Goal: Task Accomplishment & Management: Manage account settings

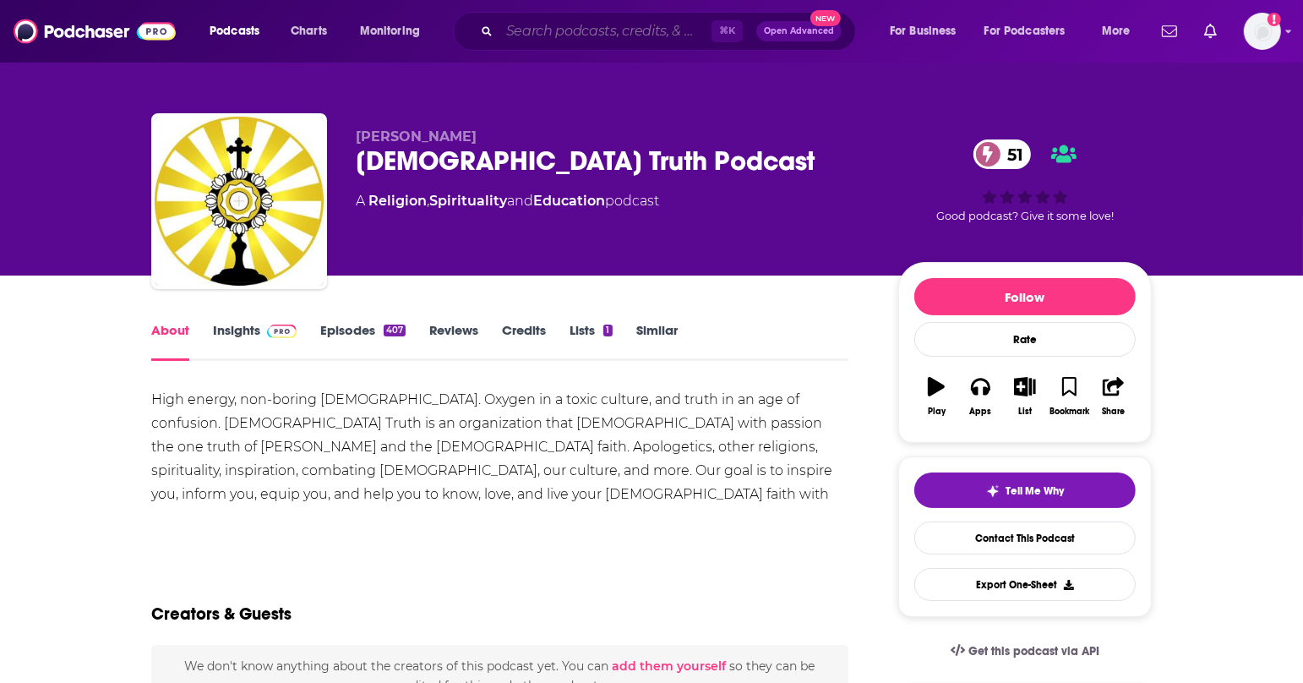
click at [576, 34] on input "Search podcasts, credits, & more..." at bounding box center [605, 31] width 212 height 27
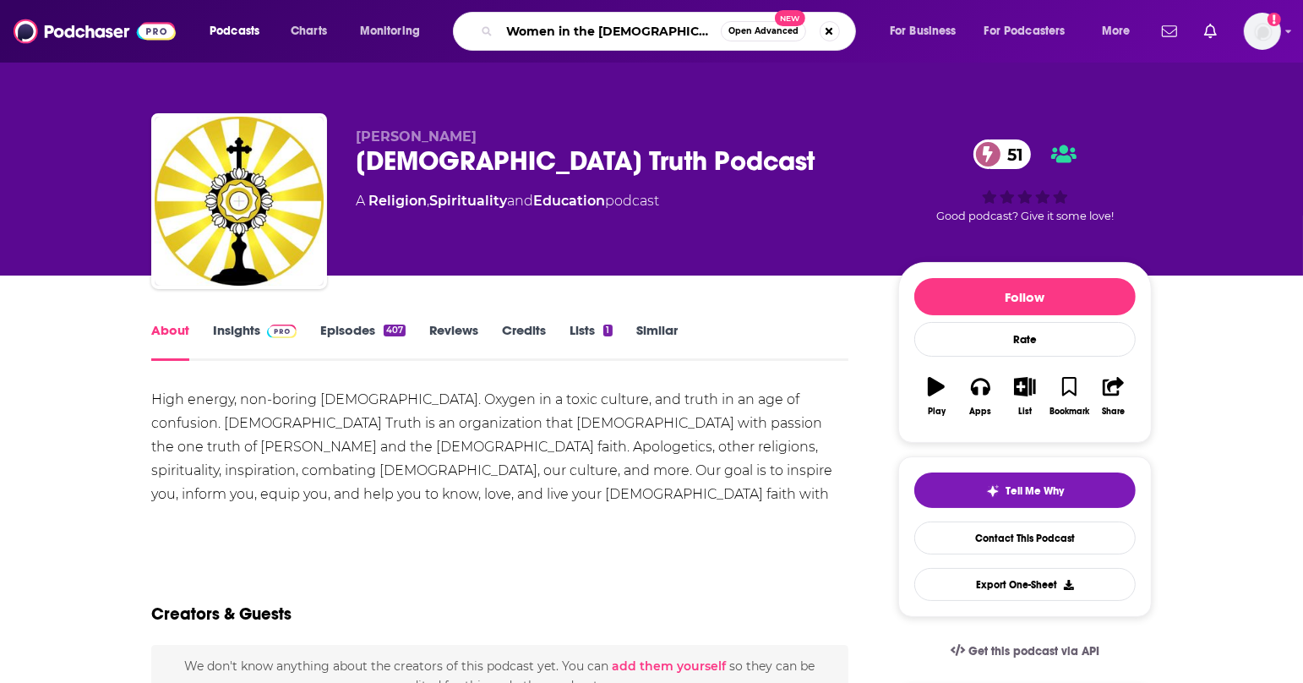
type input "Women in the [DEMOGRAPHIC_DATA]"
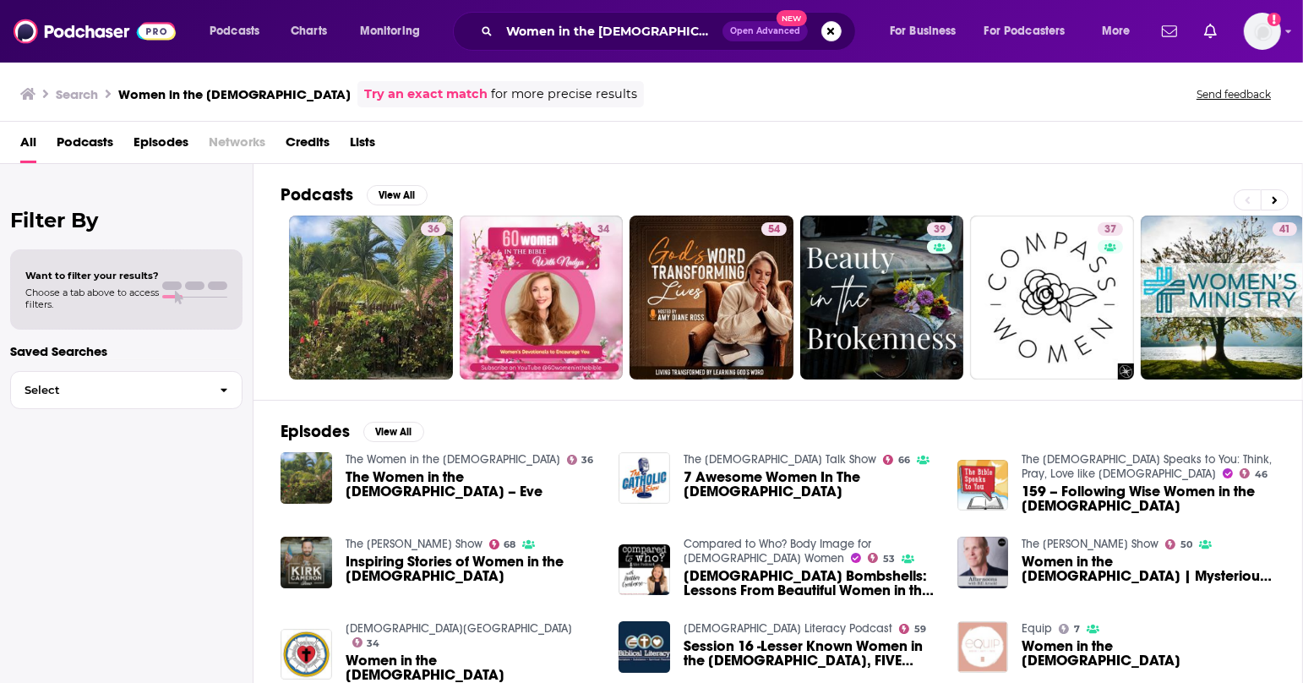
click at [93, 138] on span "Podcasts" at bounding box center [85, 145] width 57 height 35
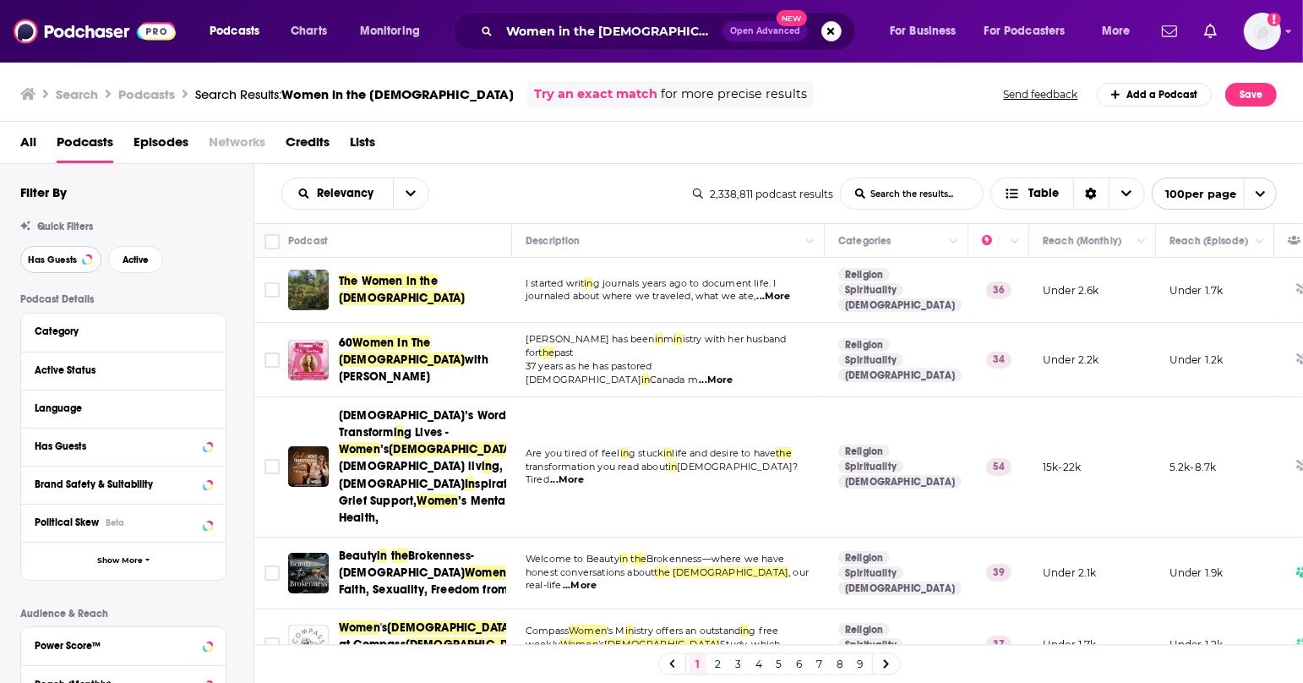
click at [77, 256] on button "Has Guests" at bounding box center [60, 259] width 81 height 27
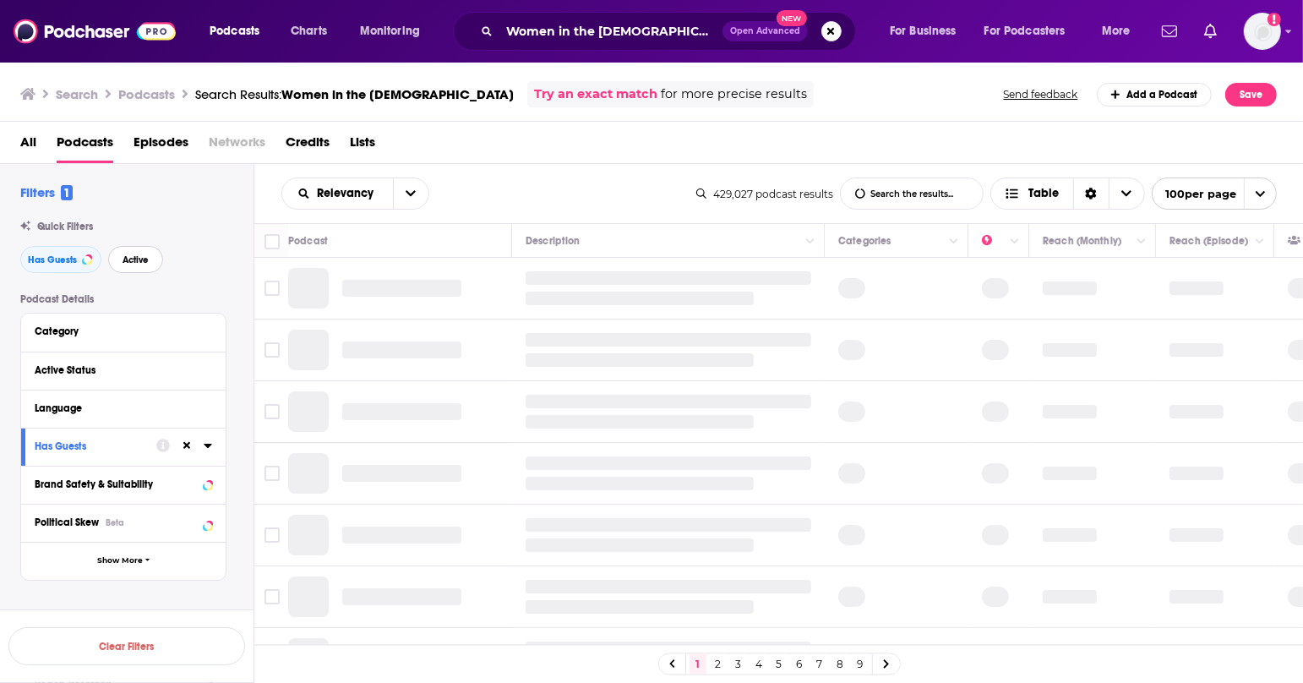
click at [131, 260] on span "Active" at bounding box center [135, 259] width 26 height 9
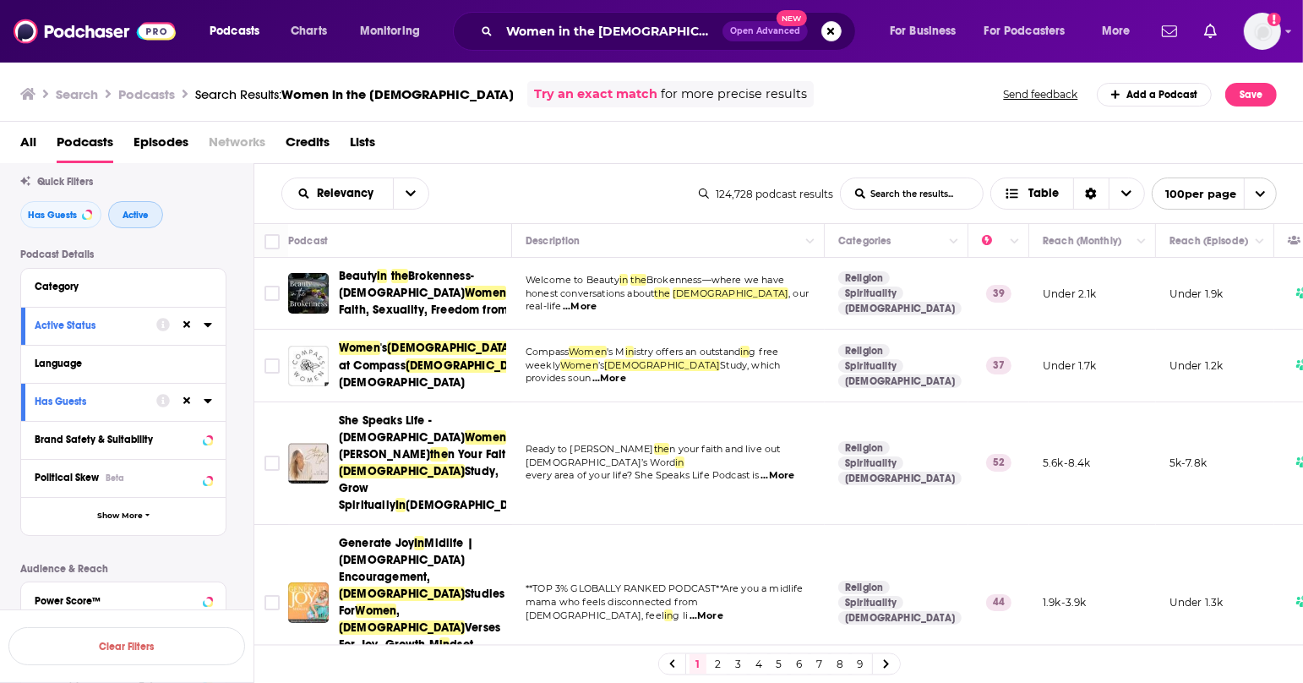
scroll to position [46, 0]
click at [109, 509] on span "Show More" at bounding box center [120, 513] width 46 height 9
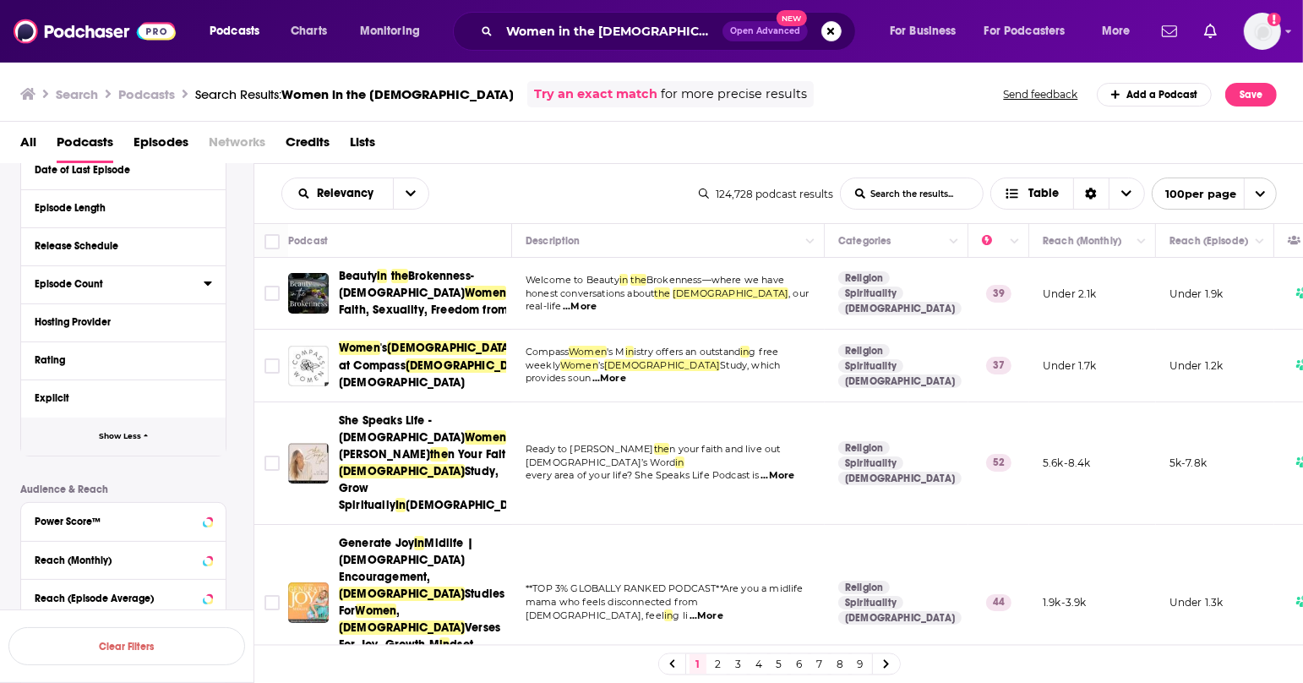
scroll to position [469, 0]
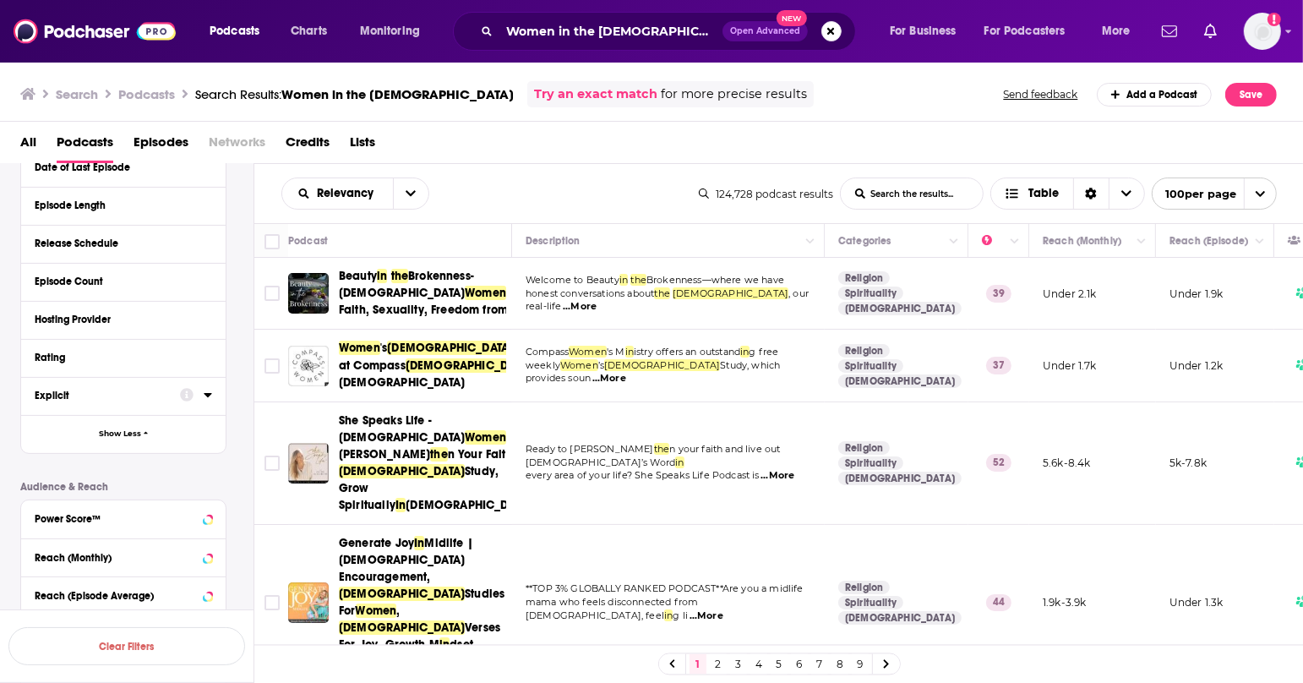
click at [43, 387] on button "Explicit" at bounding box center [107, 394] width 145 height 21
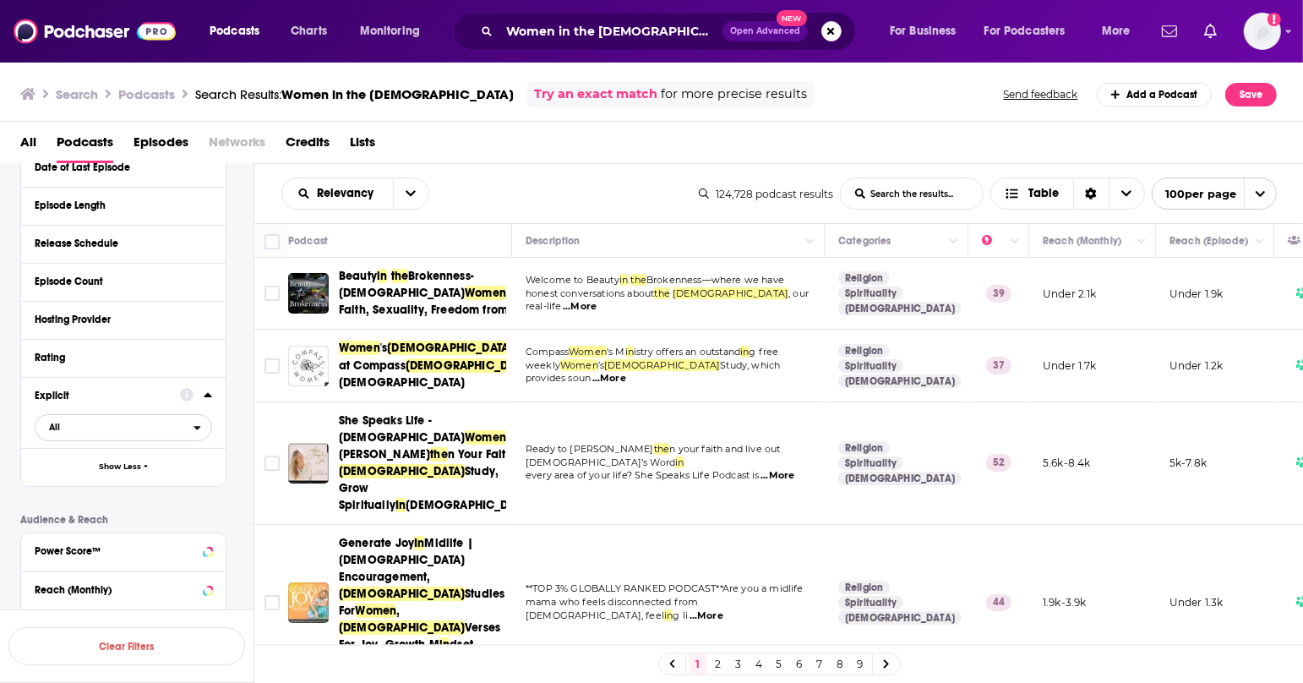
click at [160, 433] on span "All" at bounding box center [114, 427] width 158 height 22
click at [143, 487] on div "Clean 106k" at bounding box center [129, 483] width 189 height 28
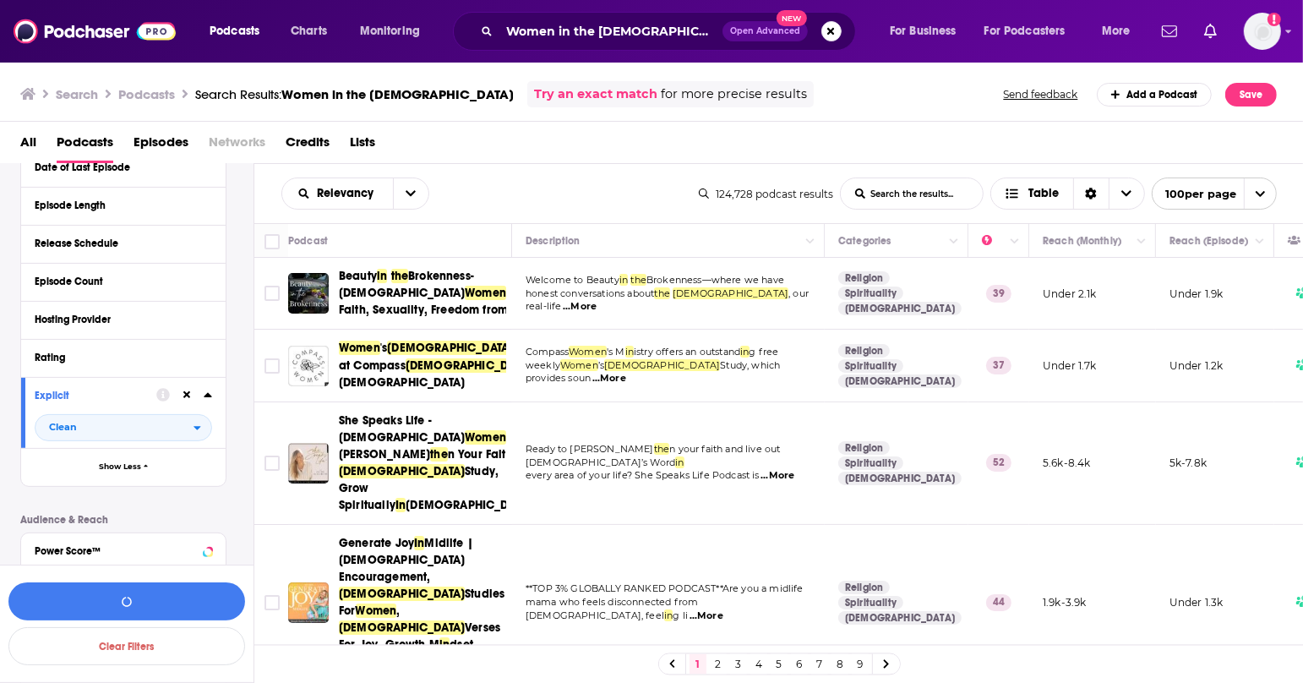
click at [147, 492] on div "Podcast Details Category Active Status Language Has Guests Brand Safety & Suita…" at bounding box center [136, 312] width 233 height 976
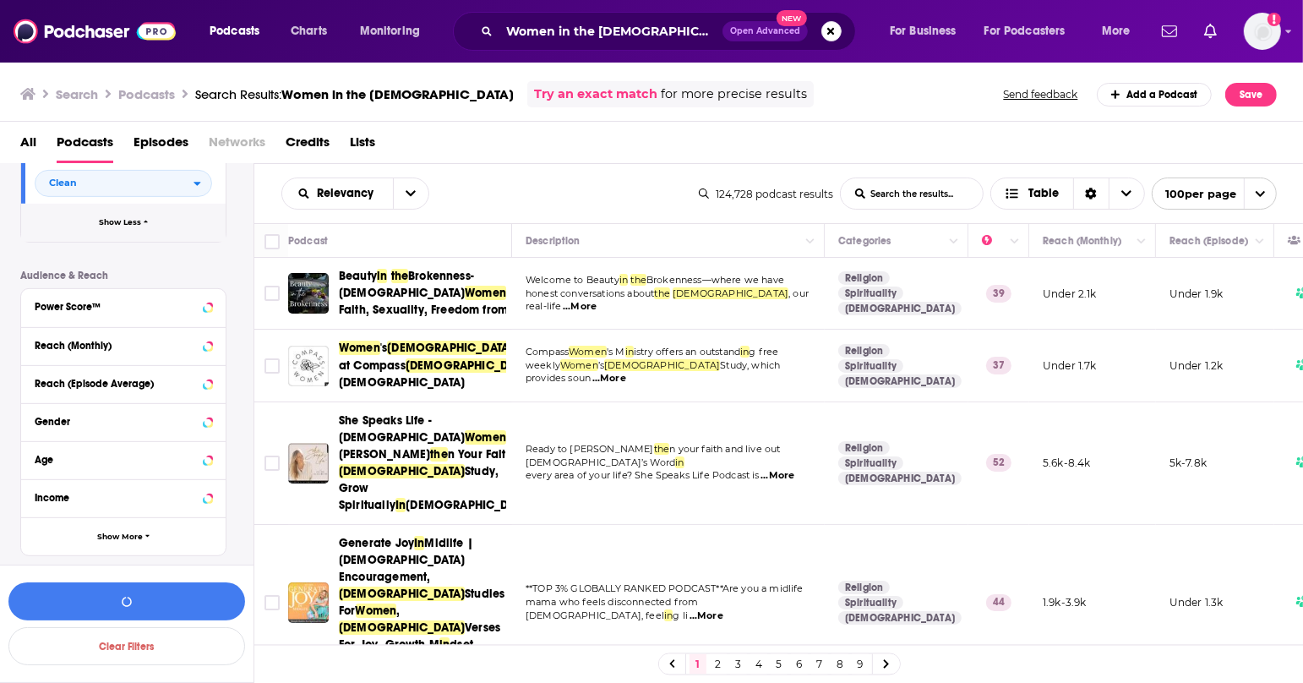
scroll to position [714, 0]
click at [139, 542] on button "Show More" at bounding box center [123, 535] width 204 height 38
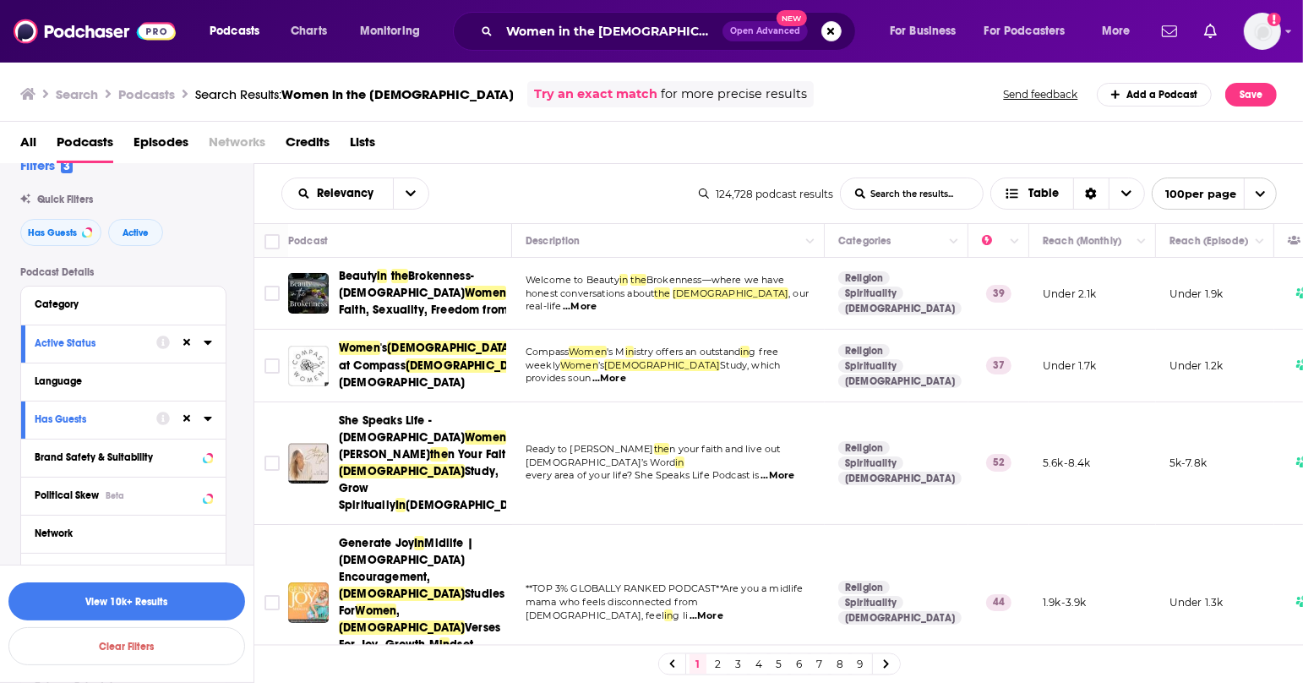
scroll to position [0, 0]
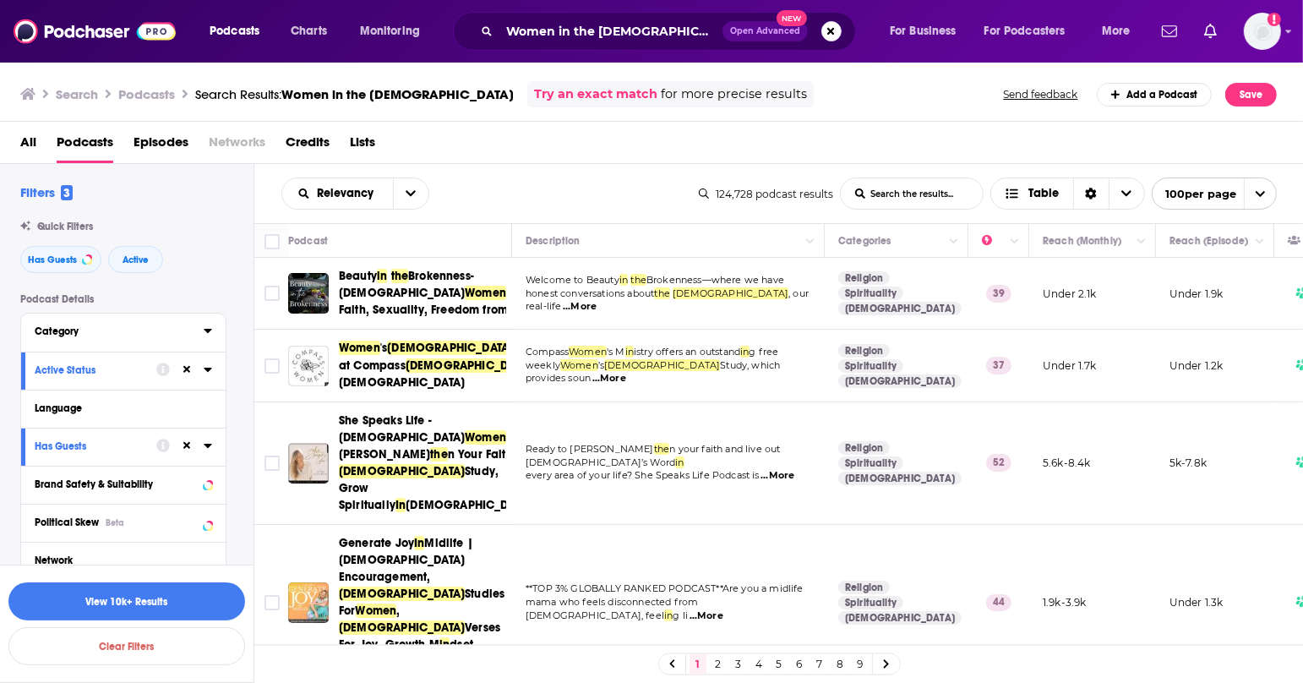
click at [94, 337] on button "Category" at bounding box center [119, 330] width 169 height 21
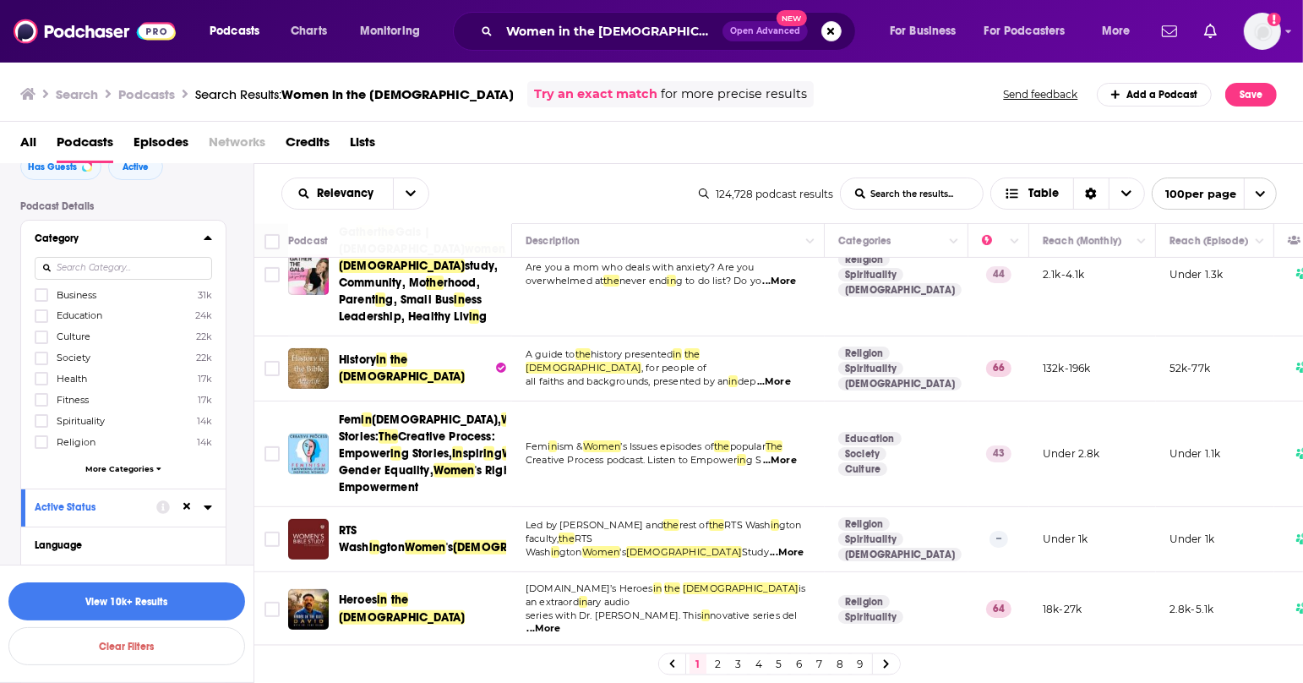
scroll to position [95, 0]
click at [37, 436] on icon at bounding box center [41, 440] width 10 height 8
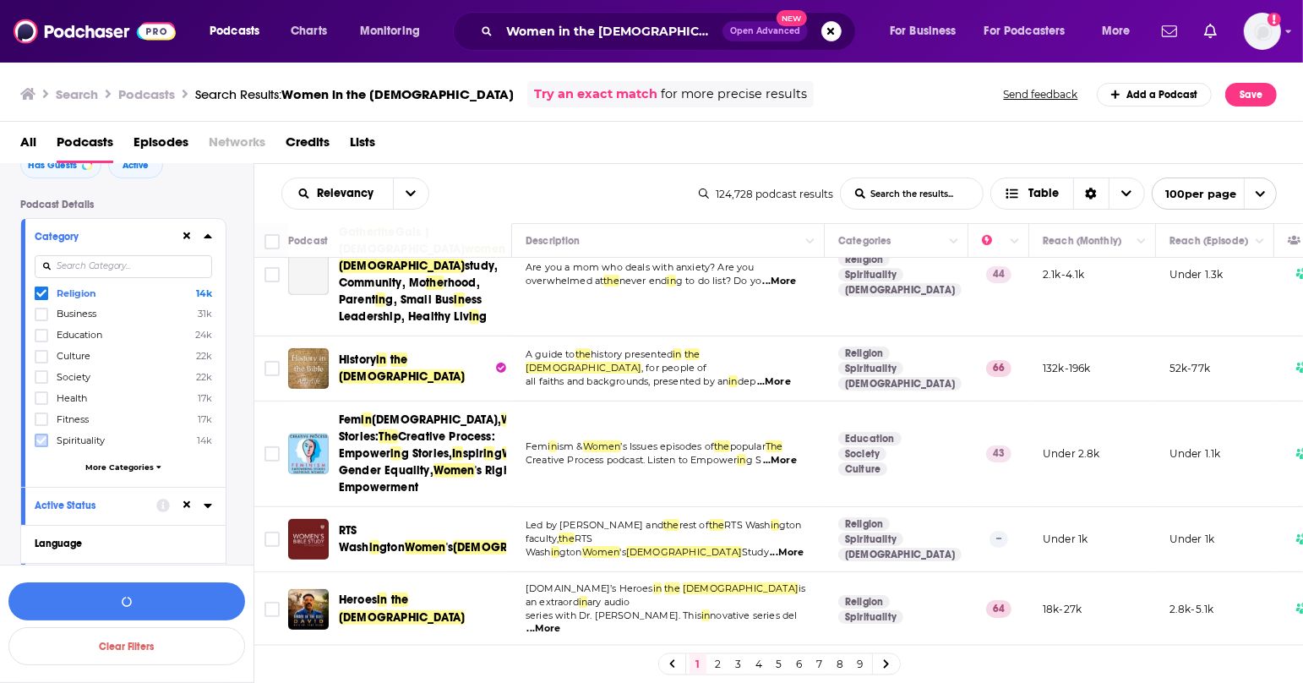
click at [40, 440] on icon at bounding box center [41, 440] width 10 height 8
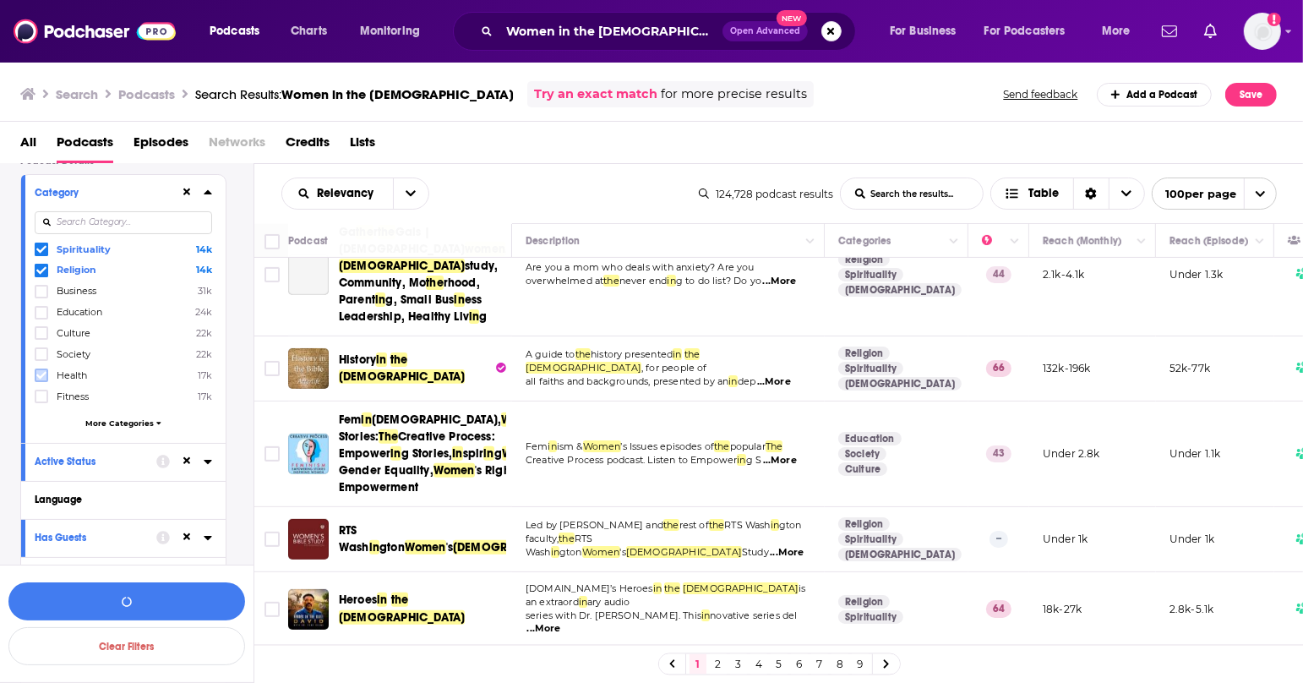
scroll to position [145, 0]
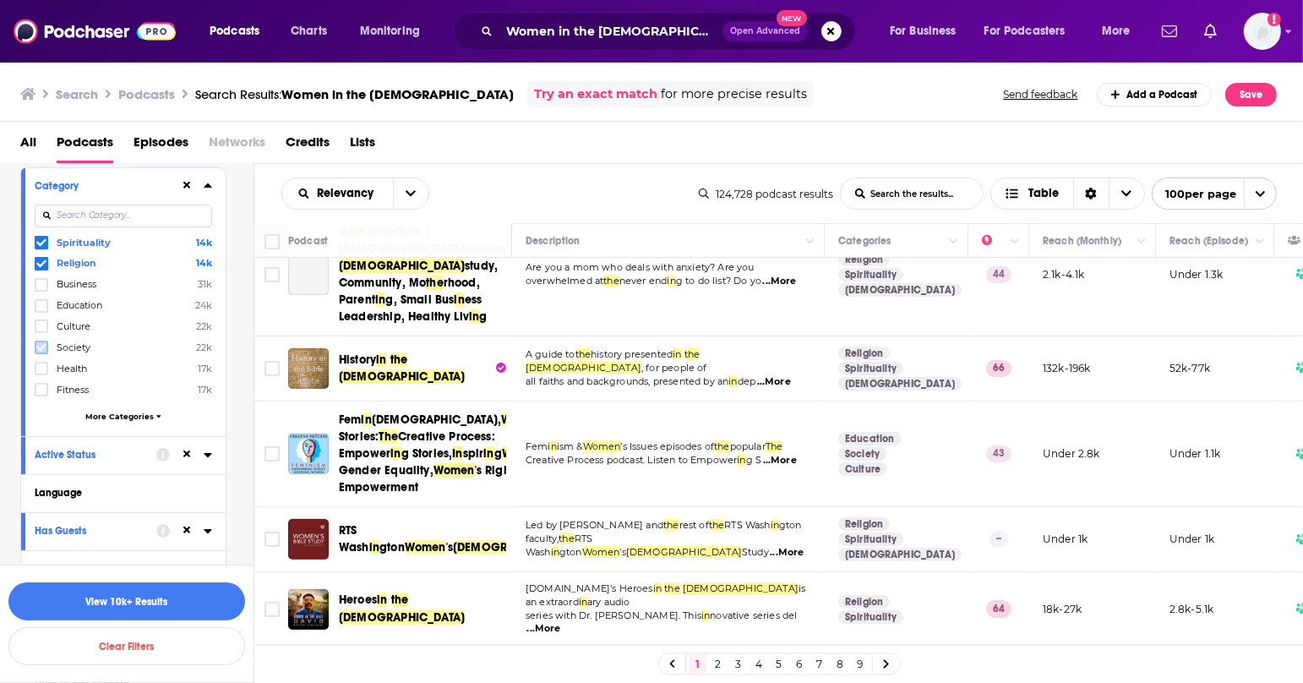
click at [44, 346] on icon at bounding box center [41, 347] width 10 height 10
click at [44, 345] on icon at bounding box center [41, 347] width 10 height 10
click at [185, 595] on button "View 10k+ Results" at bounding box center [126, 601] width 237 height 38
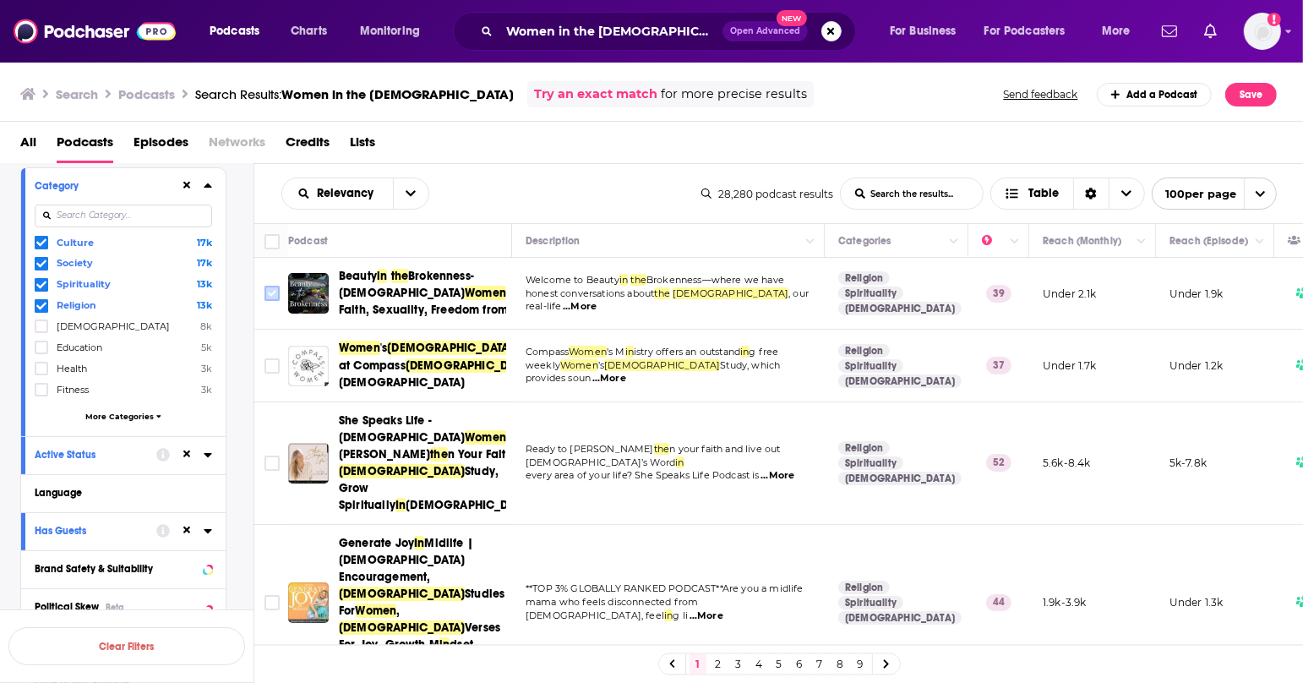
click at [275, 301] on input "Toggle select row" at bounding box center [271, 293] width 15 height 15
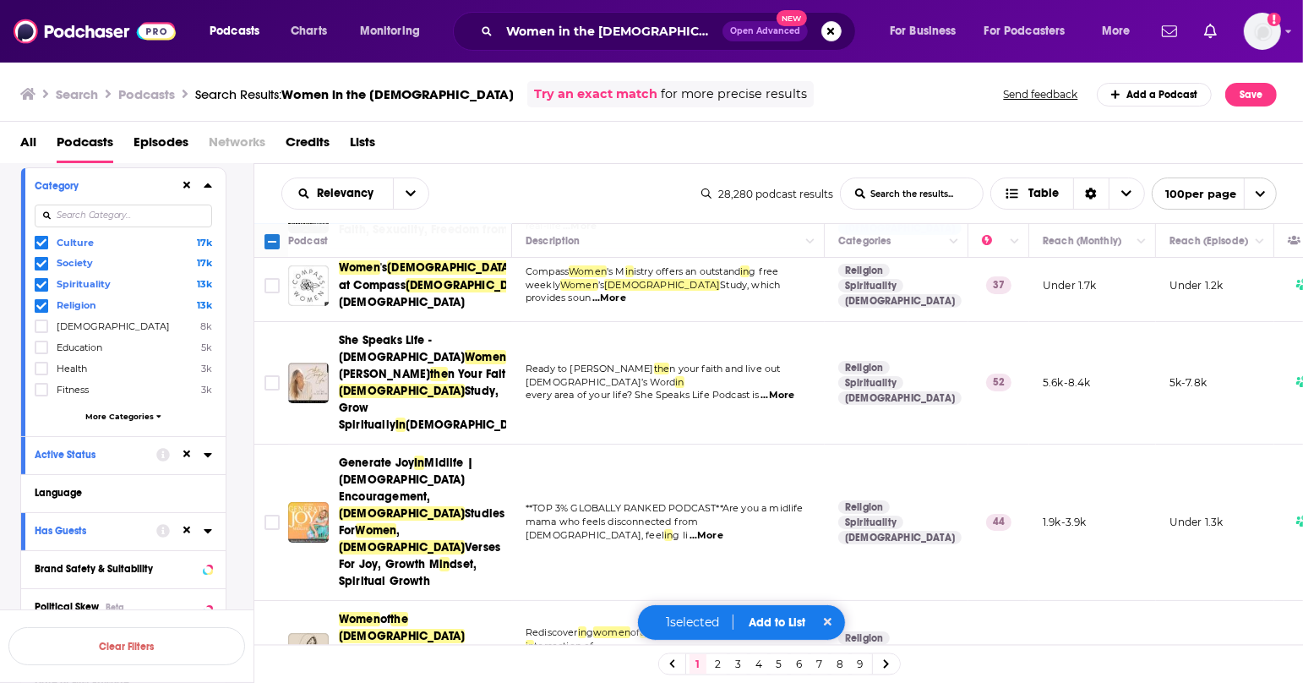
scroll to position [82, 0]
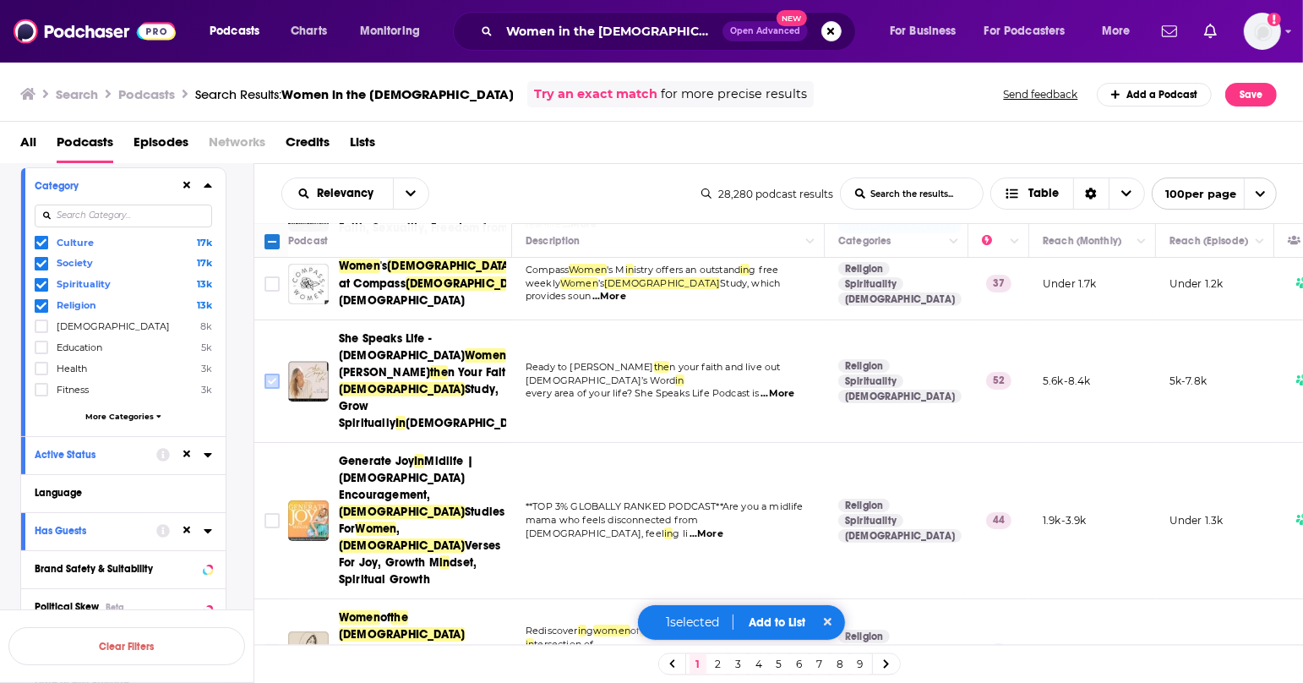
click at [274, 373] on input "Toggle select row" at bounding box center [271, 380] width 15 height 15
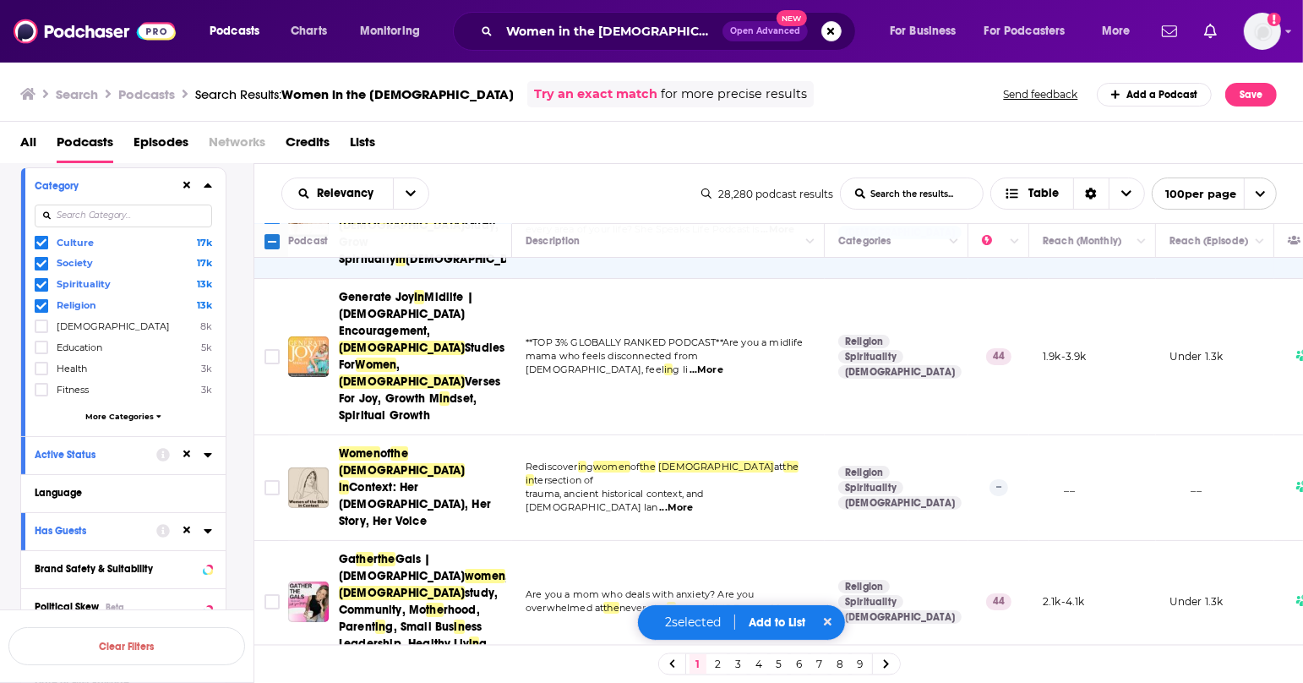
scroll to position [259, 0]
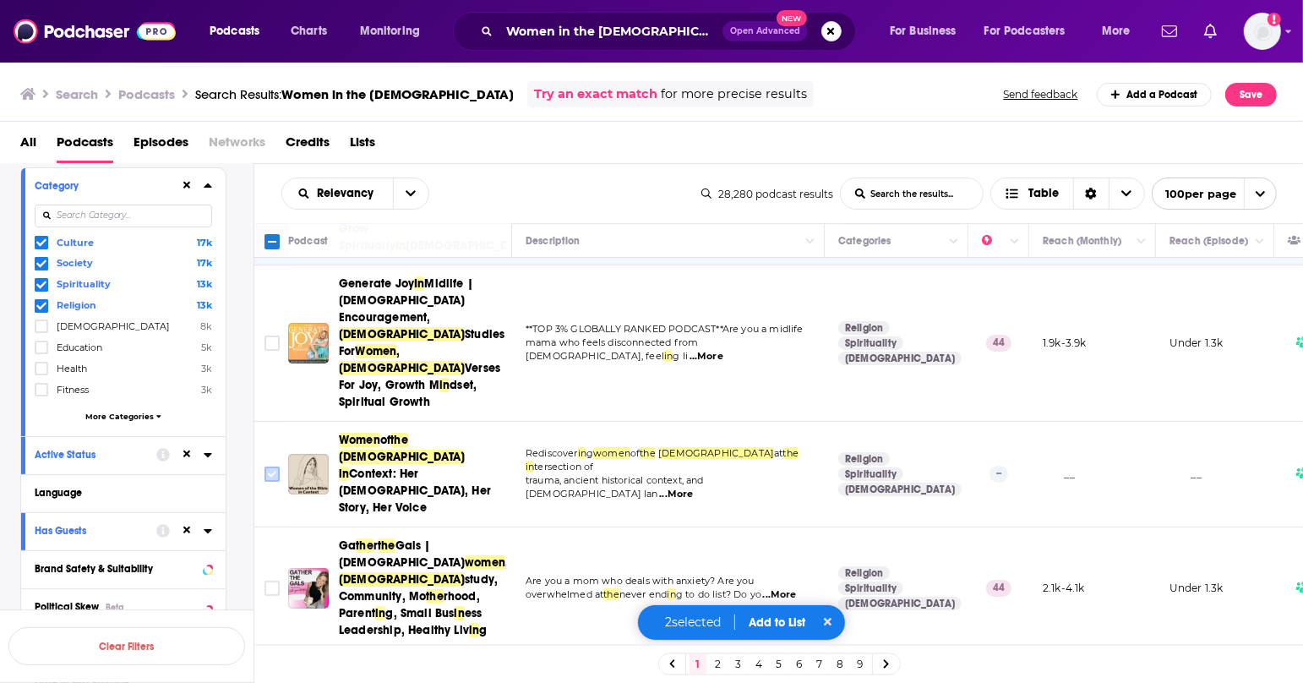
click at [277, 466] on input "Toggle select row" at bounding box center [271, 473] width 15 height 15
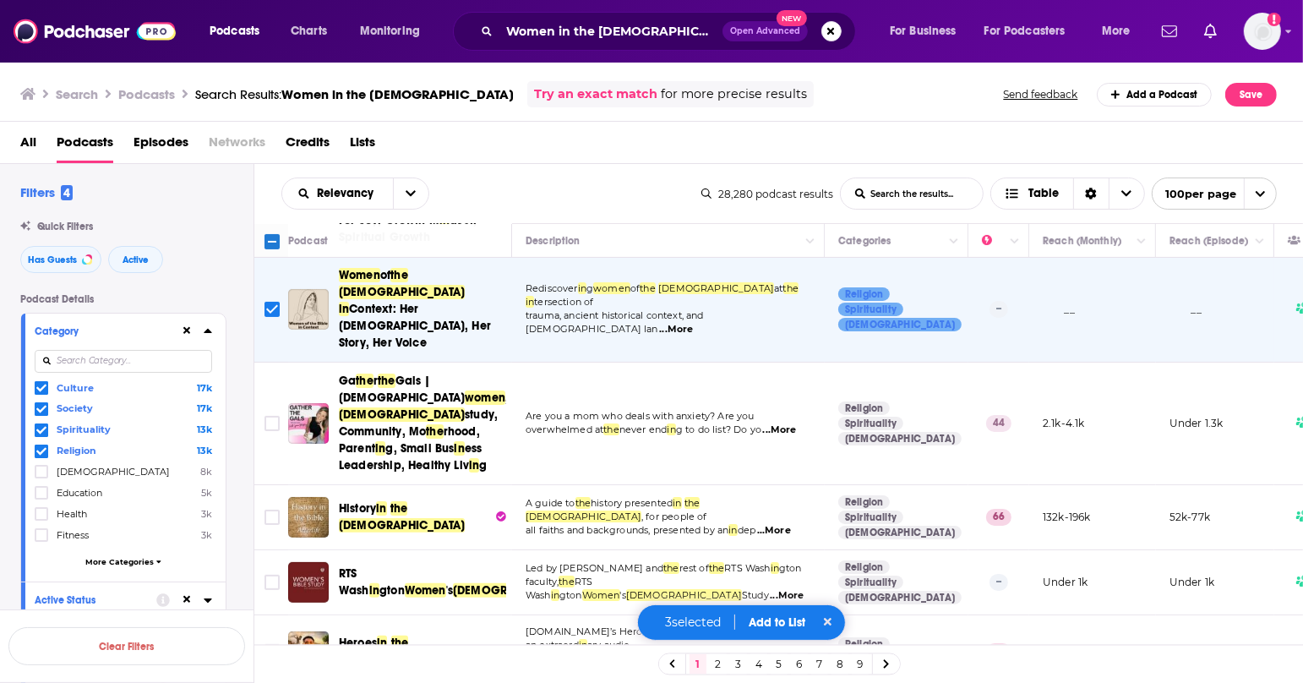
scroll to position [426, 0]
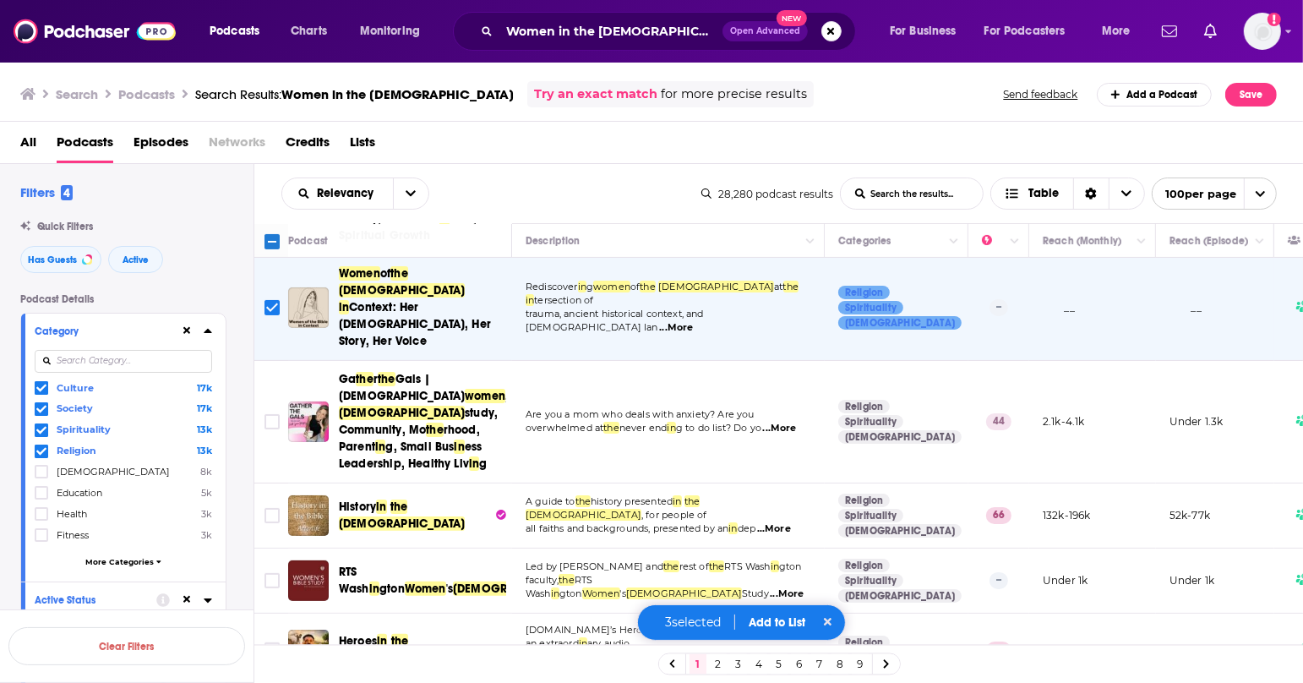
click at [776, 522] on span "...More" at bounding box center [774, 529] width 34 height 14
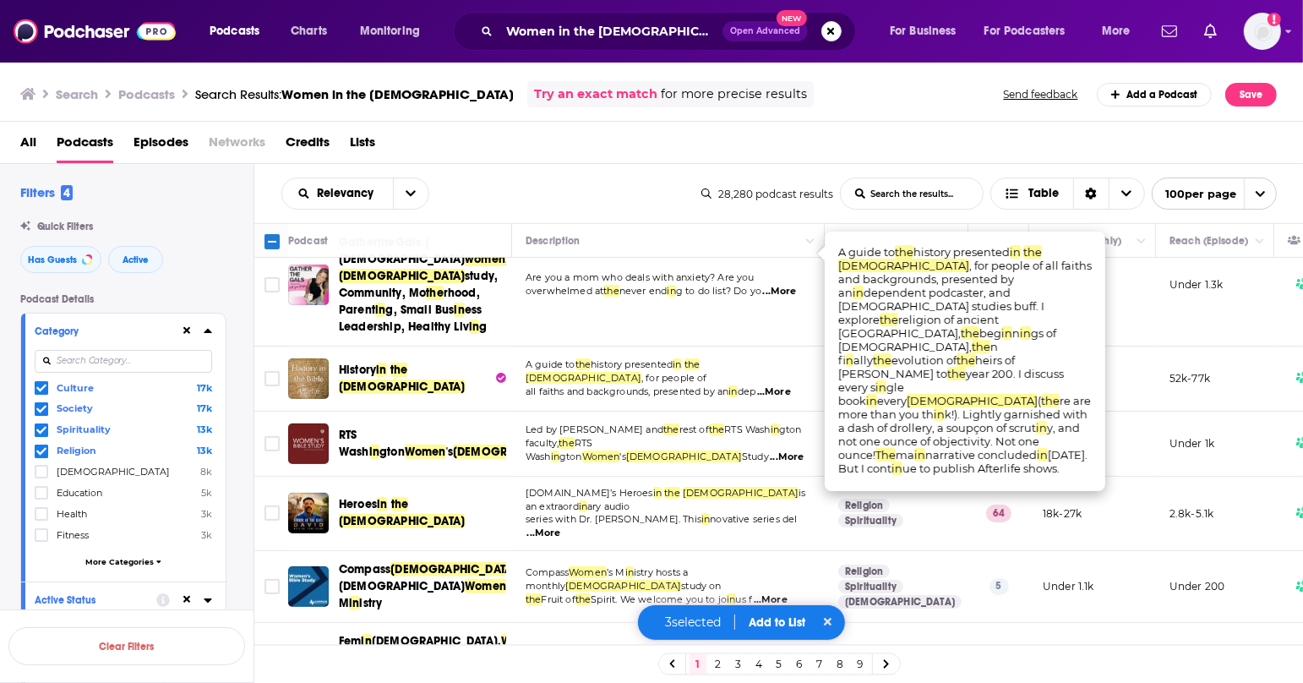
scroll to position [564, 0]
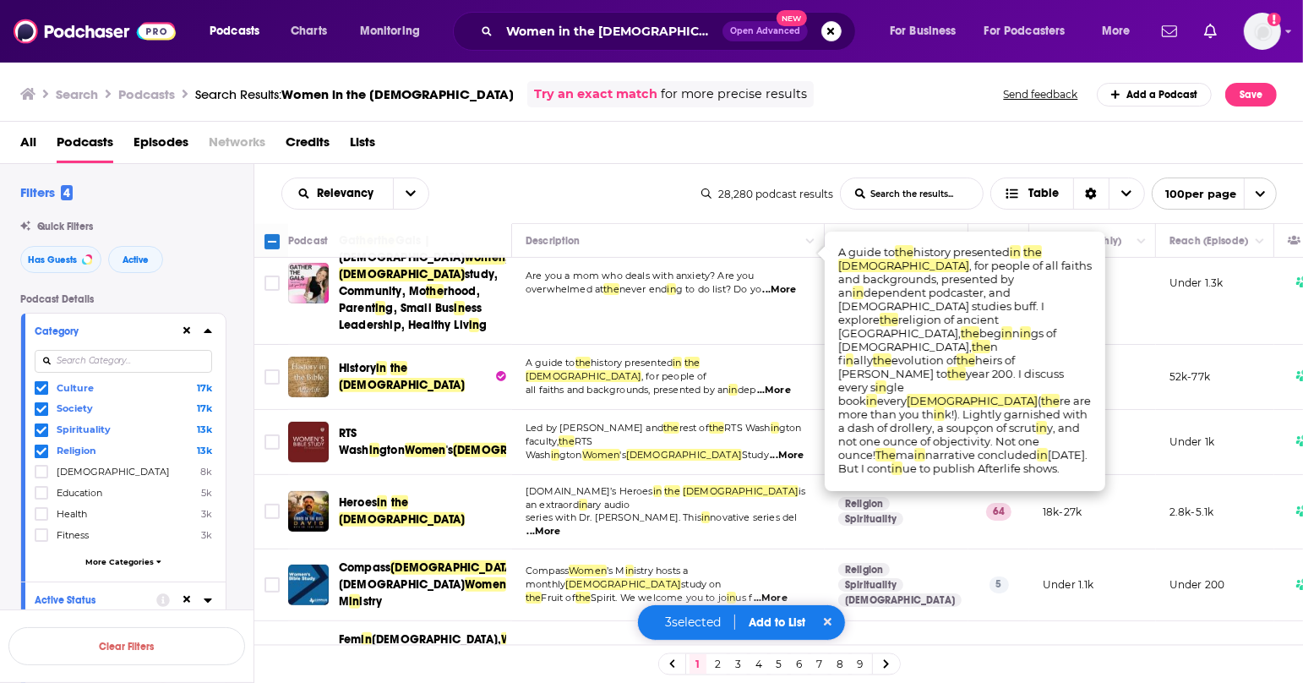
click at [561, 525] on span "...More" at bounding box center [544, 532] width 34 height 14
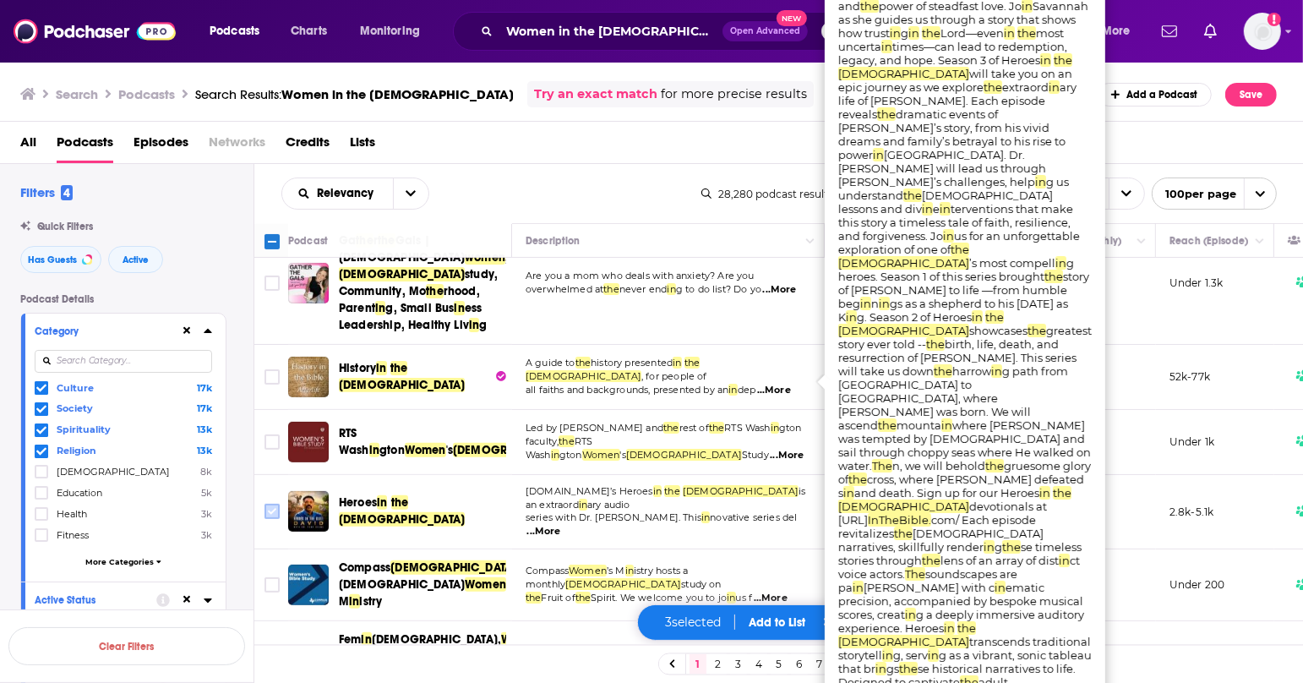
click at [267, 503] on input "Toggle select row" at bounding box center [271, 510] width 15 height 15
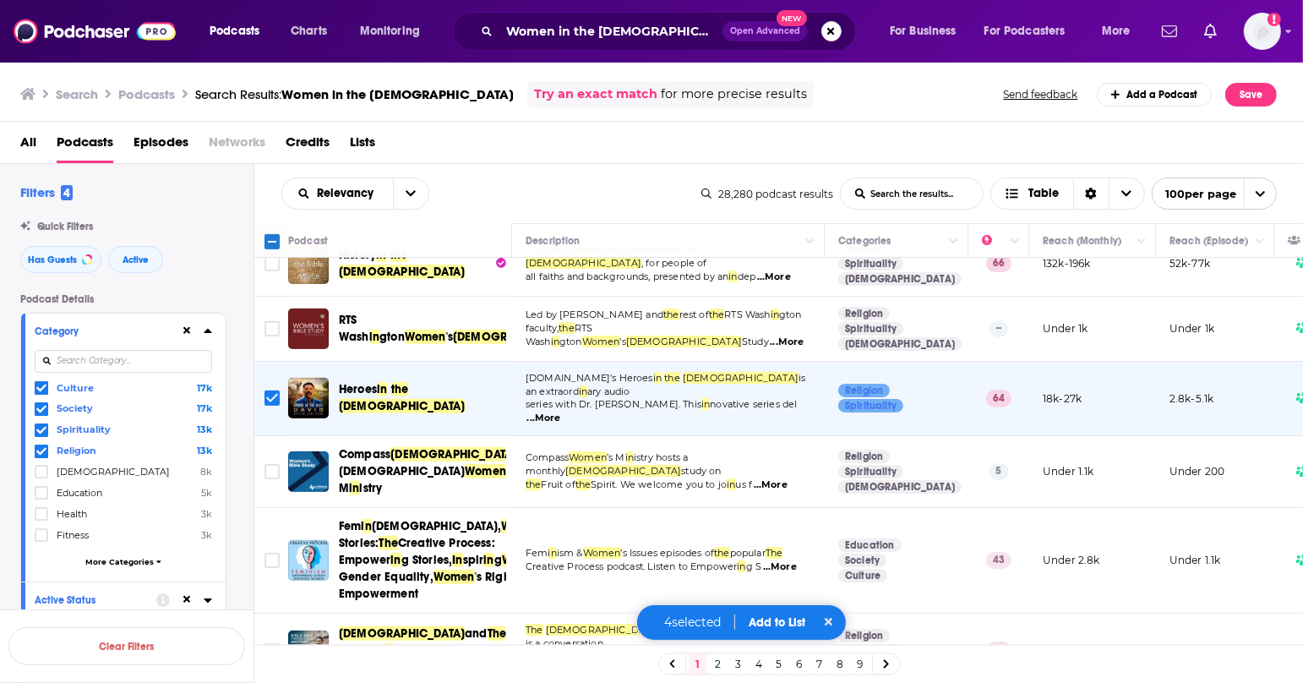
scroll to position [681, 0]
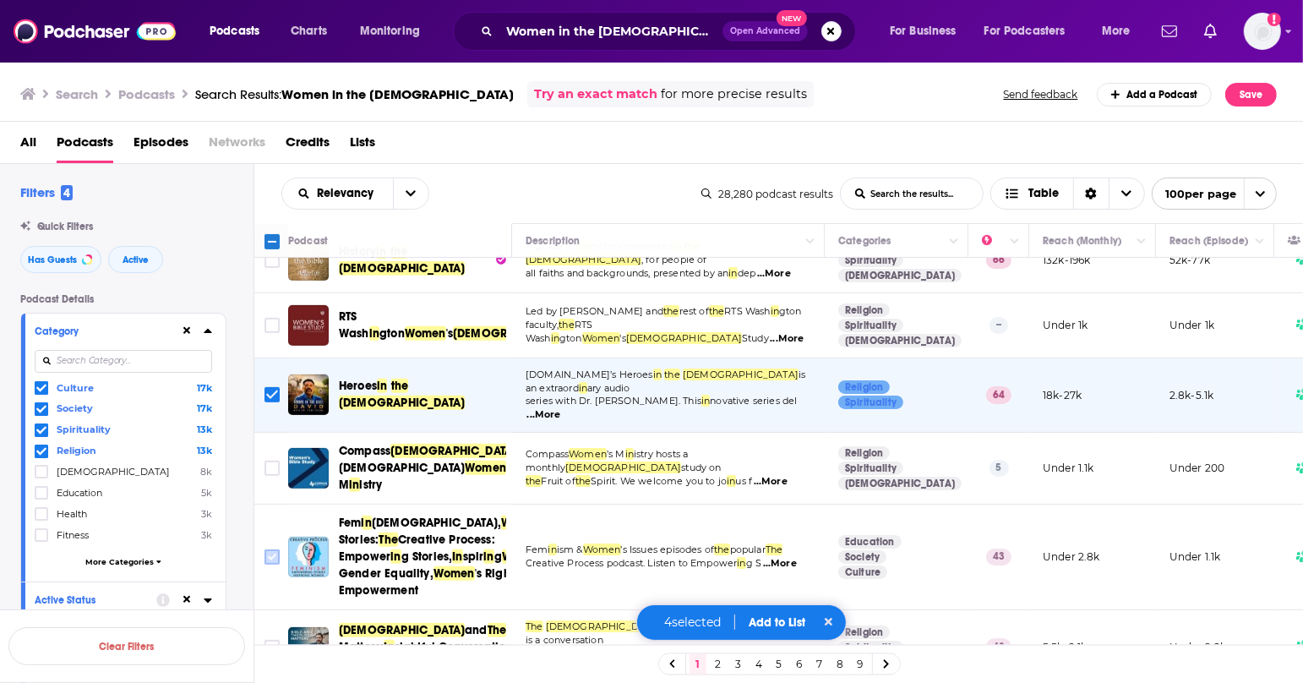
click at [269, 549] on input "Toggle select row" at bounding box center [271, 556] width 15 height 15
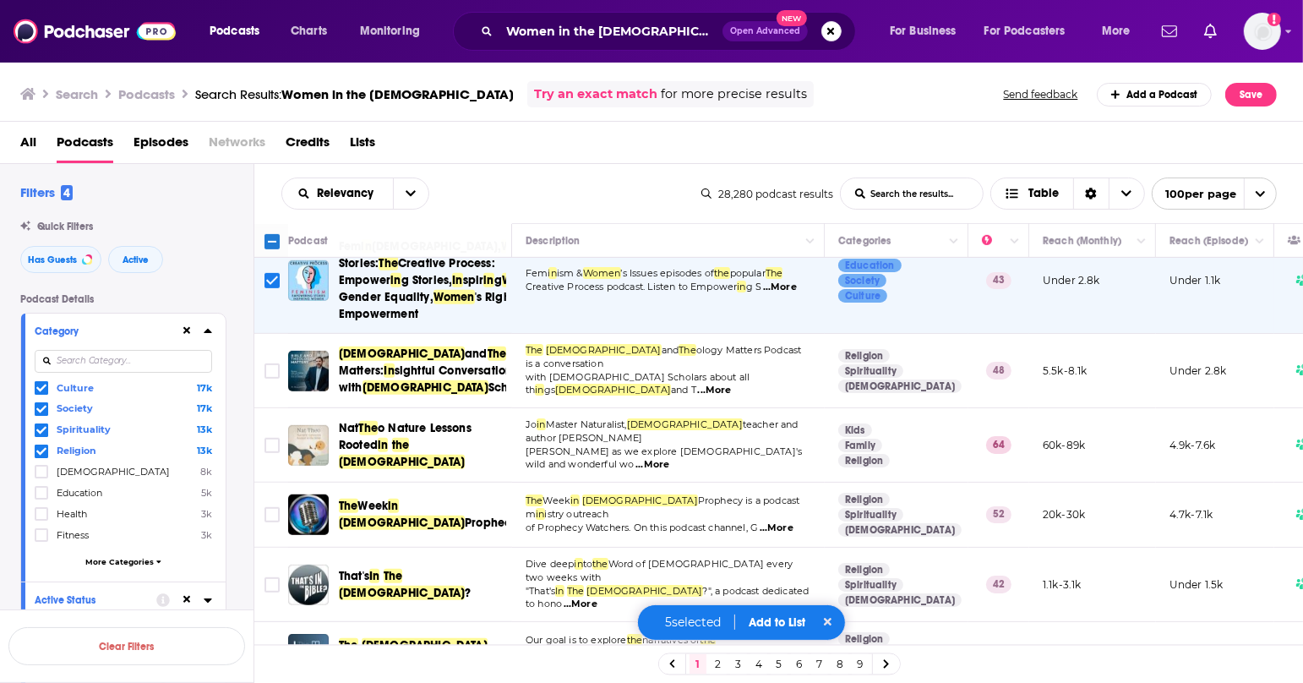
scroll to position [959, 0]
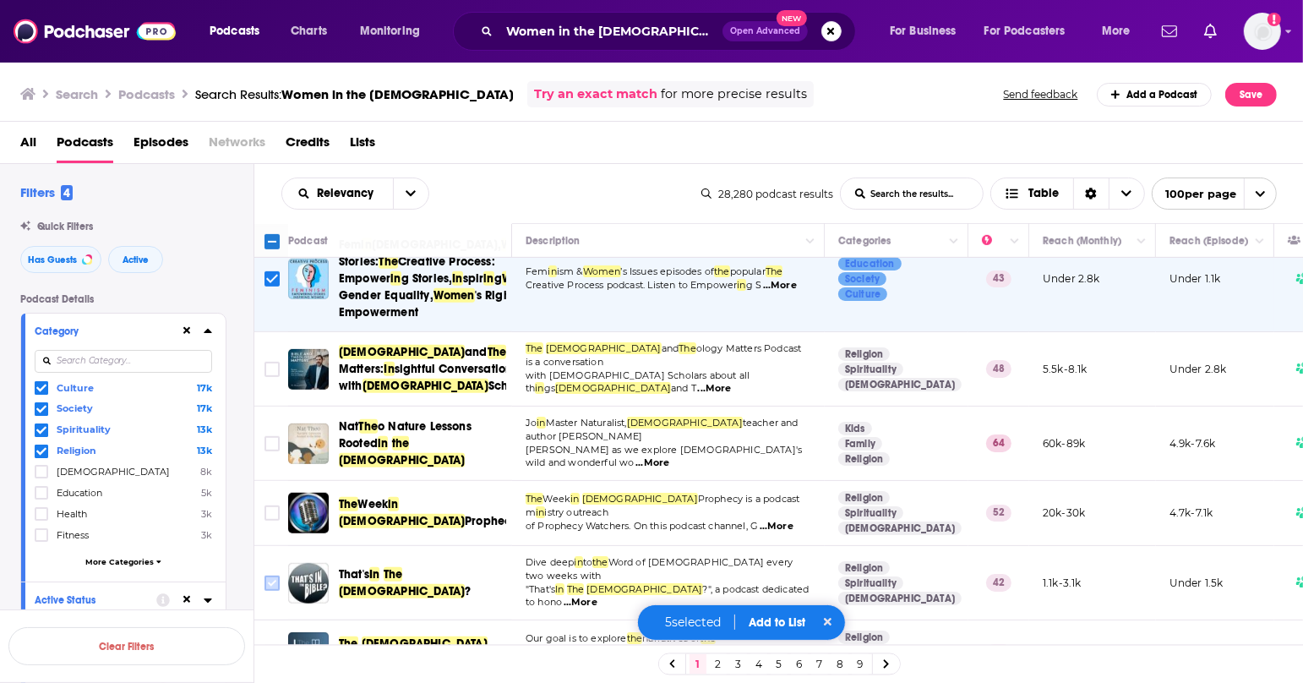
click at [272, 575] on input "Toggle select row" at bounding box center [271, 582] width 15 height 15
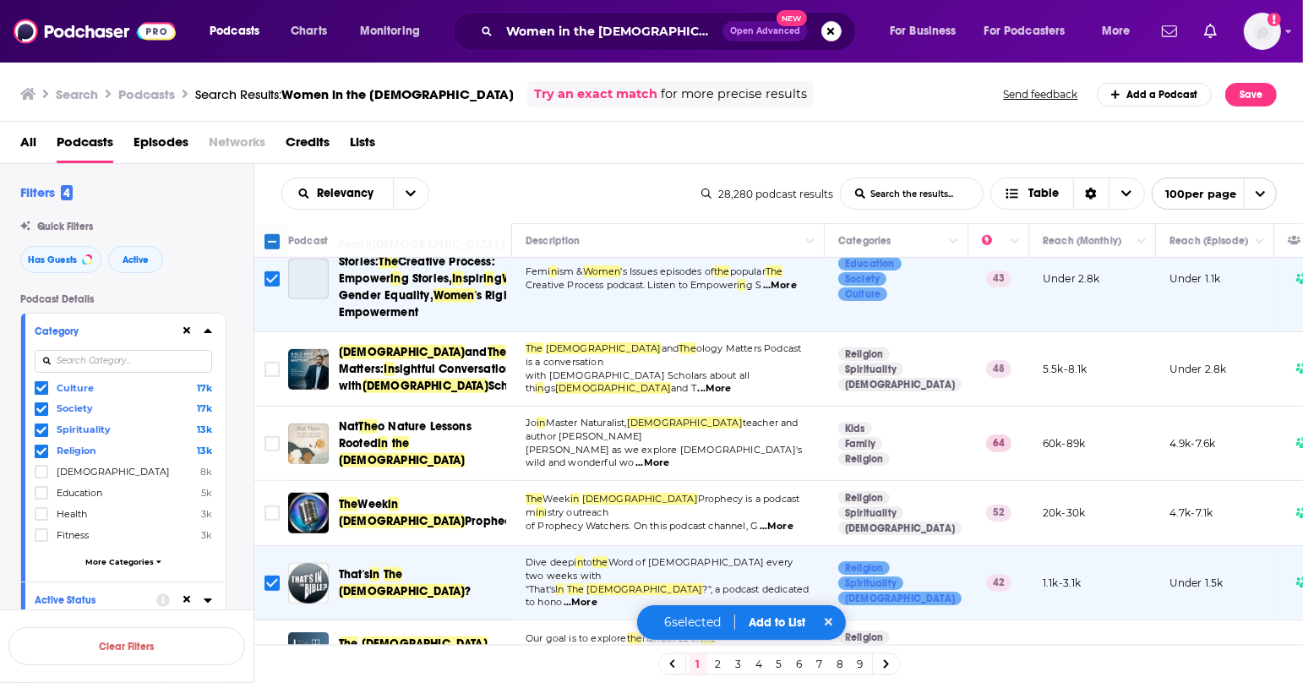
click at [785, 659] on span "...More" at bounding box center [776, 666] width 34 height 14
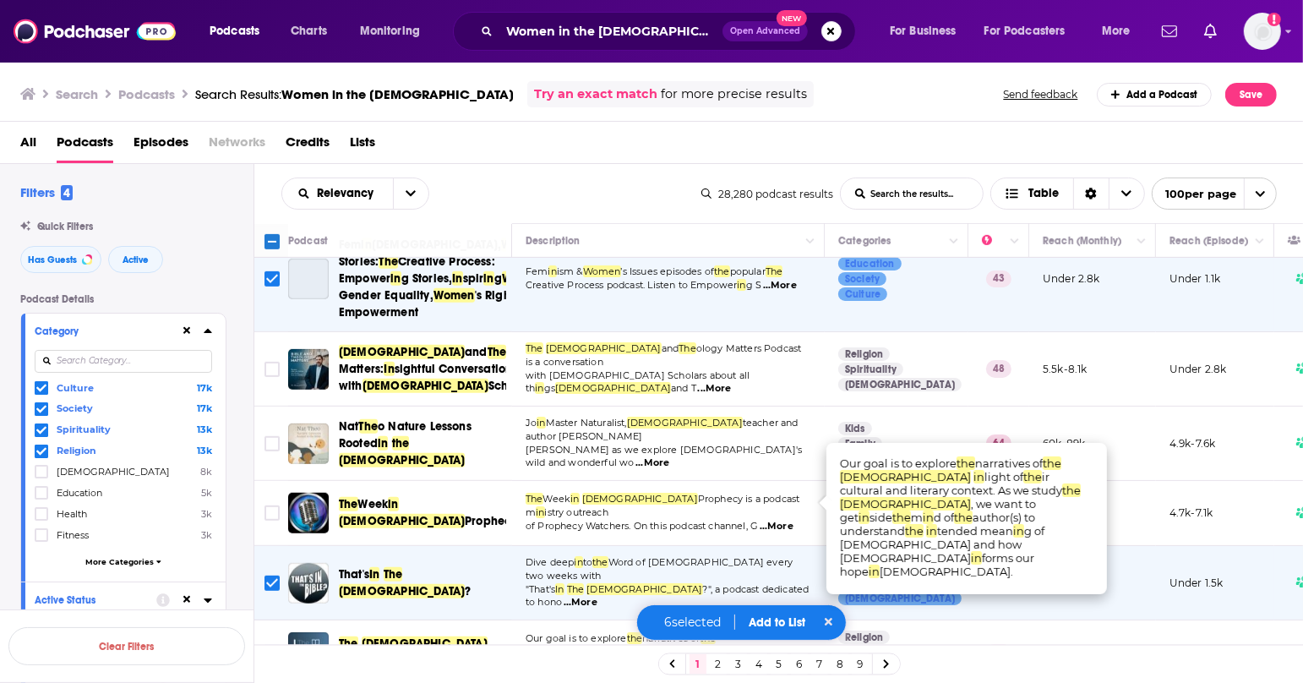
click at [267, 645] on input "Toggle select row" at bounding box center [271, 652] width 15 height 15
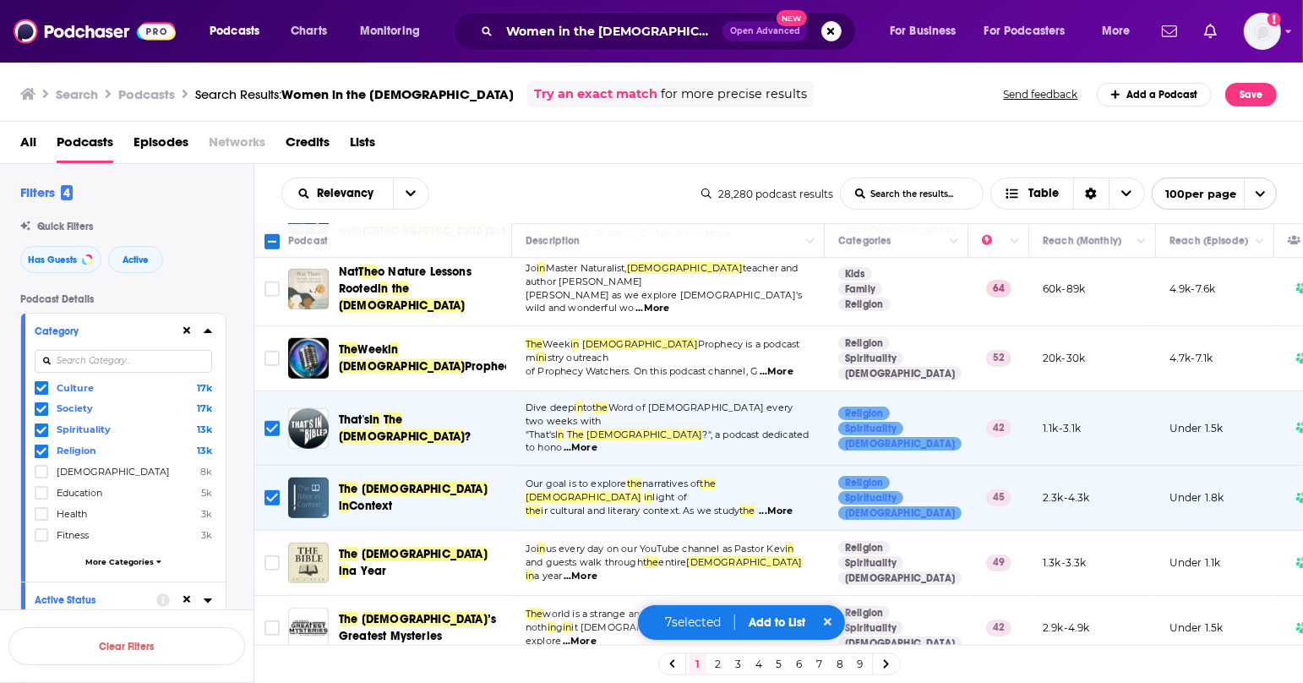
scroll to position [1115, 0]
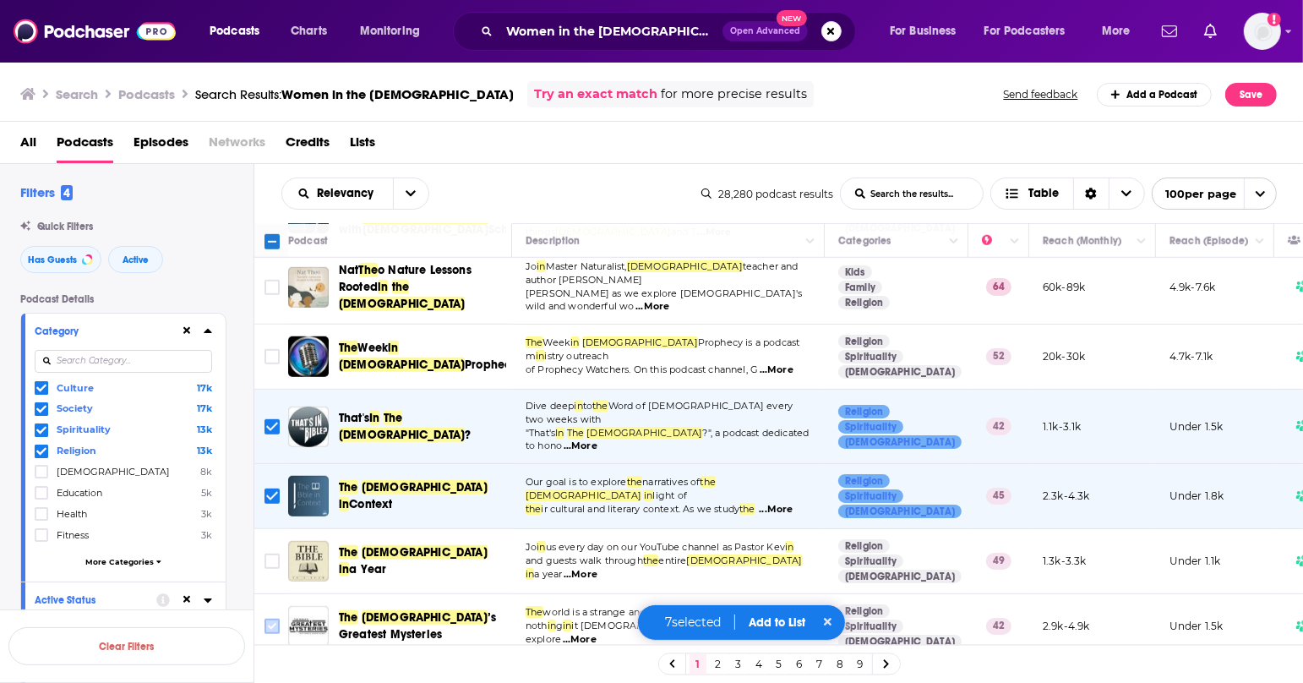
click at [264, 618] on input "Toggle select row" at bounding box center [271, 625] width 15 height 15
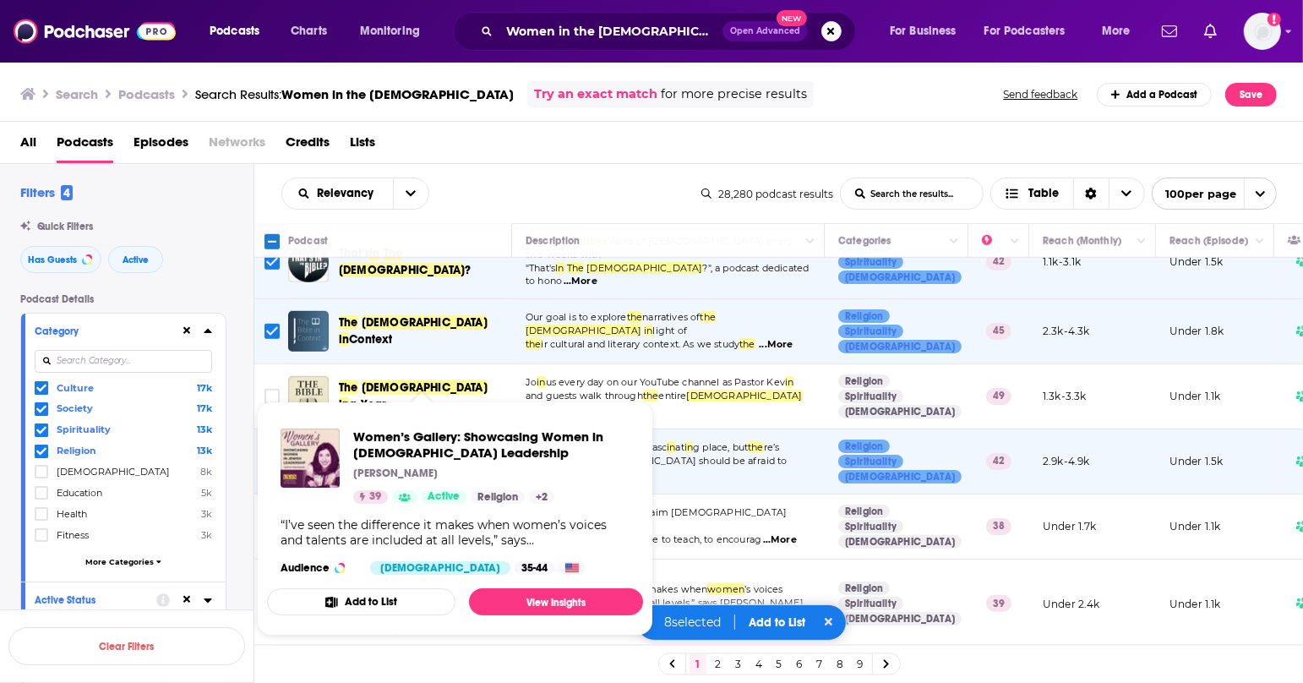
scroll to position [1282, 0]
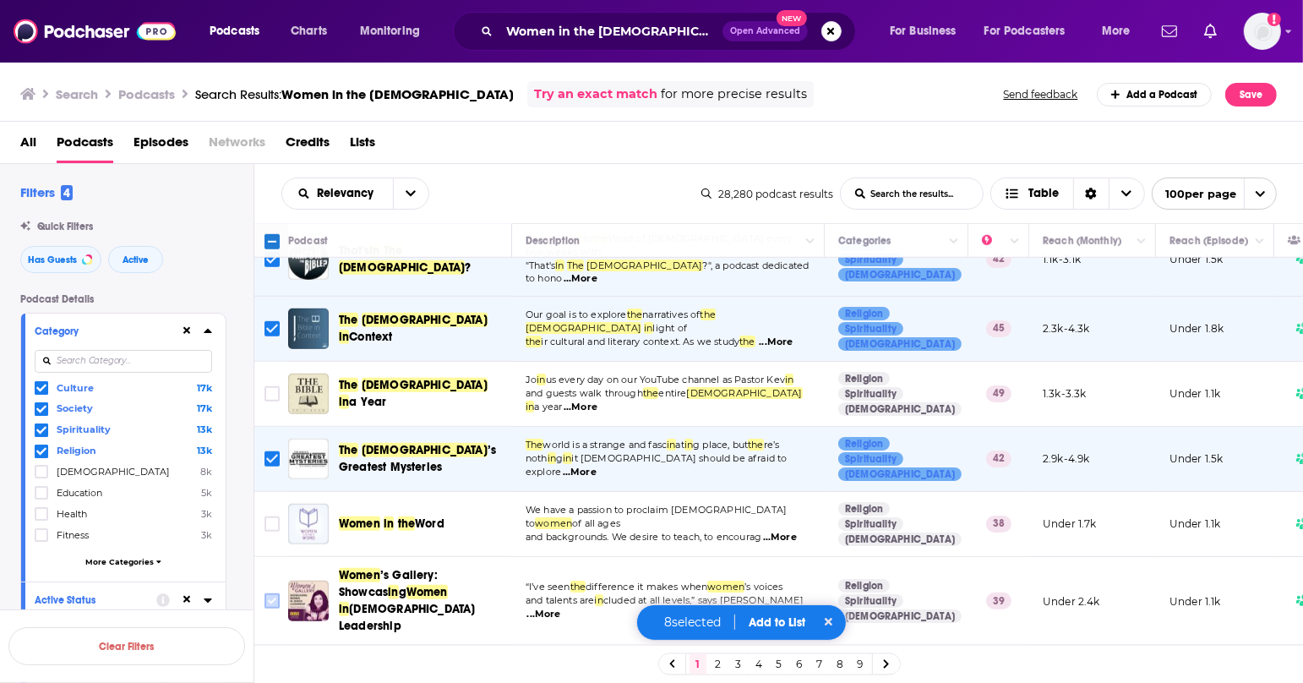
click at [277, 593] on input "Toggle select row" at bounding box center [271, 600] width 15 height 15
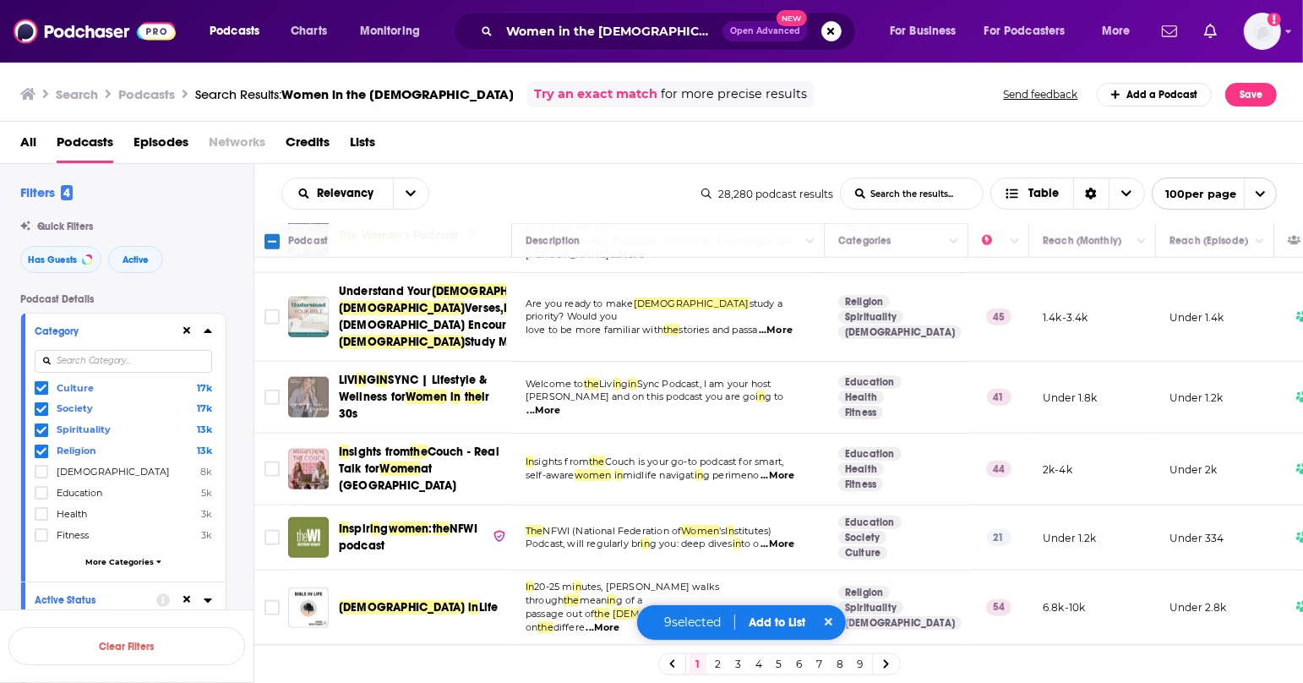
scroll to position [1736, 0]
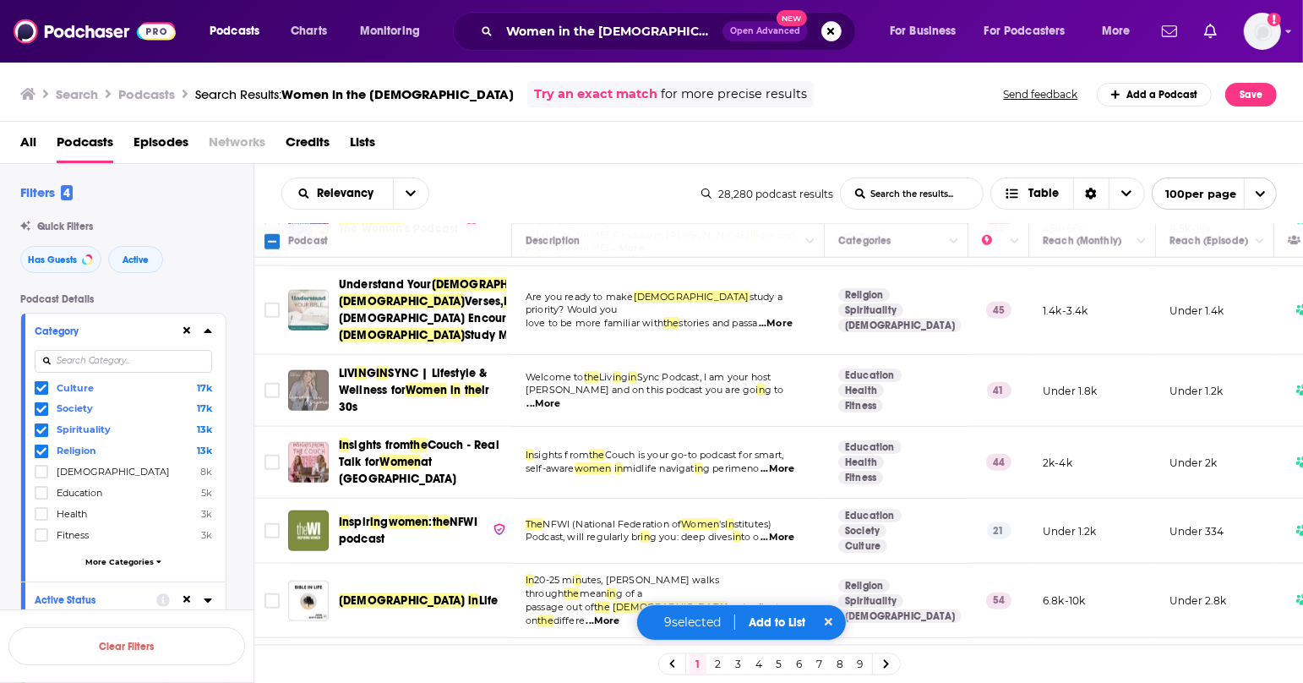
click at [620, 614] on span "...More" at bounding box center [603, 621] width 34 height 14
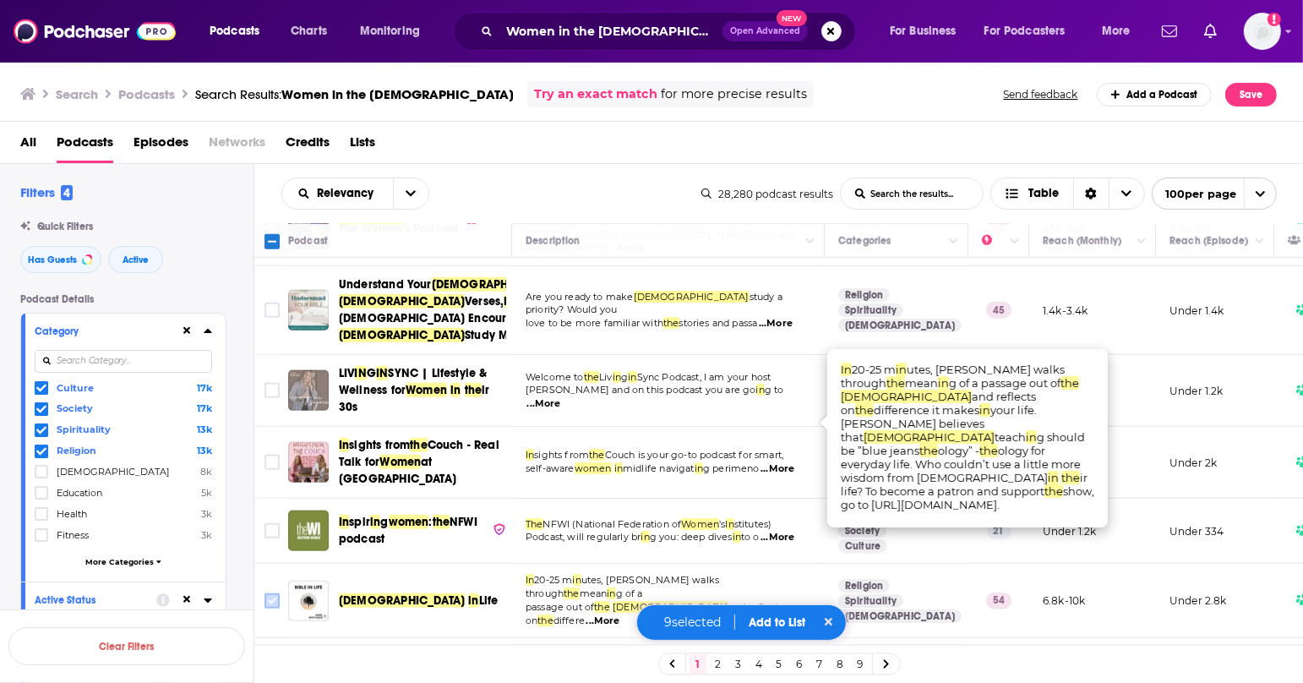
click at [275, 593] on input "Toggle select row" at bounding box center [271, 600] width 15 height 15
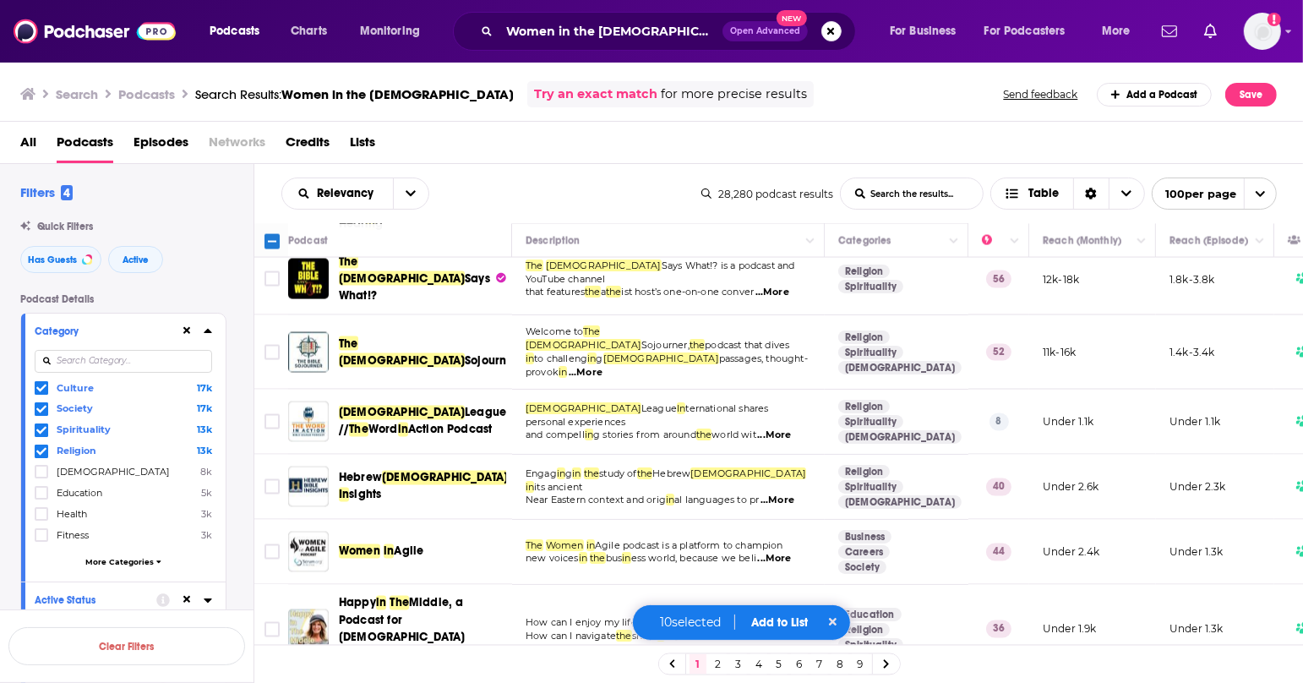
scroll to position [2764, 0]
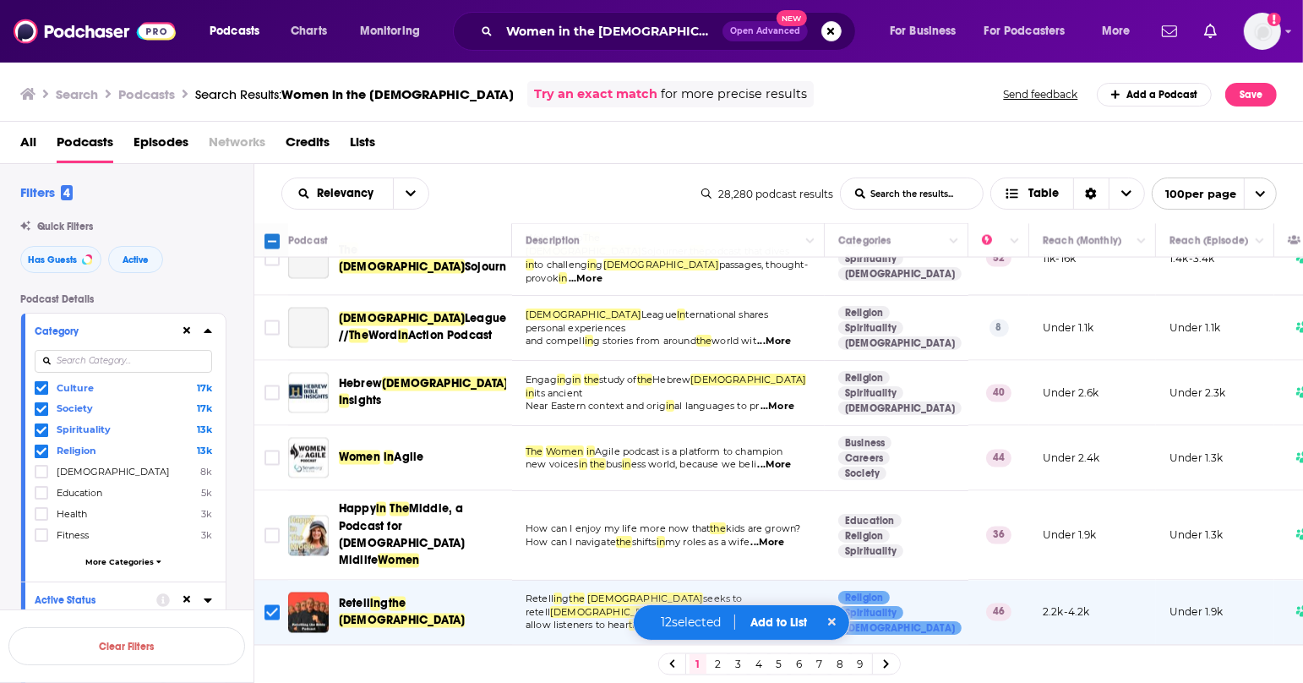
scroll to position [2860, 0]
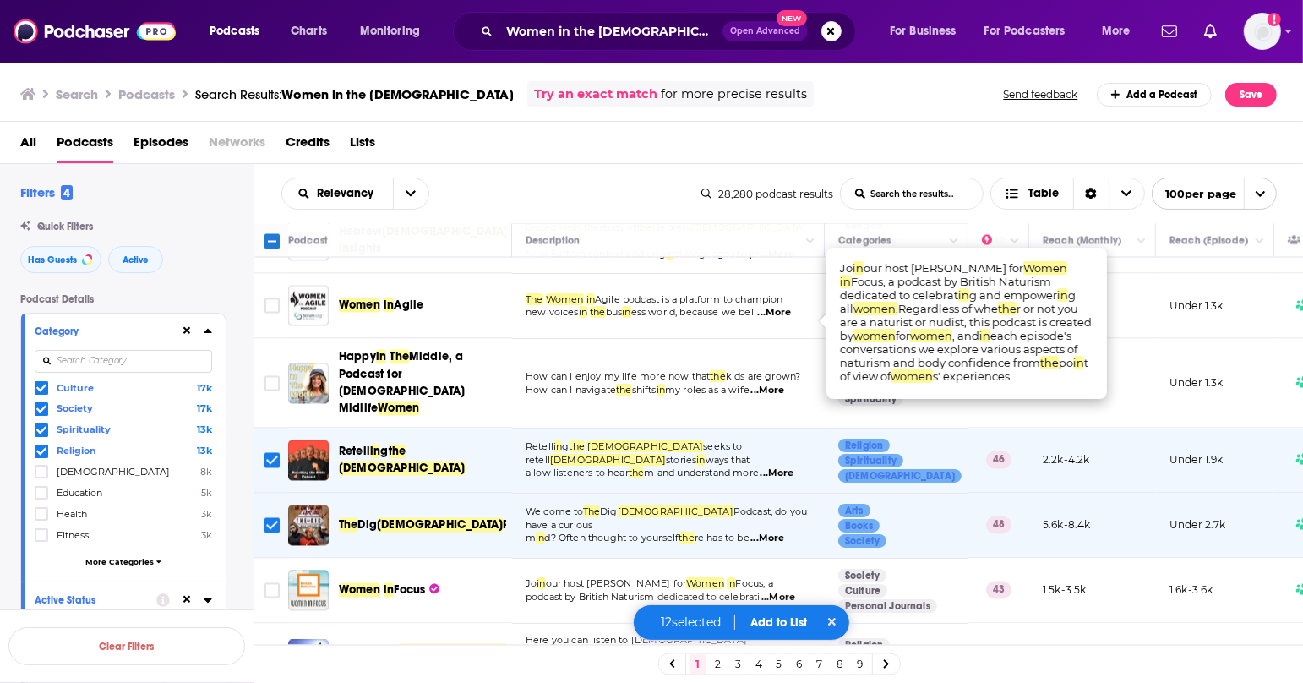
scroll to position [3006, 0]
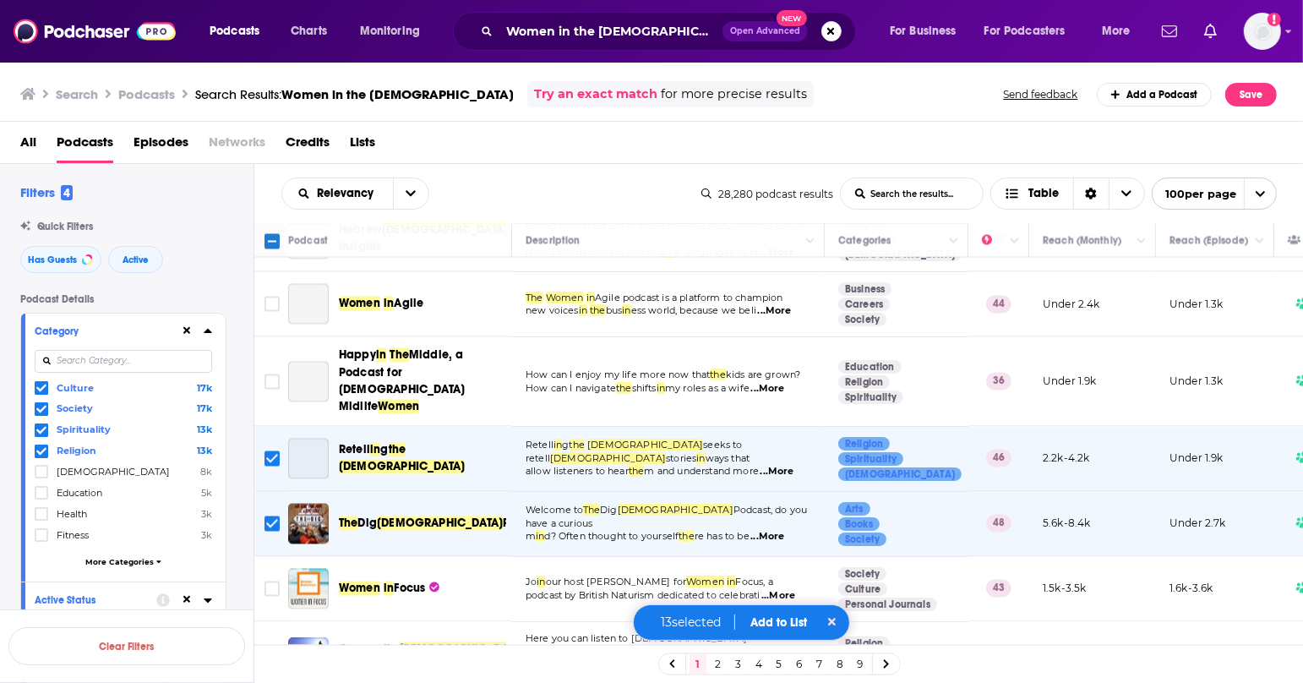
scroll to position [3132, 0]
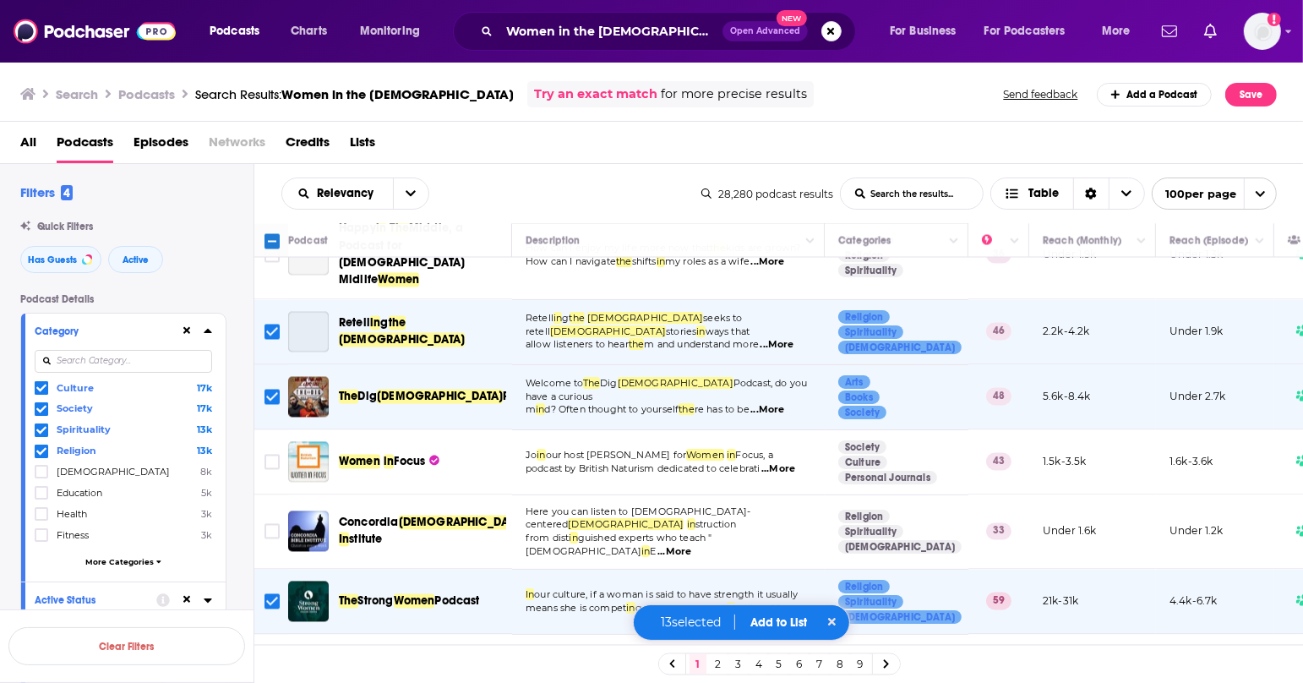
click at [618, 682] on span "...More" at bounding box center [601, 691] width 34 height 14
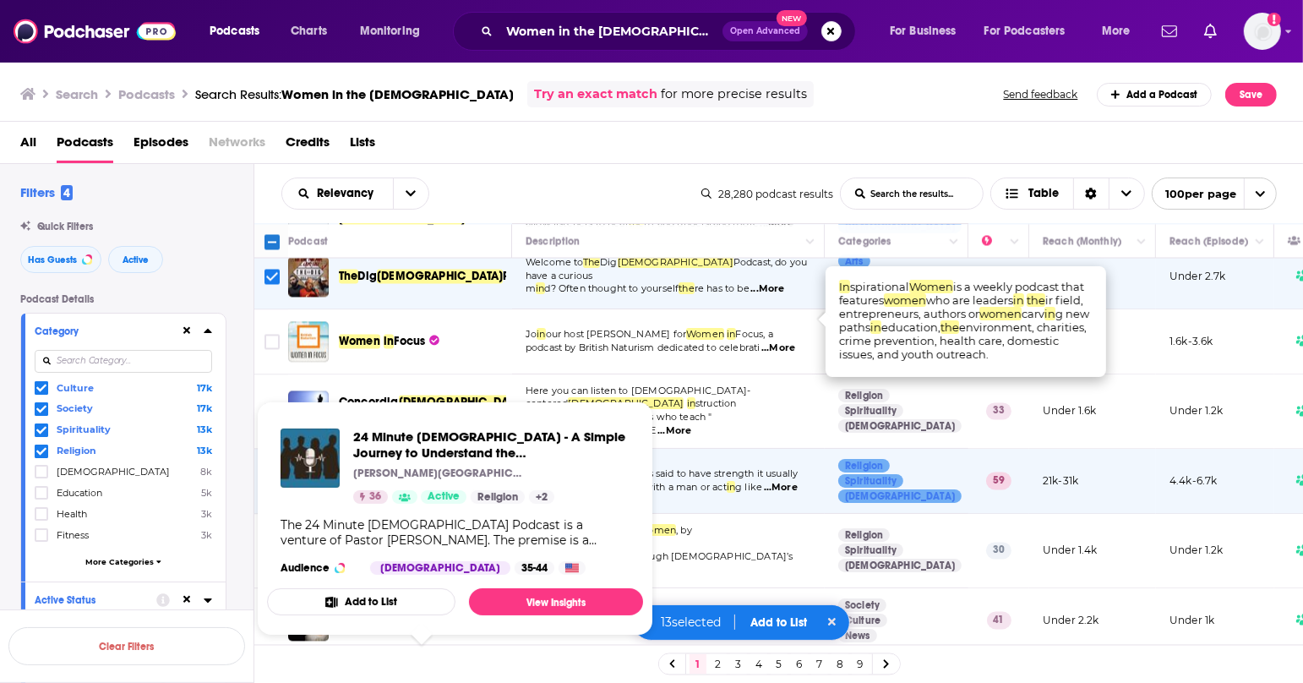
scroll to position [3265, 0]
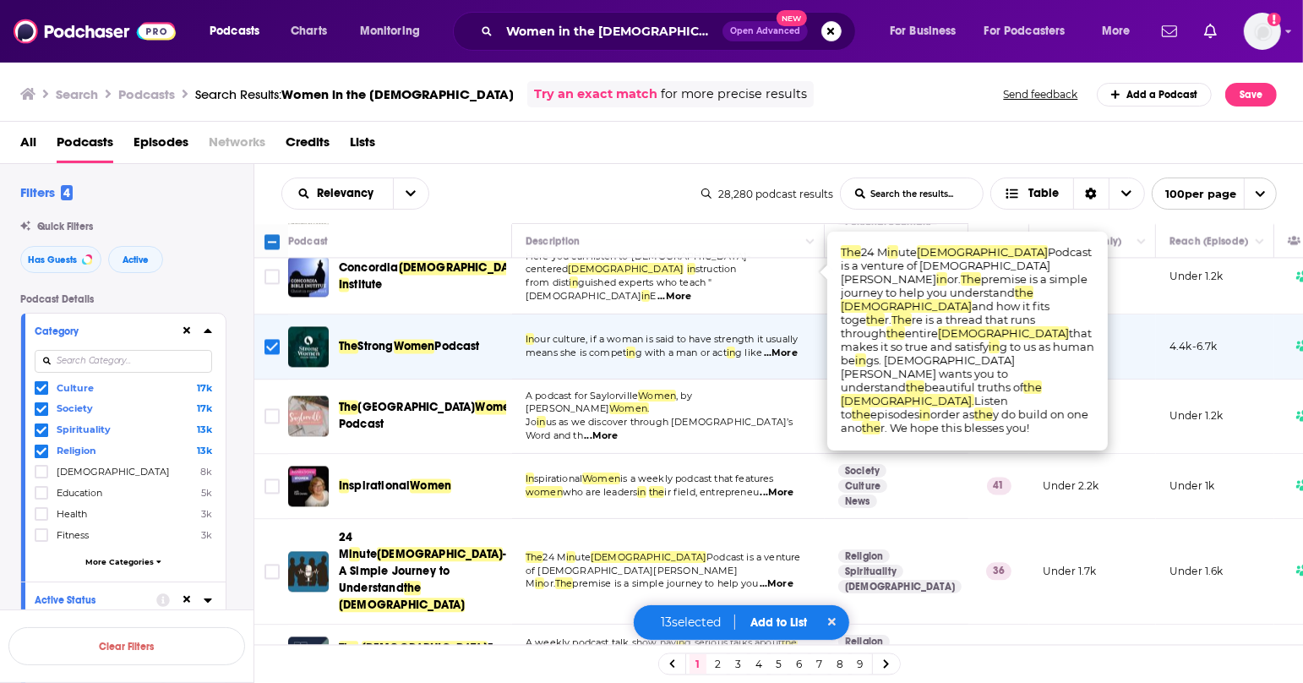
scroll to position [3396, 0]
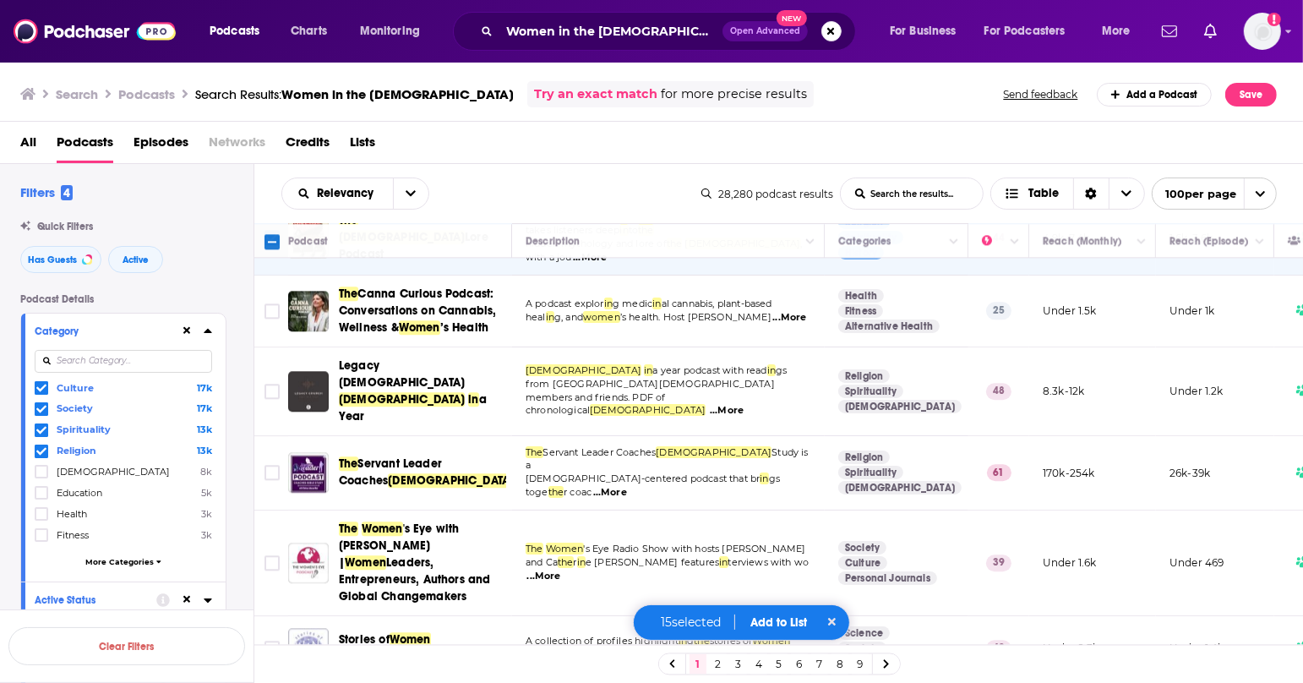
scroll to position [3945, 0]
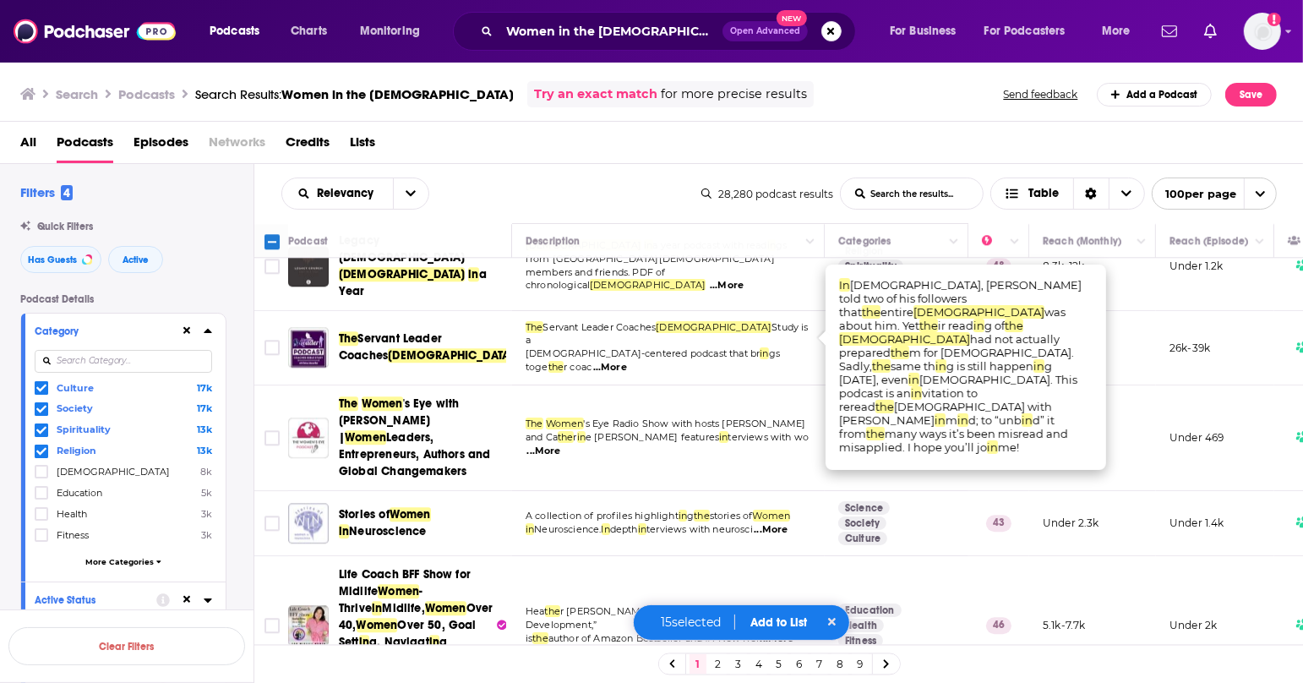
scroll to position [4069, 0]
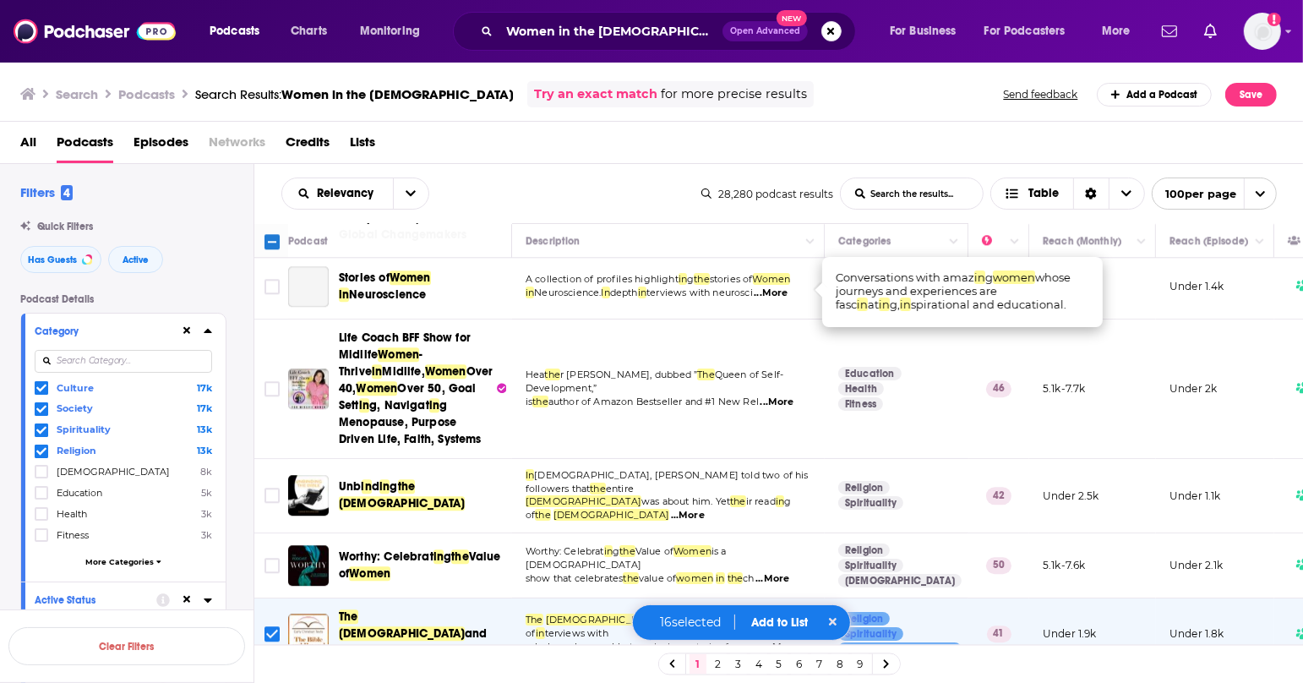
scroll to position [4313, 0]
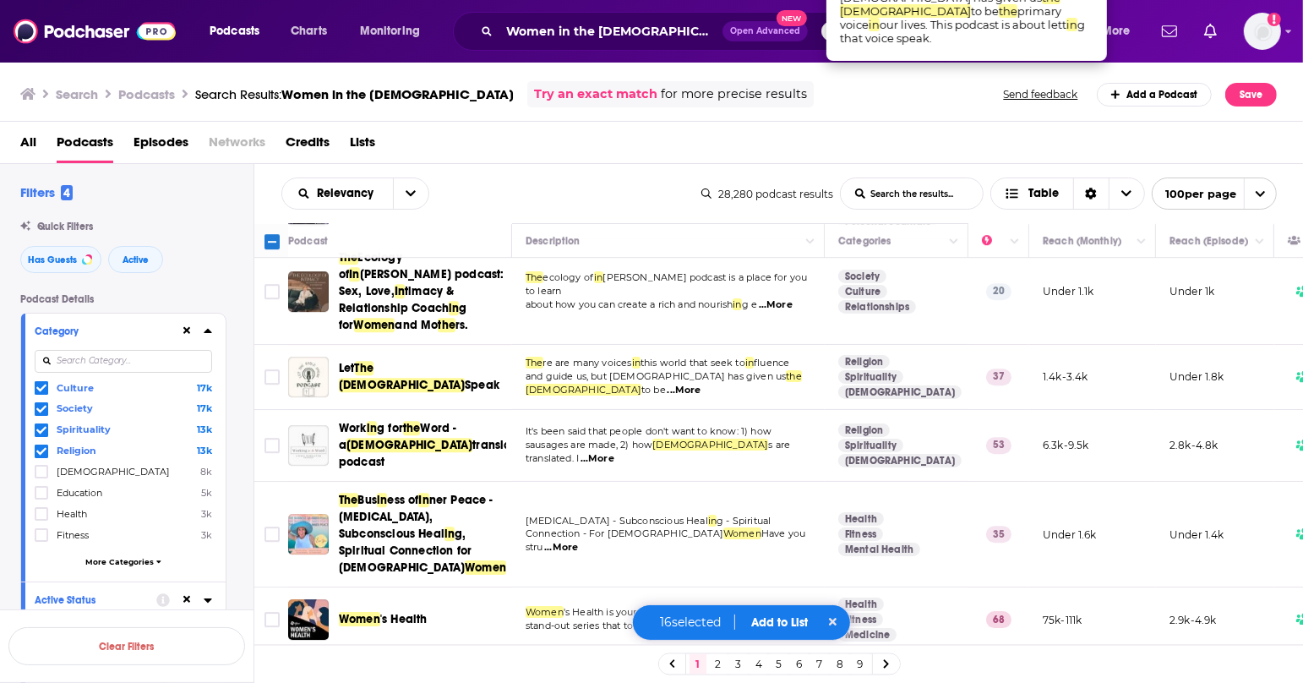
scroll to position [4804, 0]
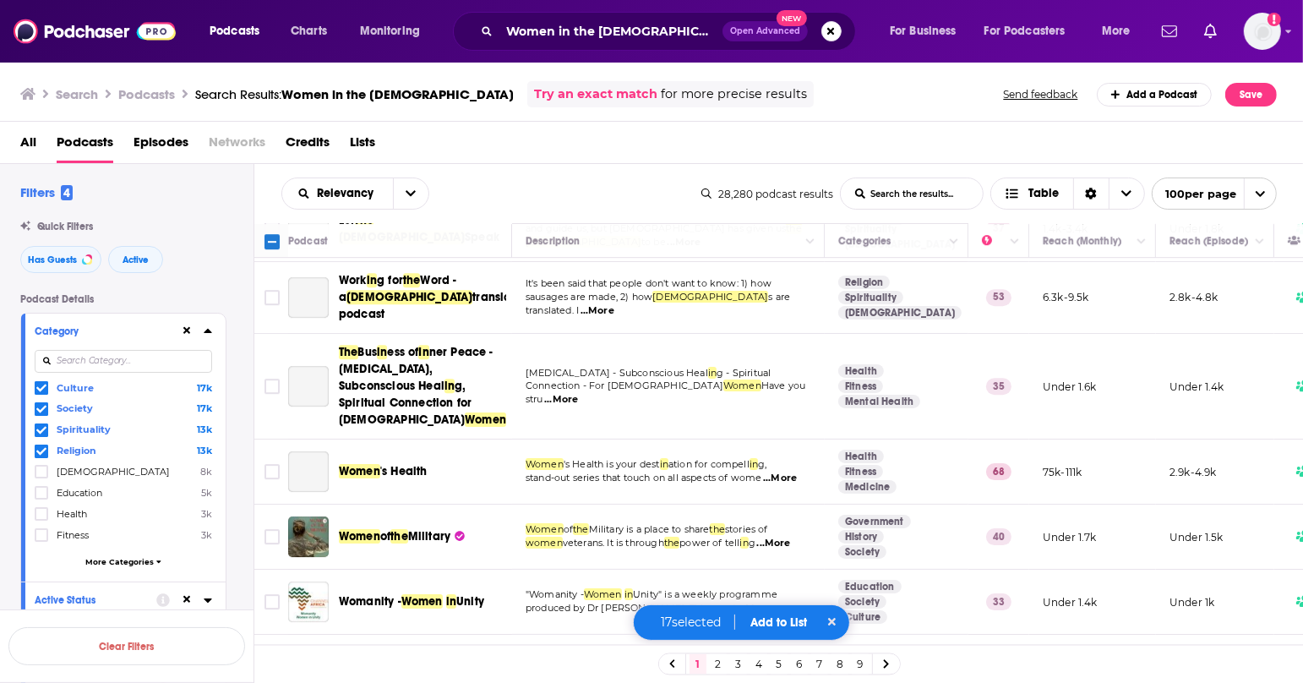
scroll to position [4948, 0]
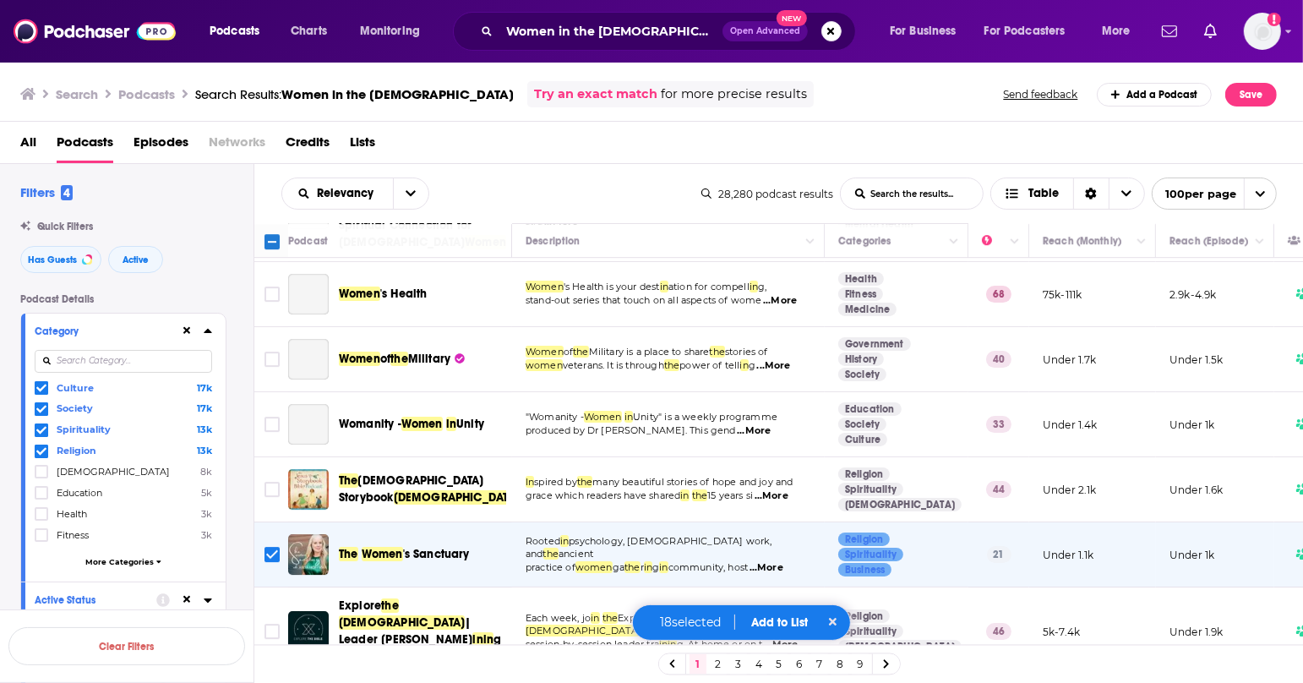
scroll to position [5129, 0]
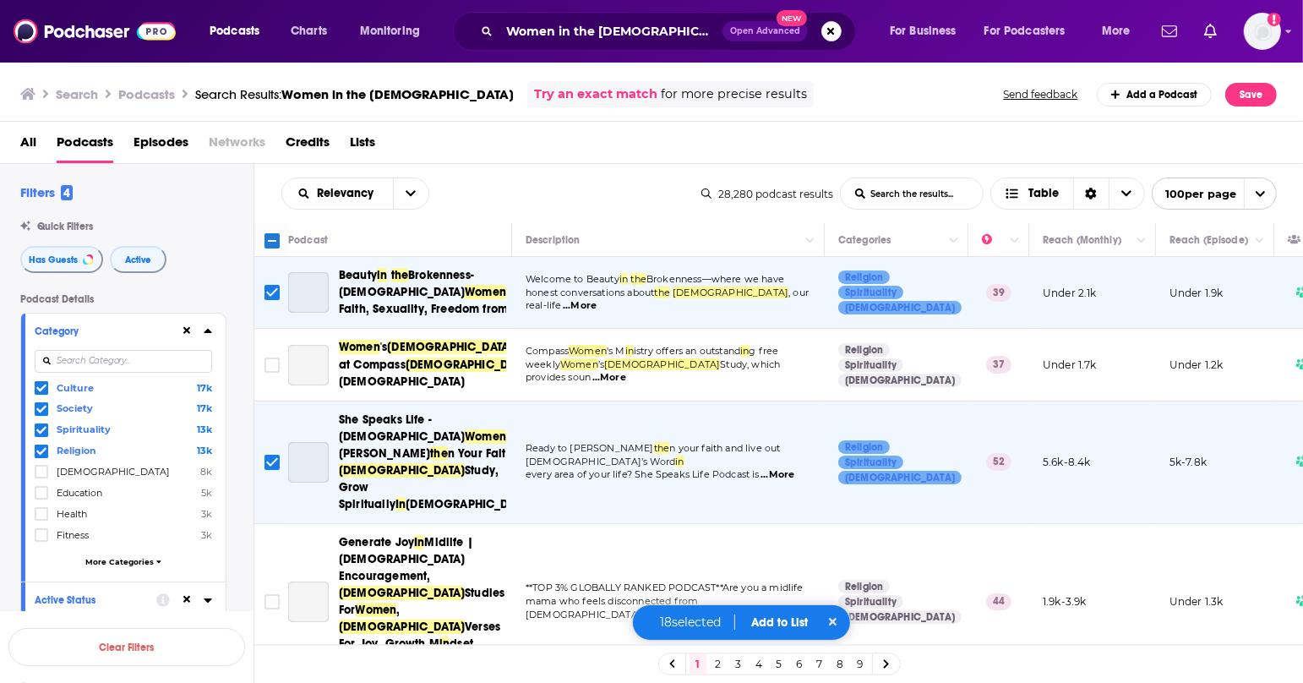
scroll to position [5129, 0]
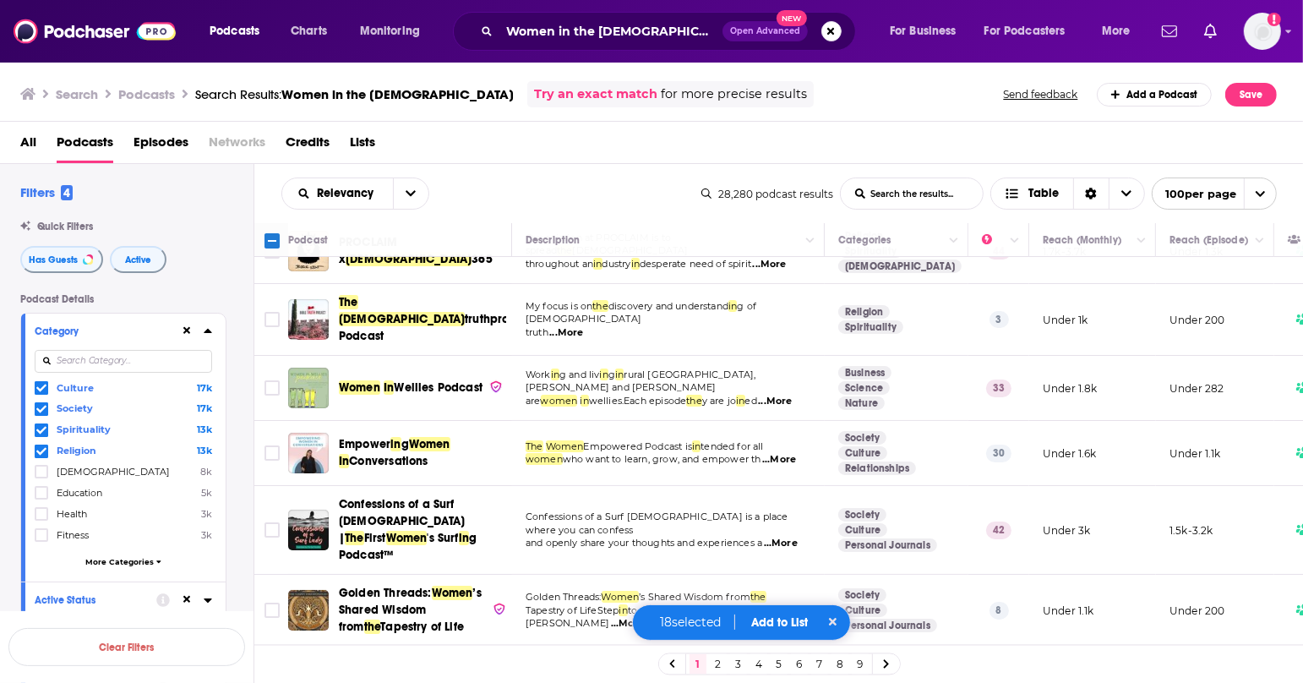
scroll to position [5867, 0]
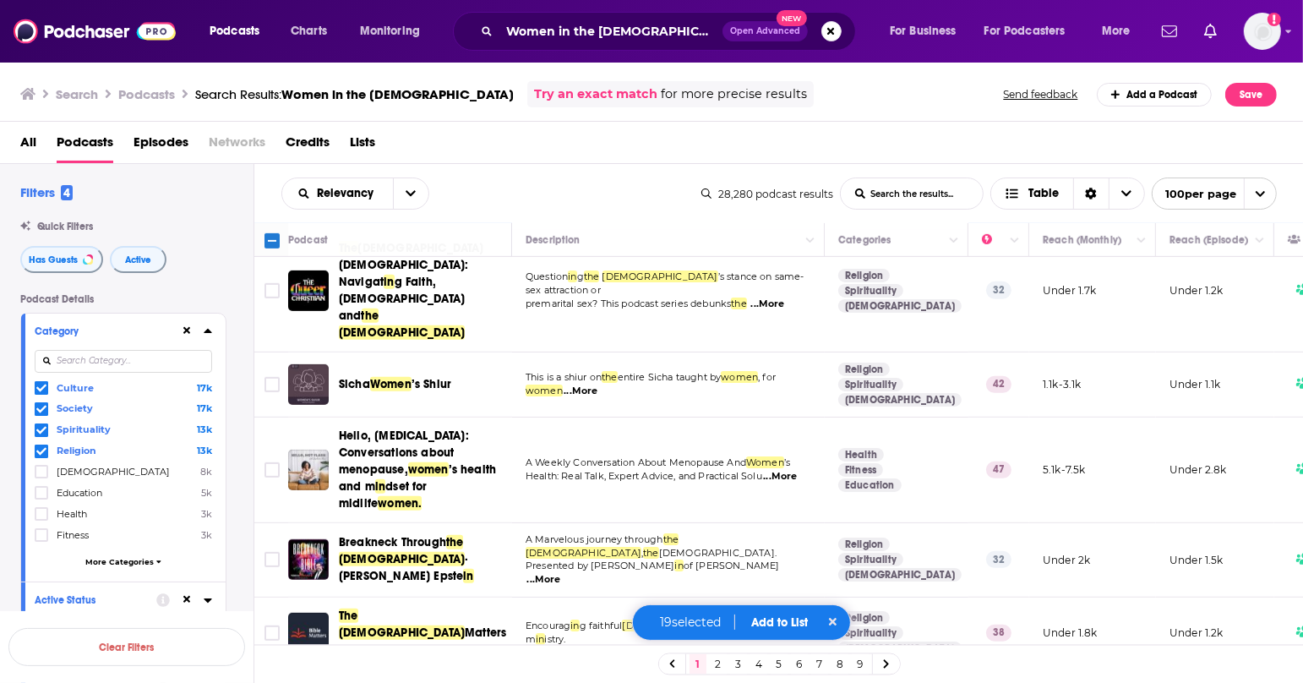
scroll to position [6678, 0]
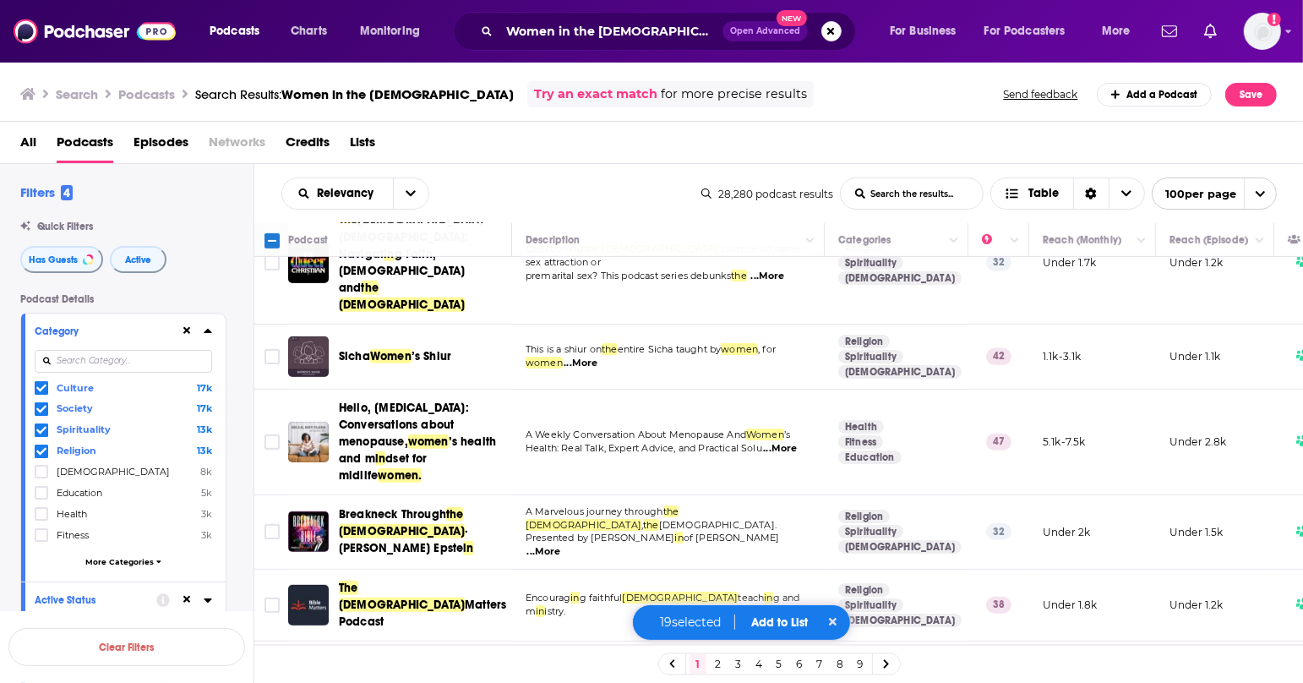
click at [776, 622] on button "Add to List" at bounding box center [780, 622] width 84 height 14
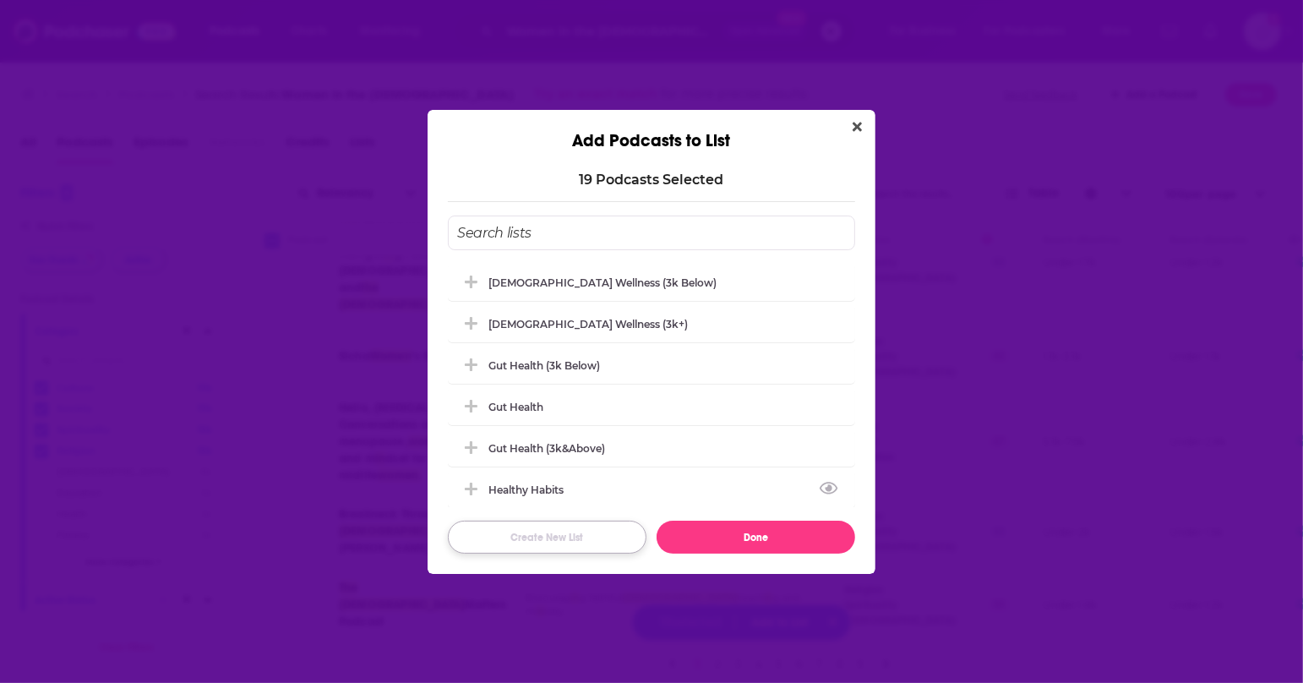
click at [567, 537] on button "Create New List" at bounding box center [547, 536] width 199 height 33
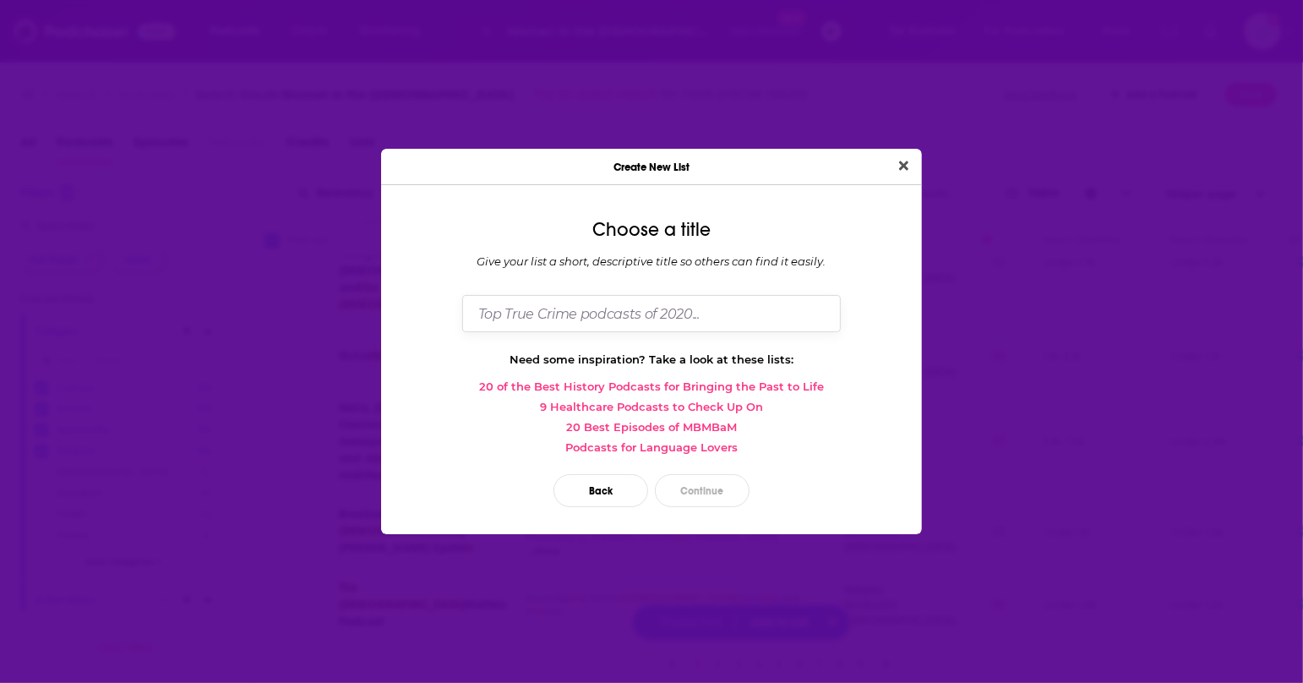
click at [625, 315] on input "Dialog" at bounding box center [651, 313] width 378 height 36
type input "Women in the [DEMOGRAPHIC_DATA]"
click at [715, 502] on button "Continue" at bounding box center [702, 490] width 95 height 33
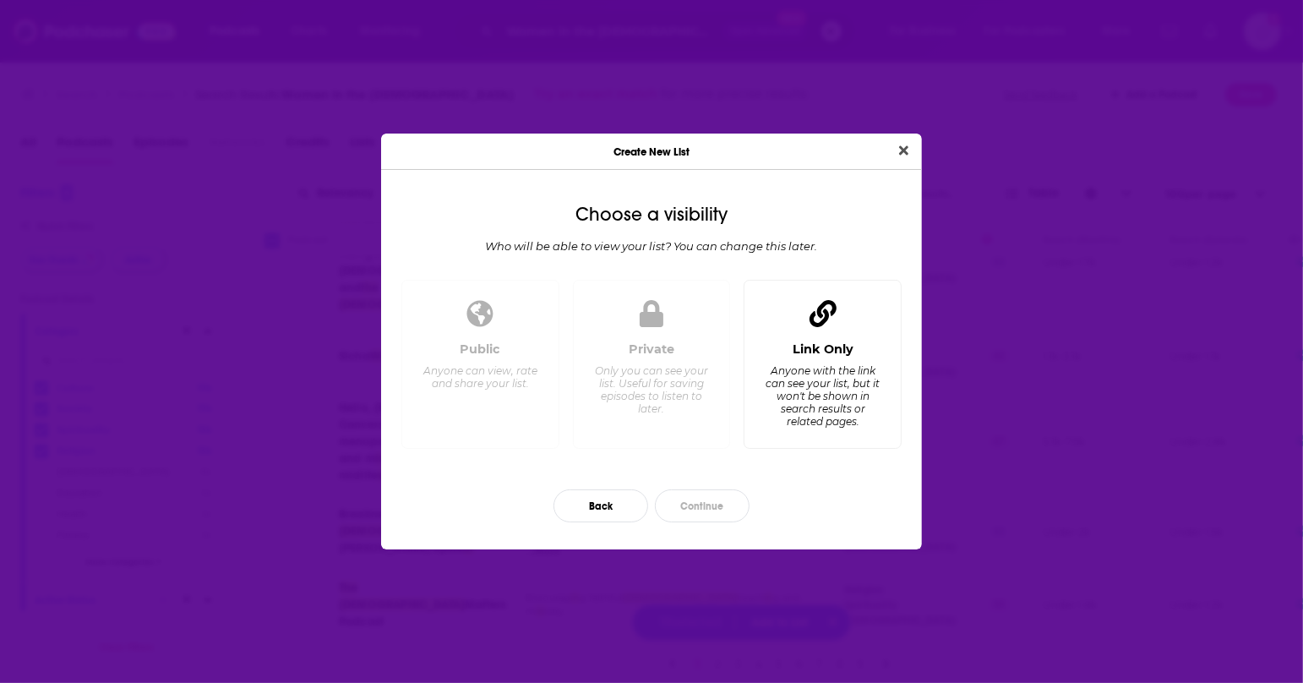
click at [787, 398] on div "Anyone with the link can see your list, but it won't be shown in search results…" at bounding box center [823, 395] width 116 height 63
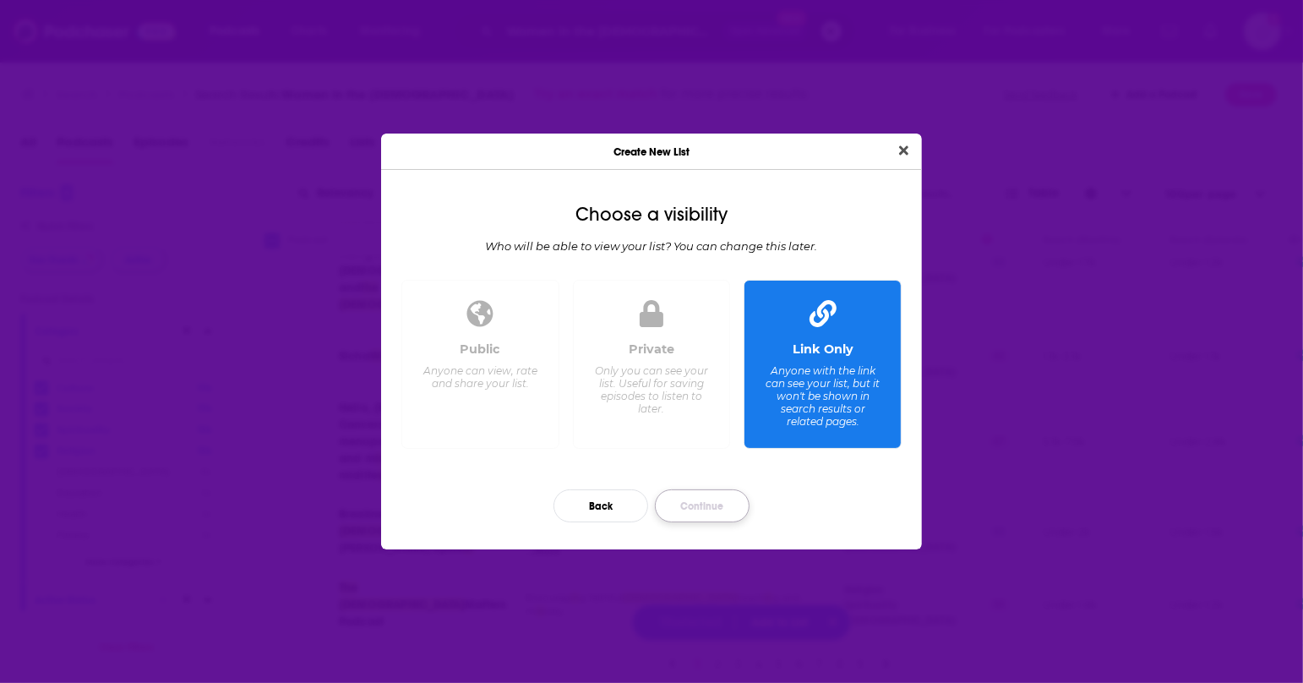
click at [705, 513] on button "Continue" at bounding box center [702, 505] width 95 height 33
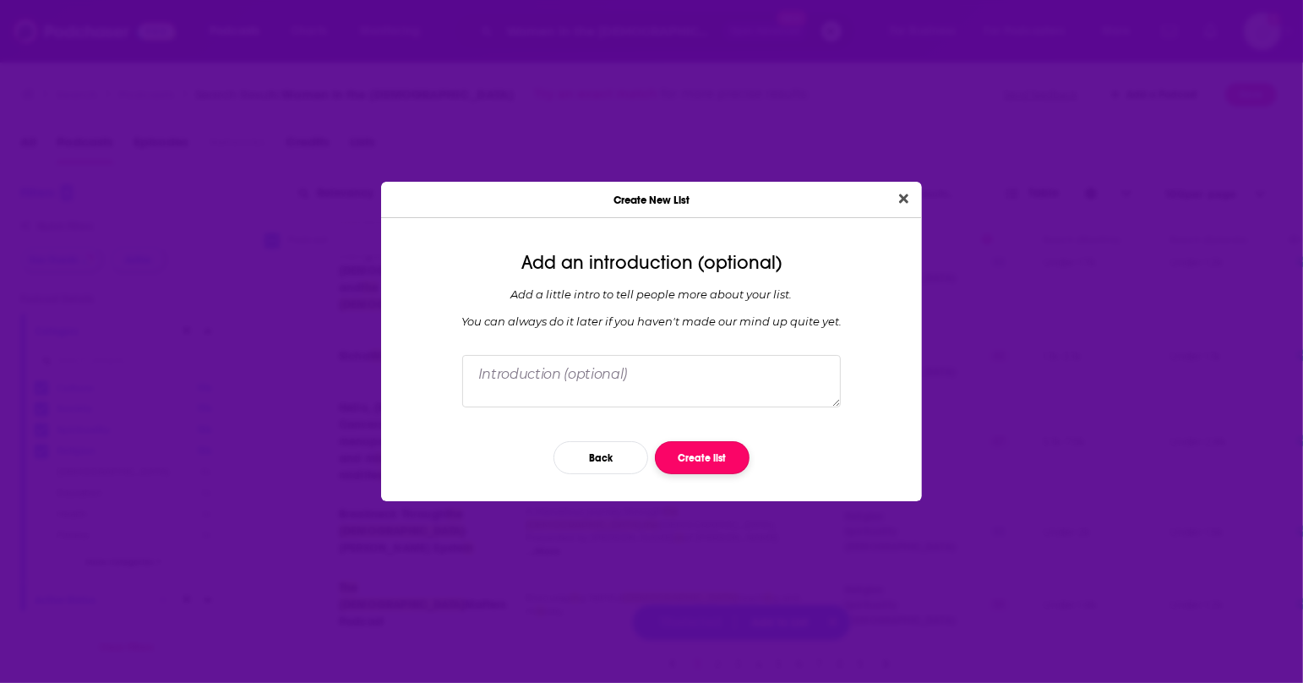
click at [715, 465] on button "Create list" at bounding box center [702, 457] width 95 height 33
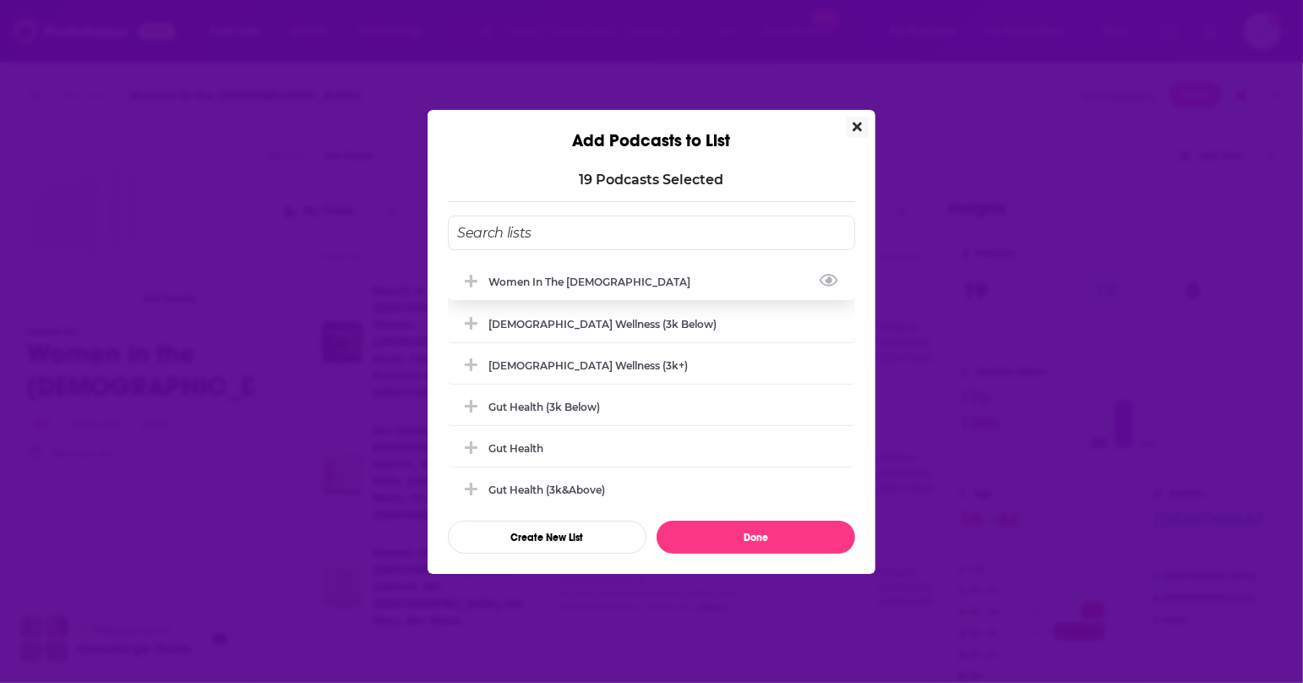
click at [688, 280] on div "Women in the [DEMOGRAPHIC_DATA]" at bounding box center [651, 281] width 407 height 37
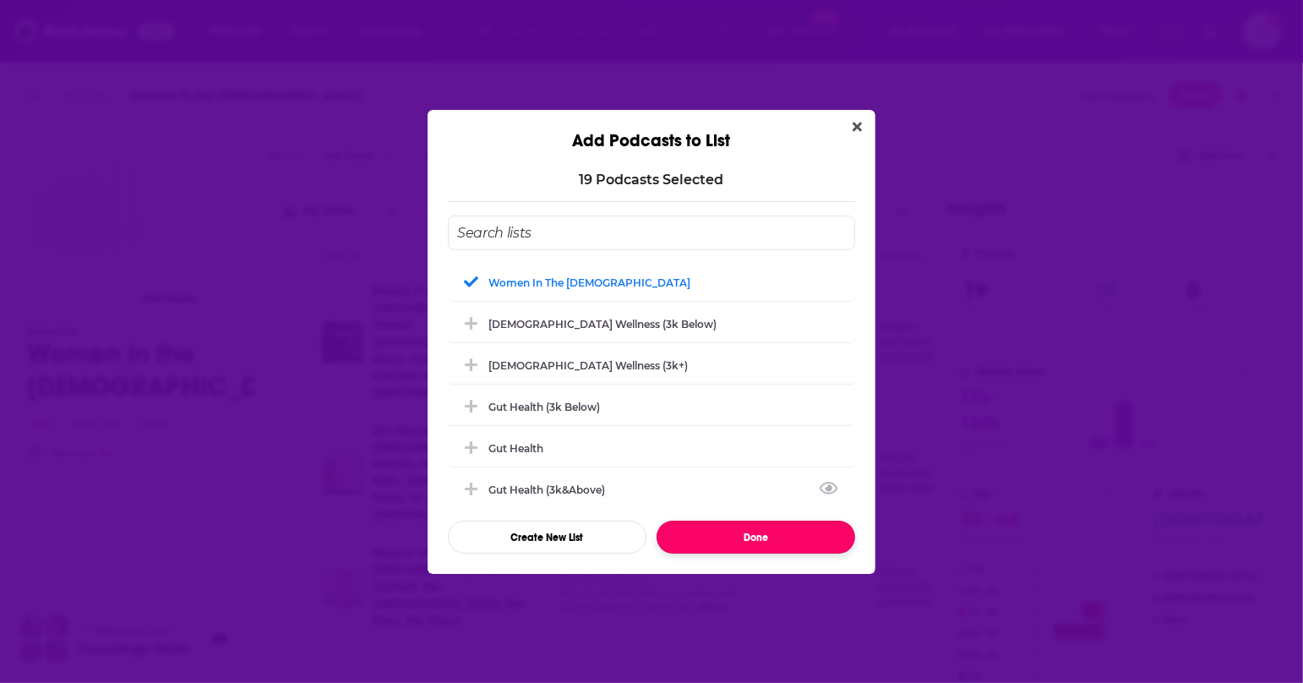
click at [727, 536] on button "Done" at bounding box center [755, 536] width 199 height 33
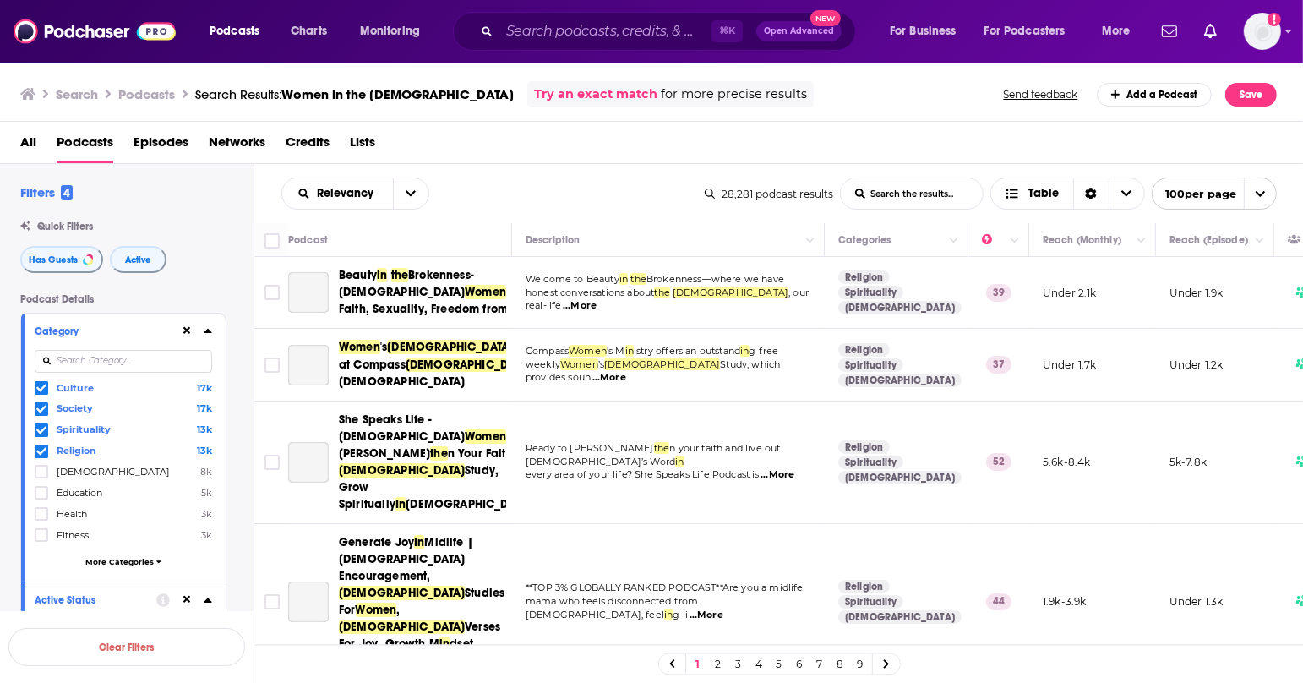
scroll to position [1693, 0]
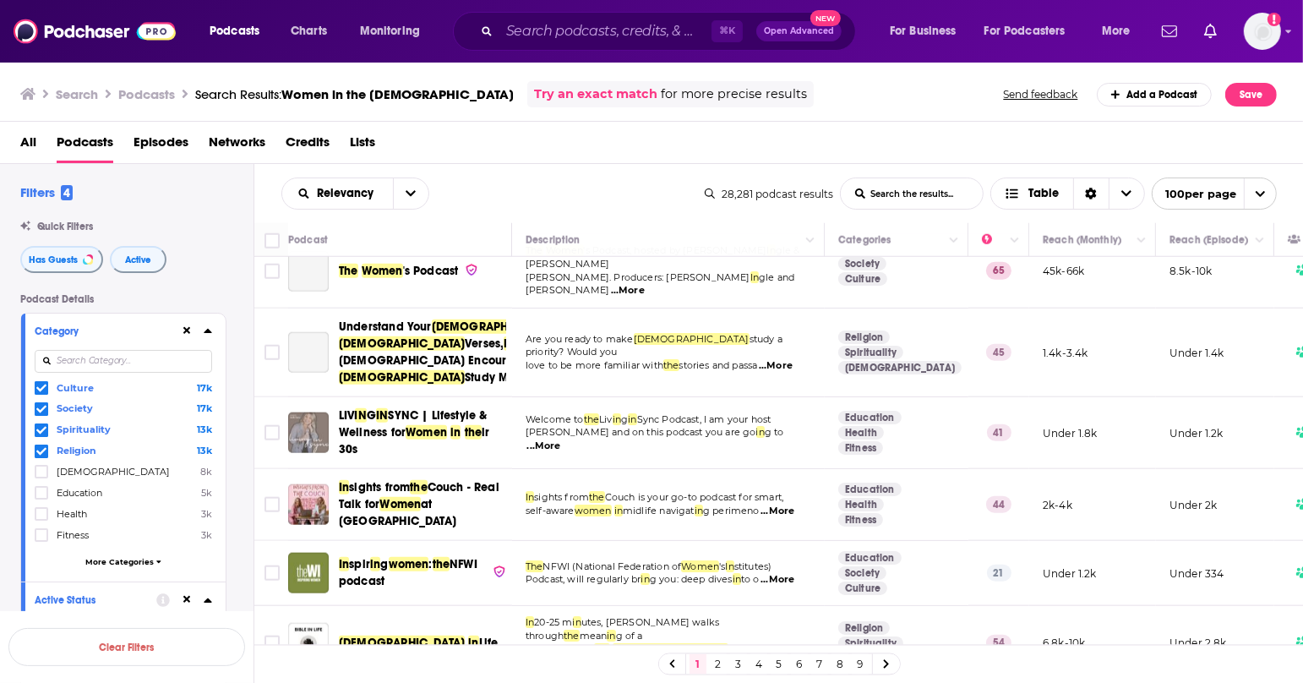
click at [712, 665] on link "2" at bounding box center [718, 664] width 17 height 20
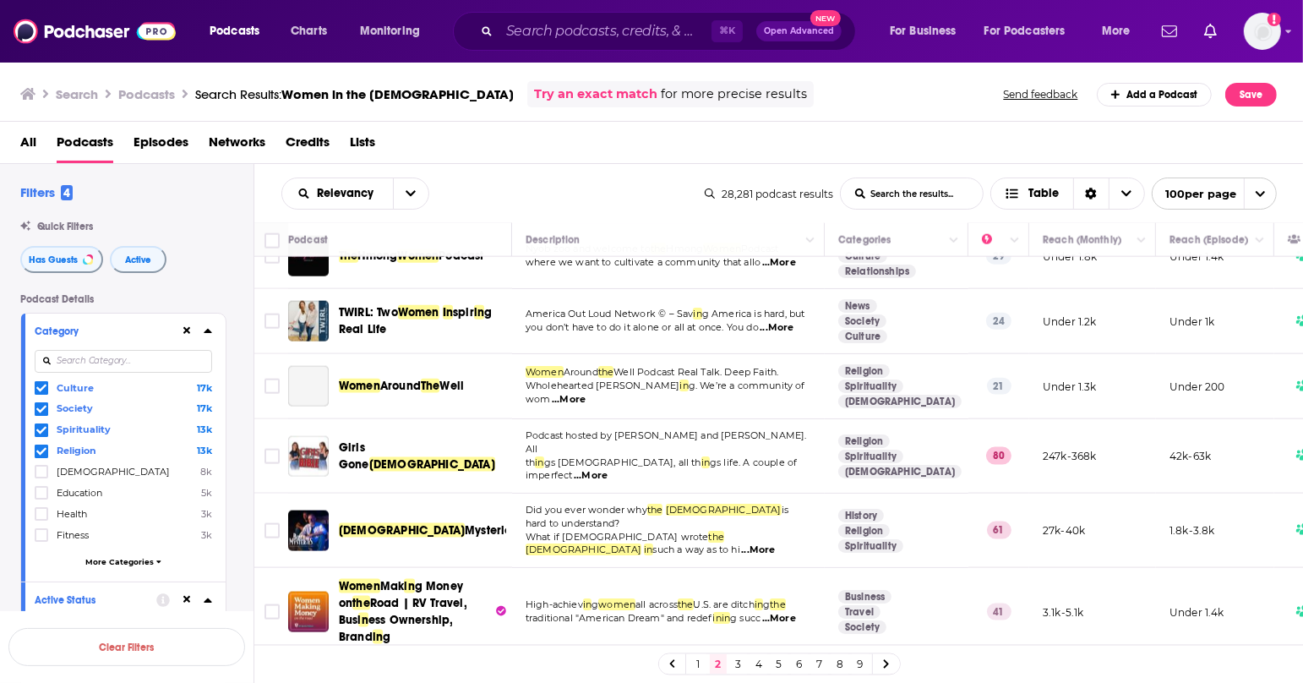
scroll to position [2051, 0]
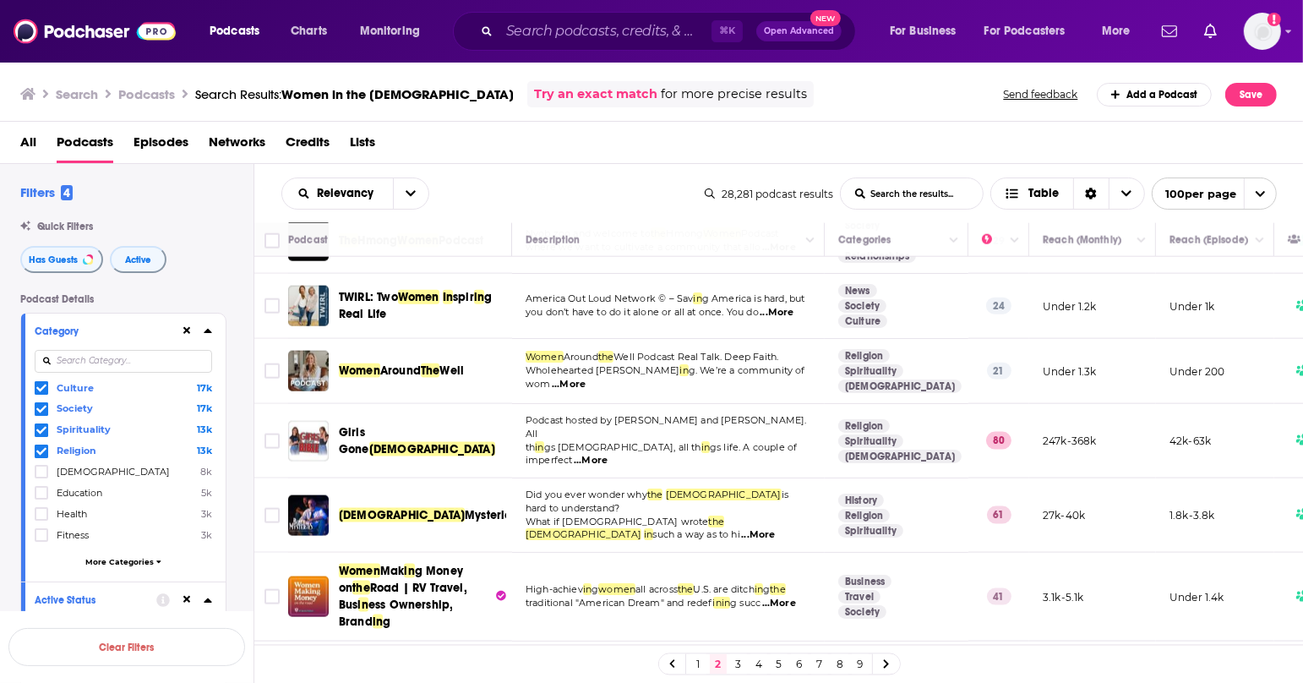
click at [770, 528] on span "...More" at bounding box center [758, 535] width 34 height 14
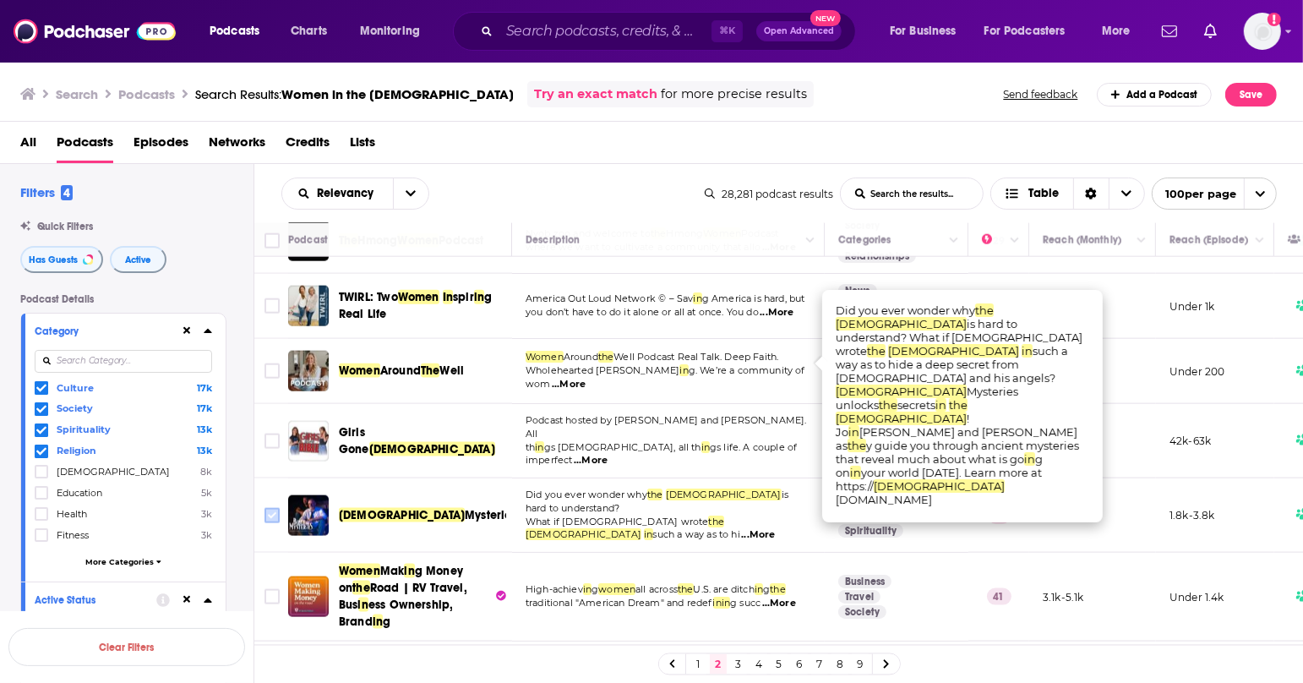
click at [265, 508] on input "Toggle select row" at bounding box center [271, 515] width 15 height 15
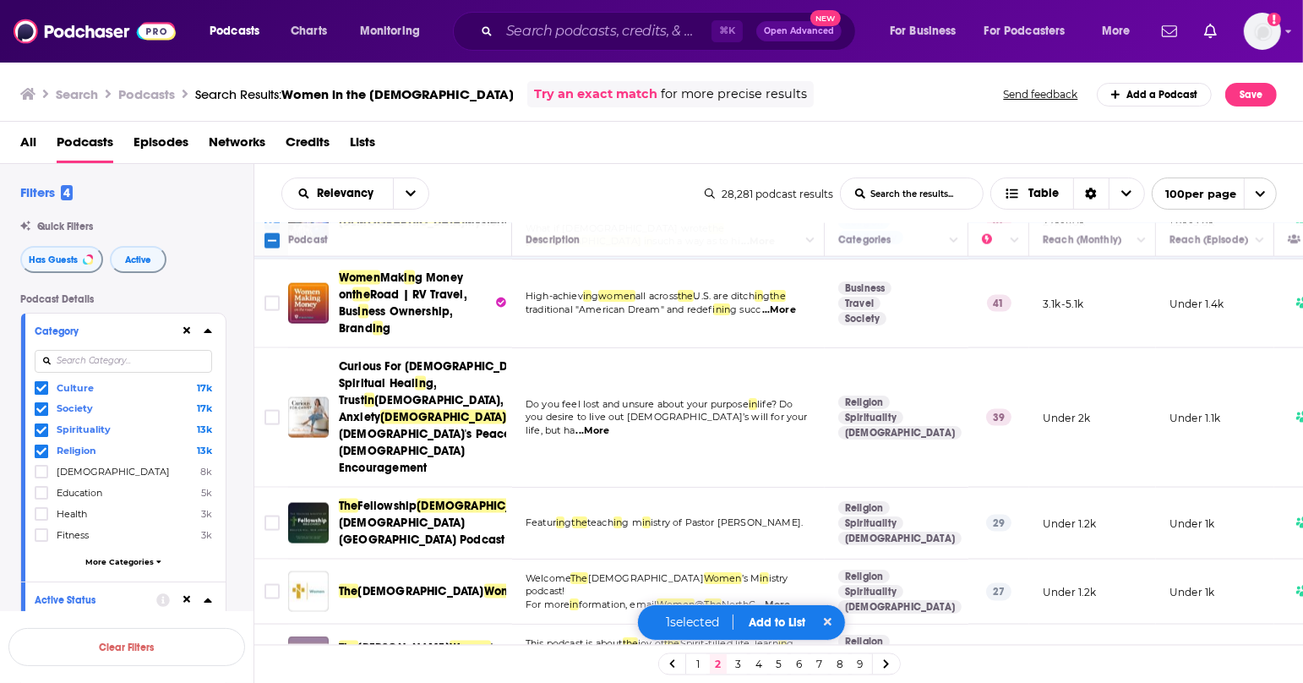
scroll to position [2350, 0]
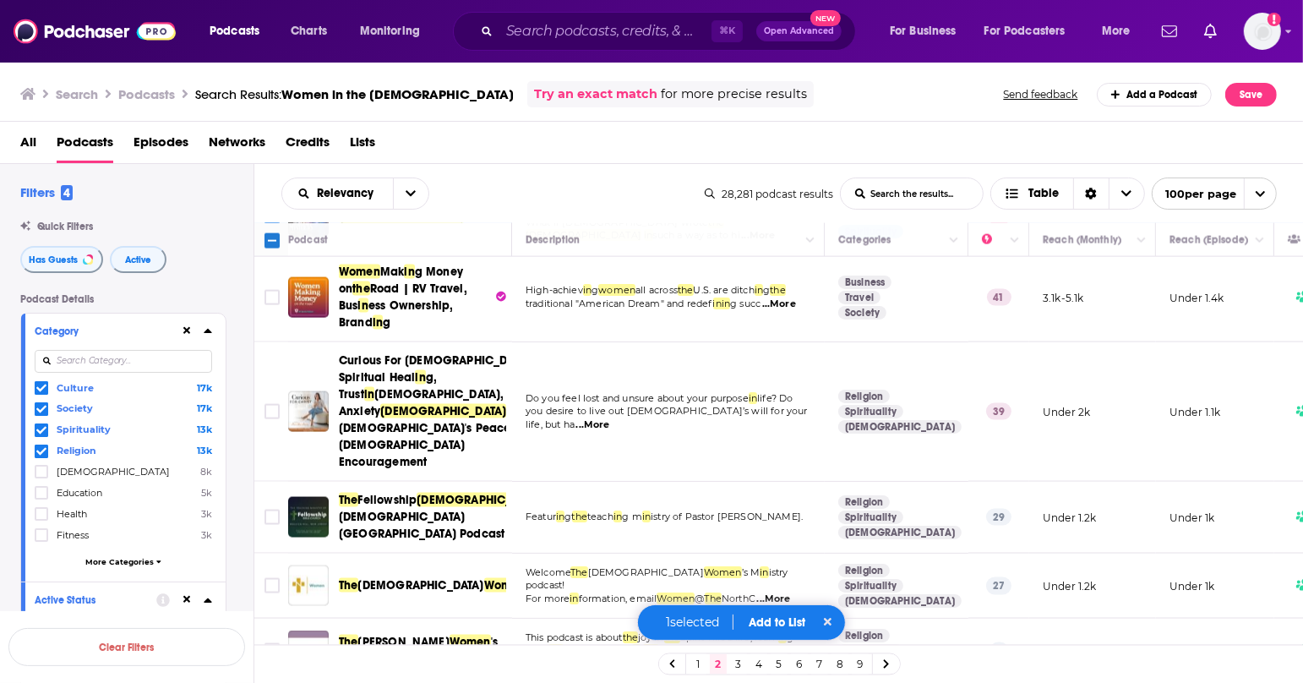
click at [645, 657] on span "...More" at bounding box center [628, 664] width 34 height 14
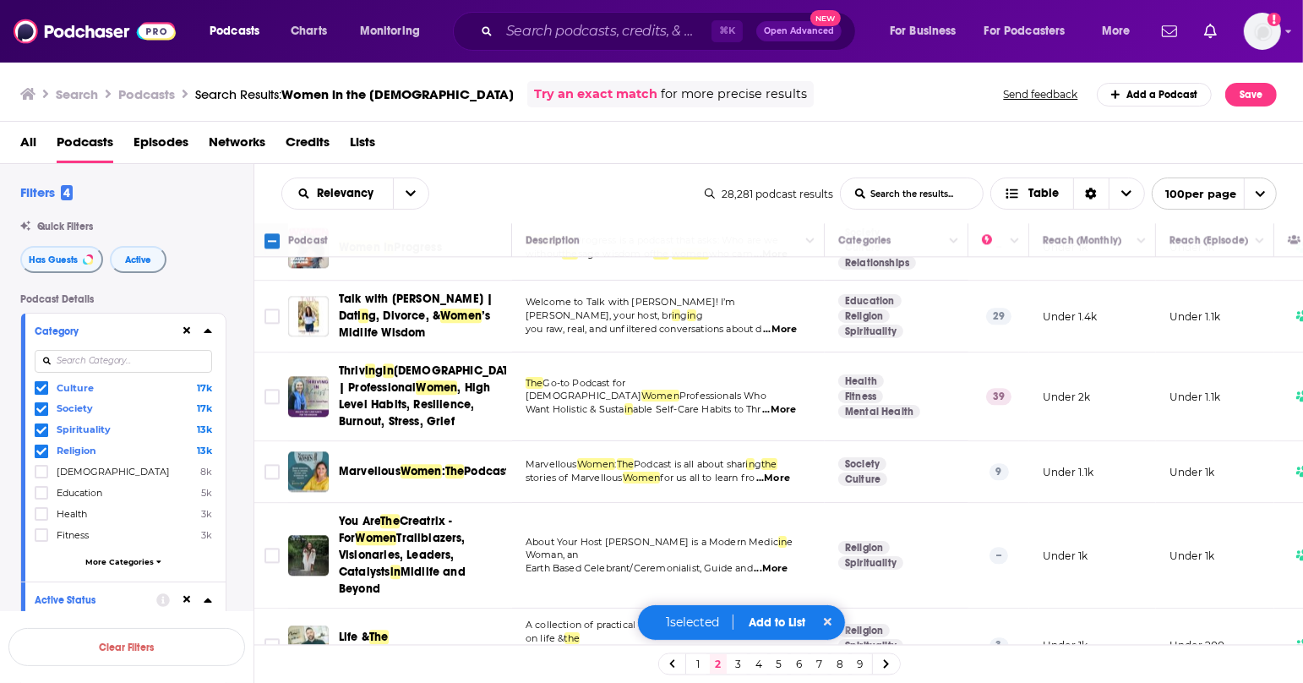
scroll to position [3731, 0]
click at [743, 658] on span "...More" at bounding box center [727, 665] width 34 height 14
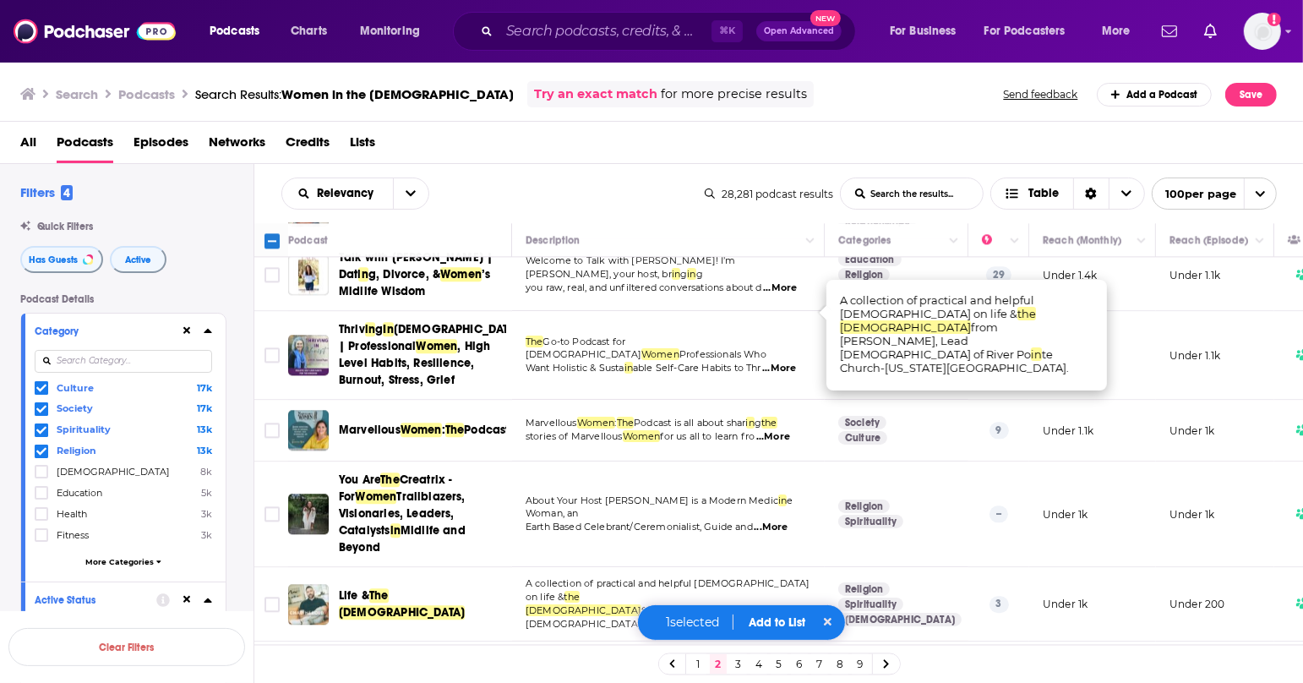
scroll to position [3787, 0]
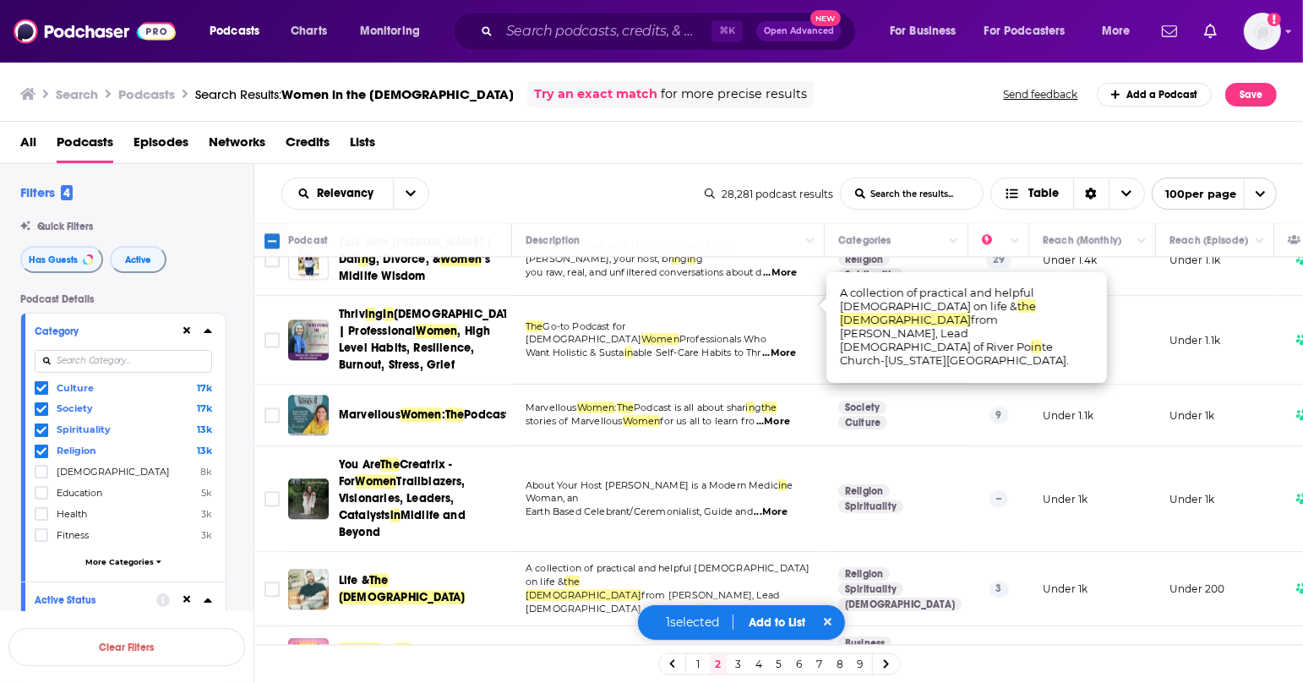
click at [767, 618] on button "Add to List" at bounding box center [777, 622] width 84 height 14
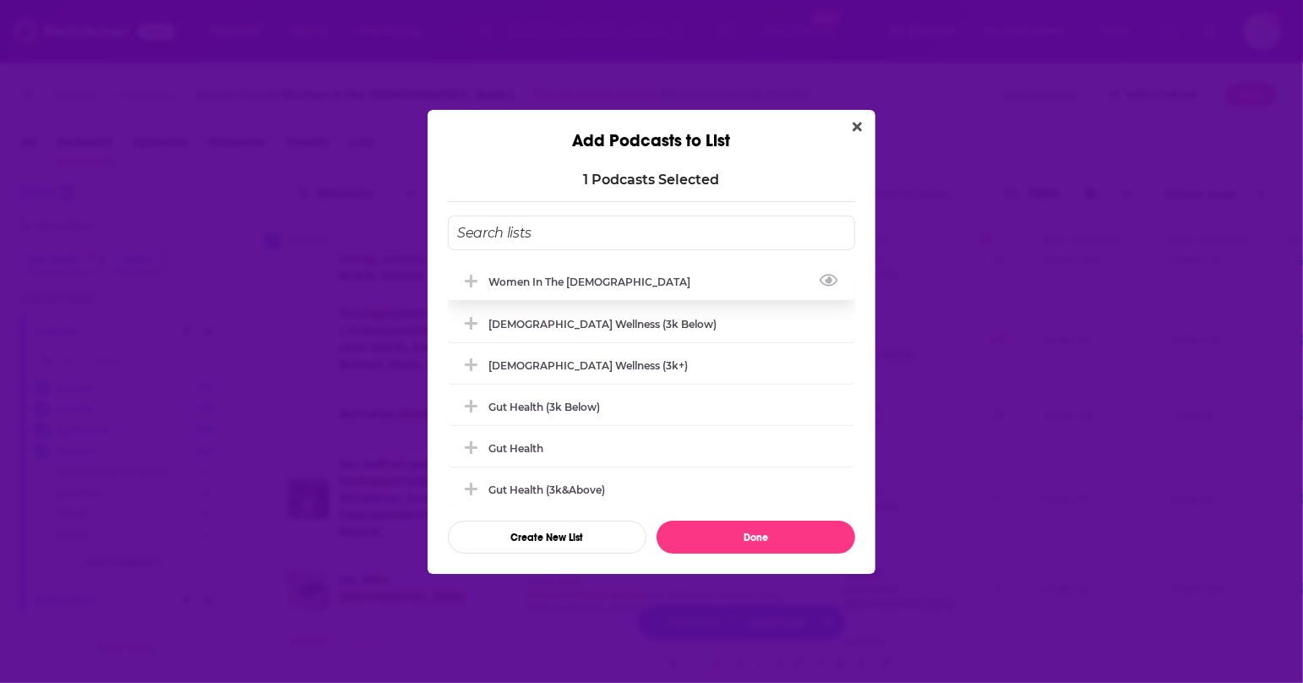
click at [638, 291] on div "Women in the [DEMOGRAPHIC_DATA]" at bounding box center [651, 281] width 407 height 37
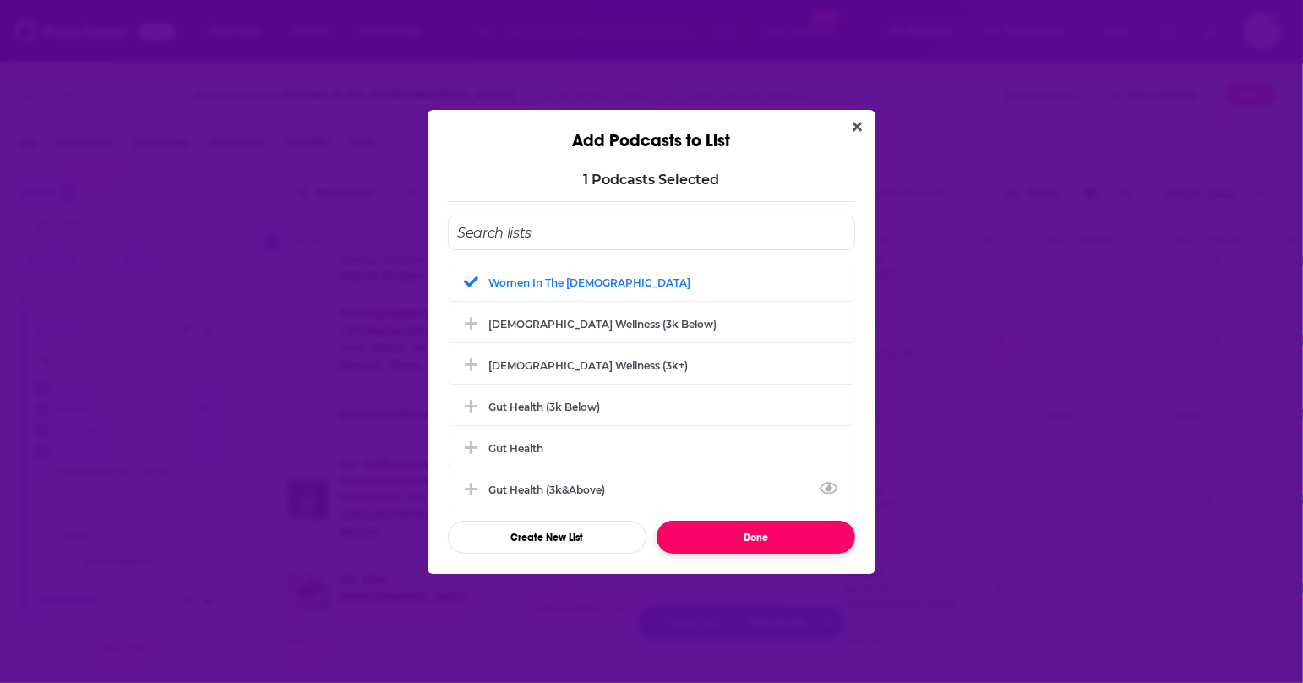
click at [716, 536] on button "Done" at bounding box center [755, 536] width 199 height 33
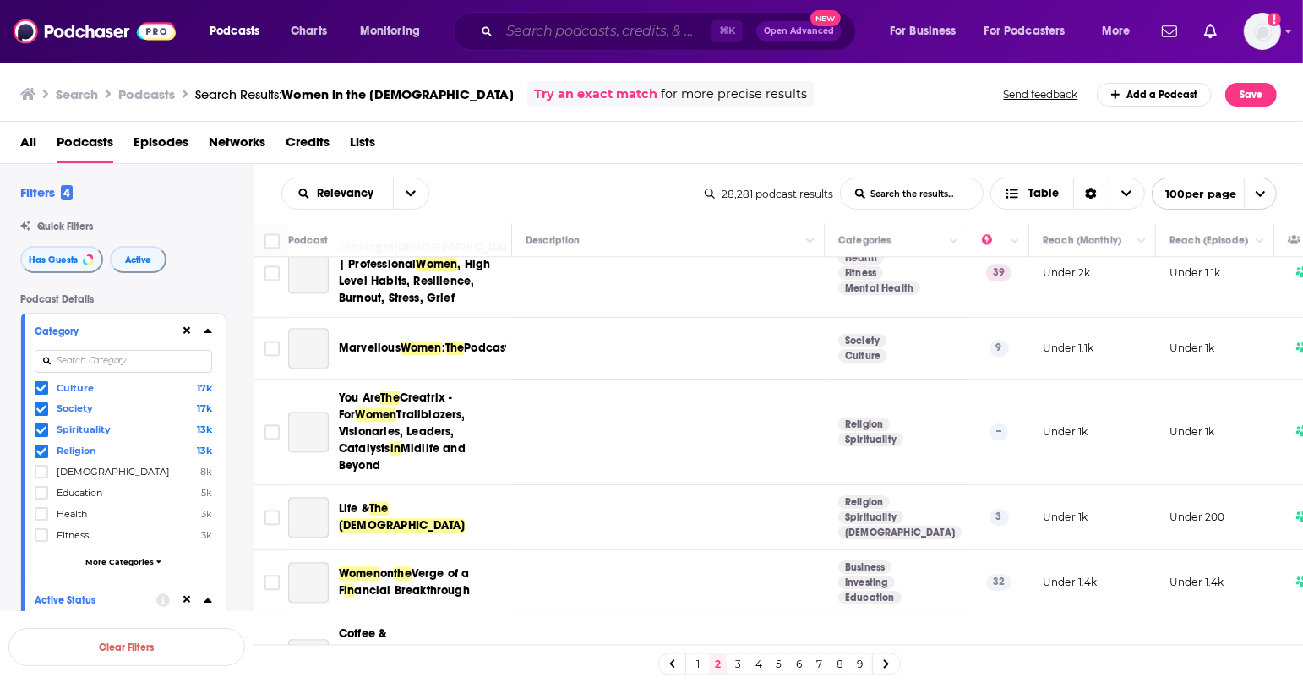
click at [618, 34] on input "Search podcasts, credits, & more..." at bounding box center [605, 31] width 212 height 27
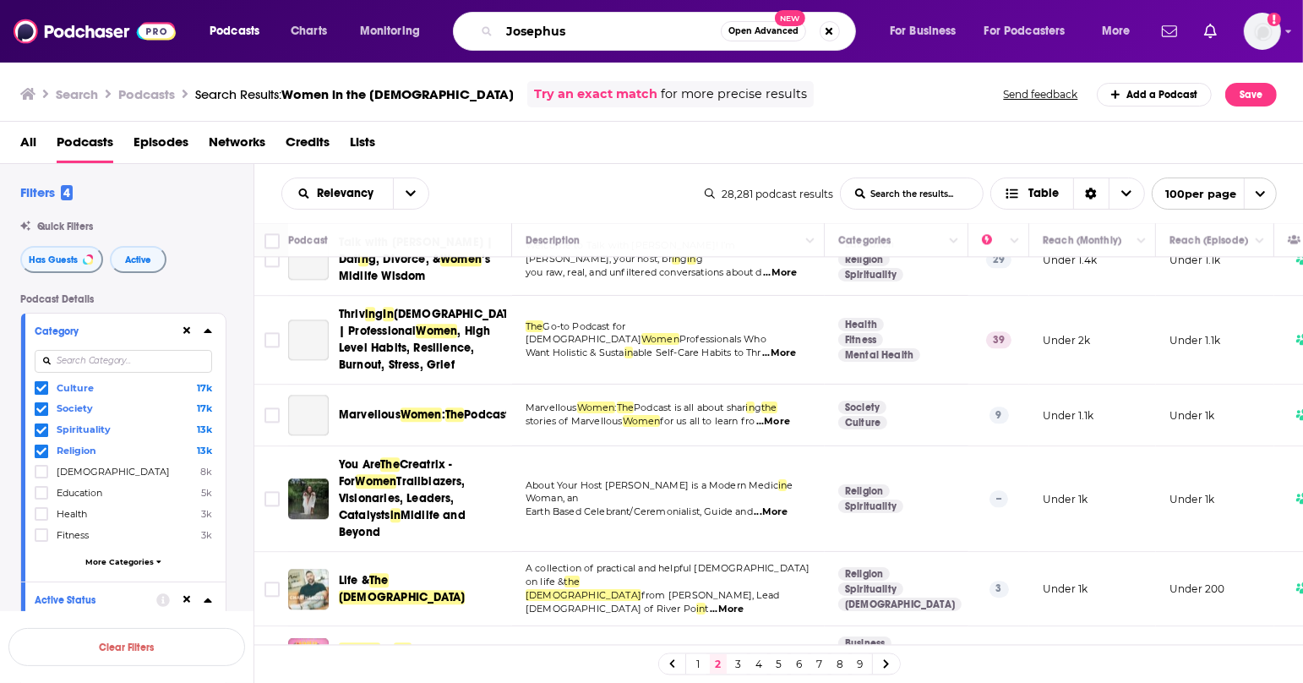
type input "Josephus"
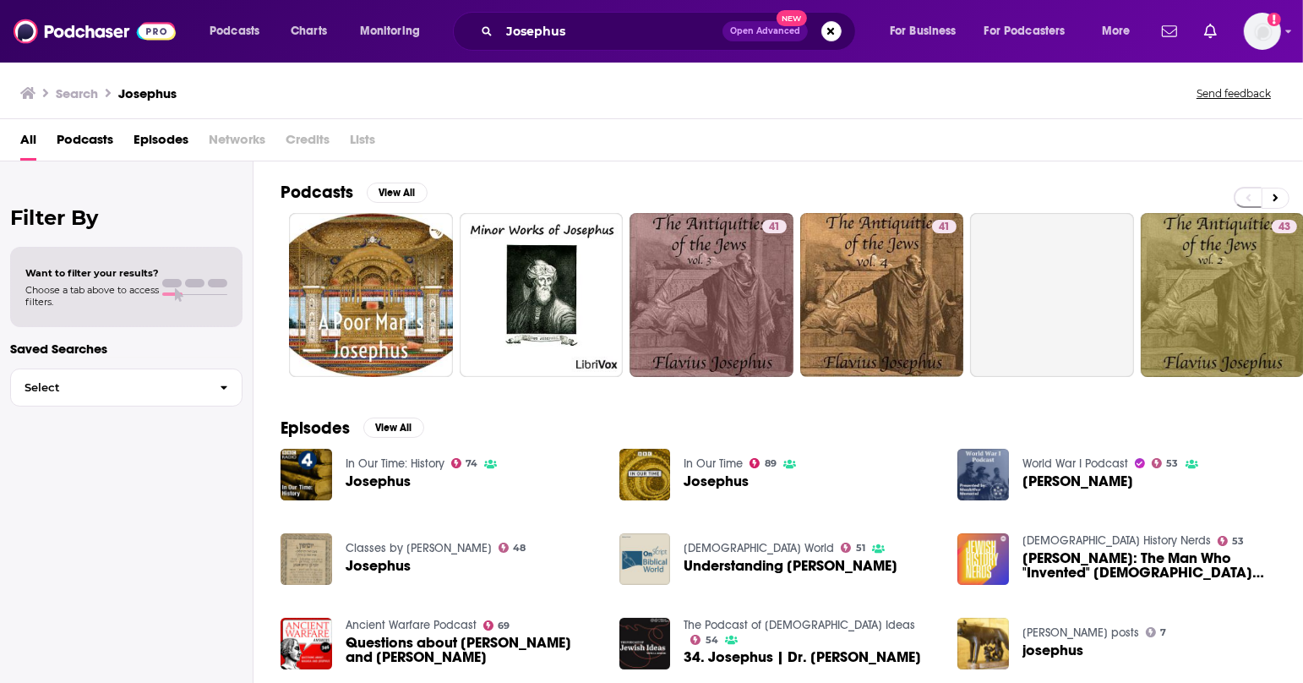
click at [161, 144] on span "Episodes" at bounding box center [160, 143] width 55 height 35
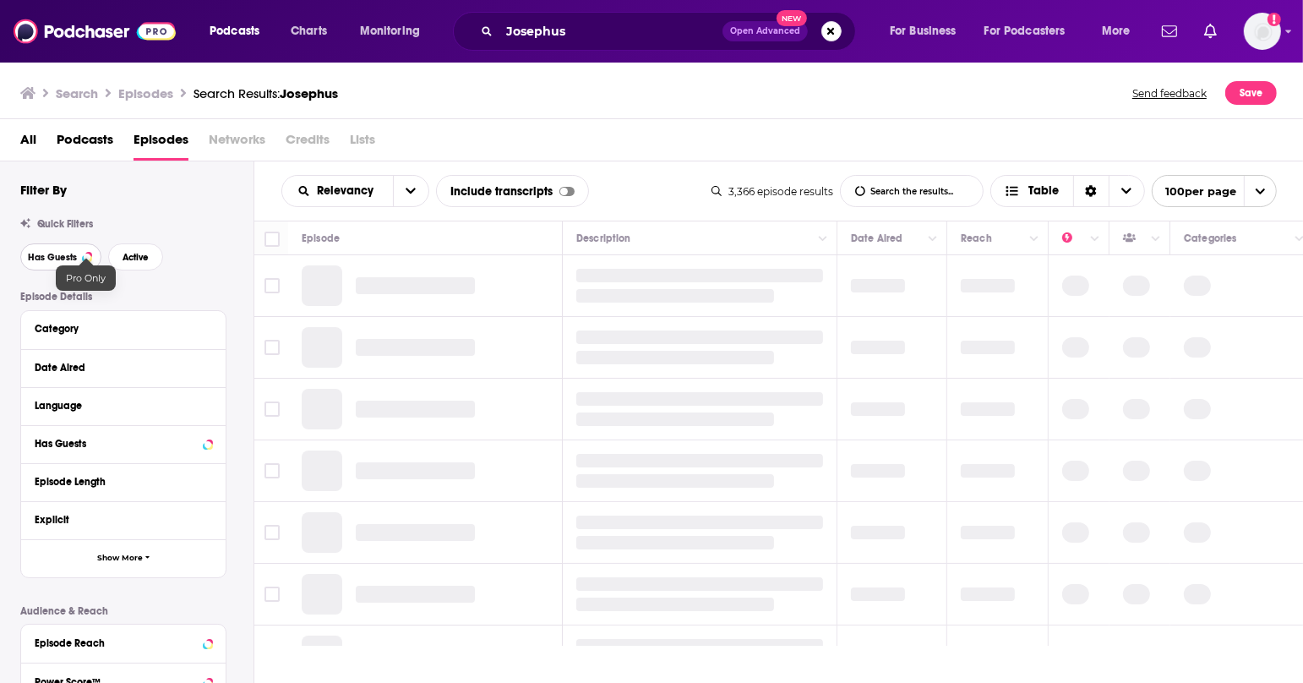
click at [75, 257] on span "Has Guests" at bounding box center [52, 257] width 49 height 9
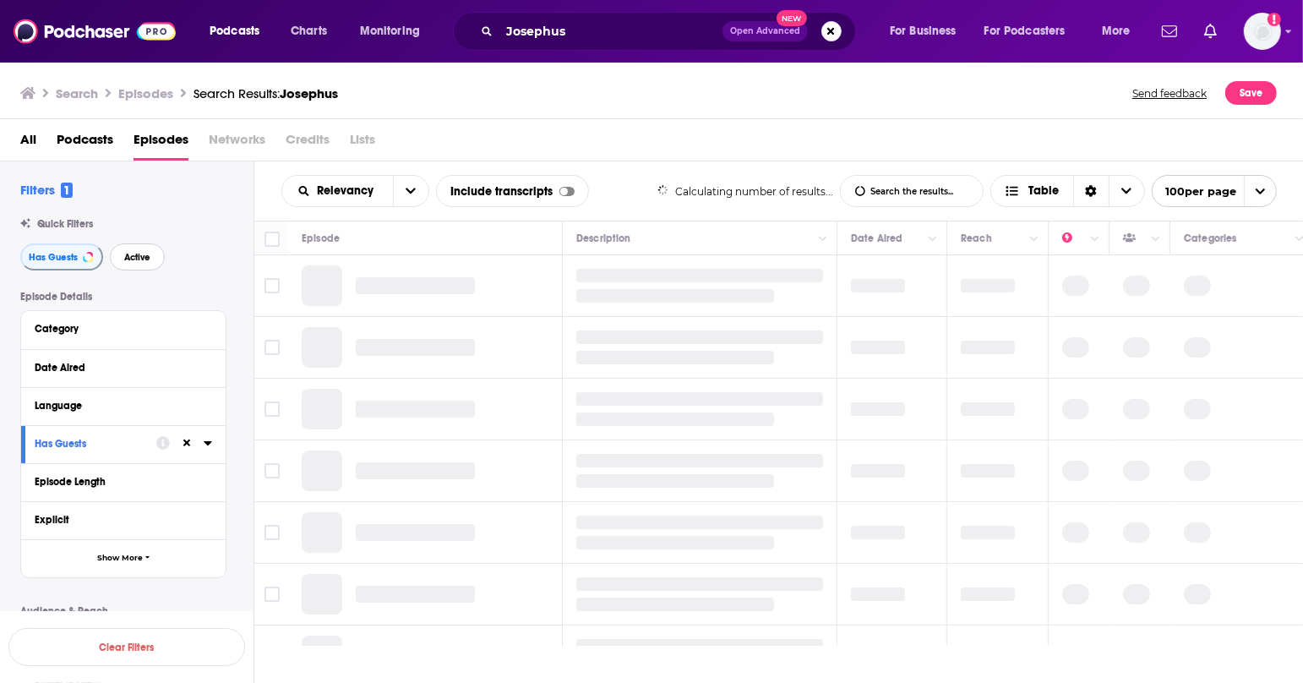
click at [150, 264] on button "Active" at bounding box center [137, 256] width 55 height 27
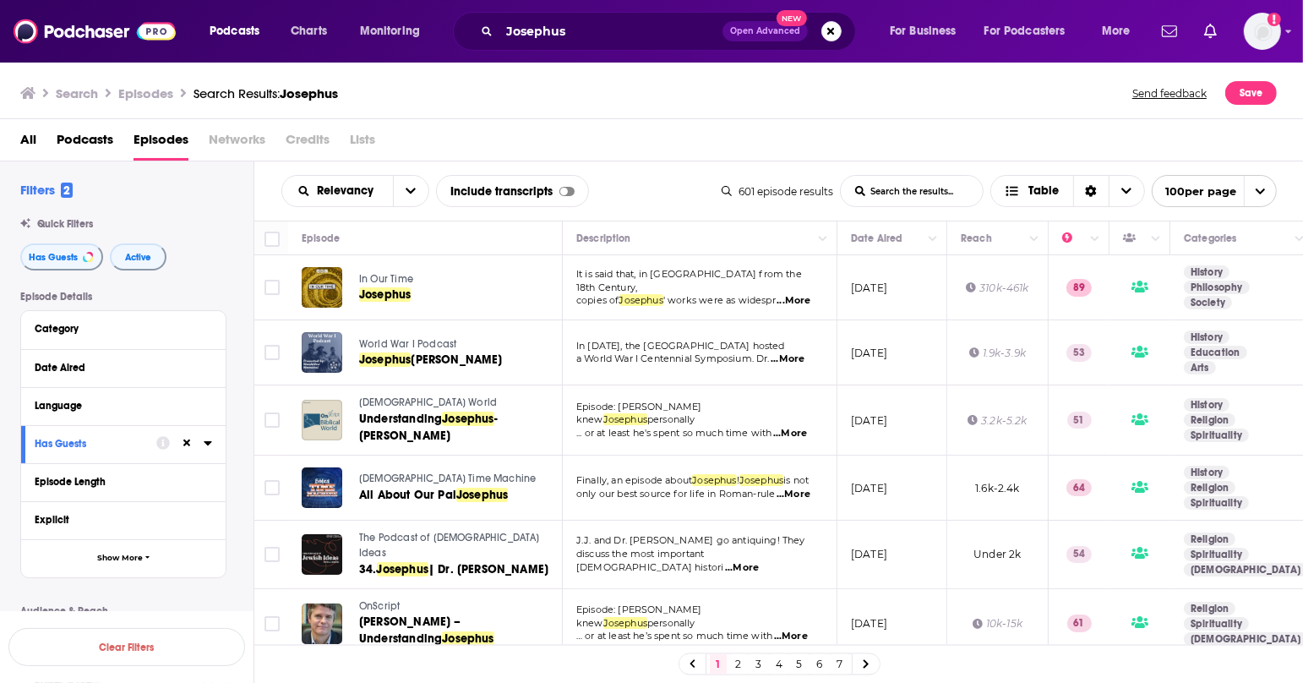
click at [798, 361] on span "...More" at bounding box center [787, 359] width 34 height 14
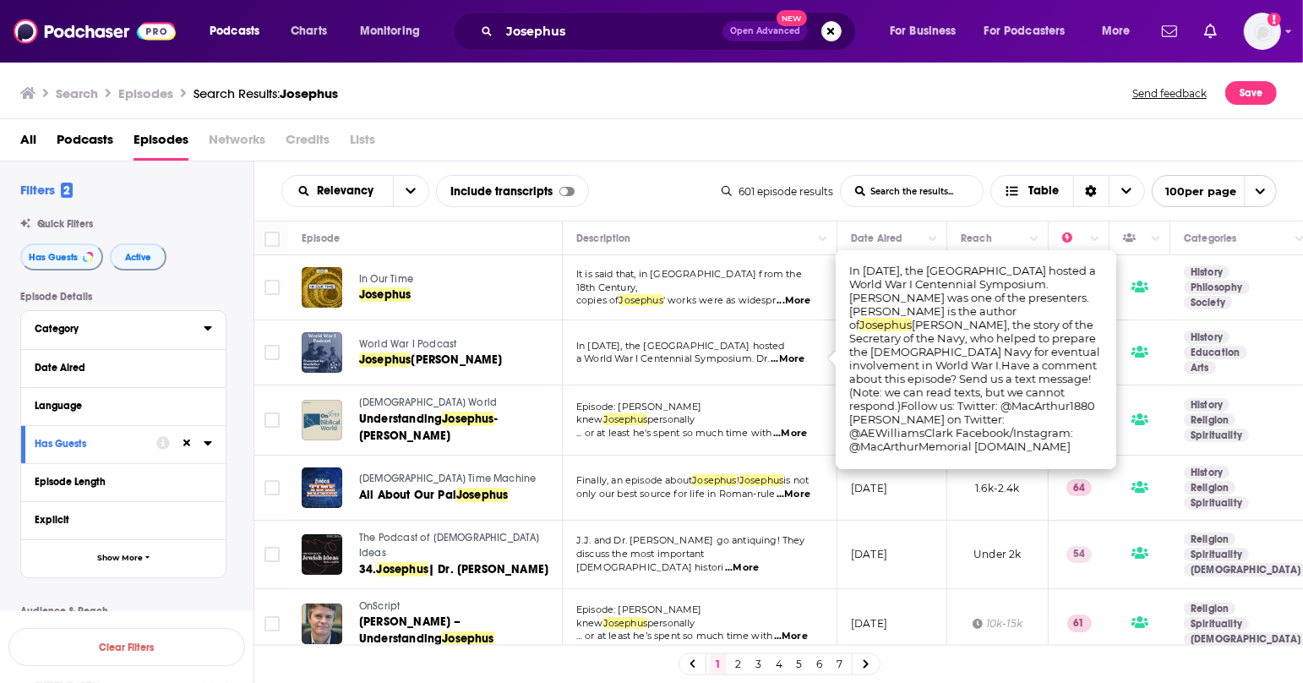
click at [70, 334] on div "Category" at bounding box center [114, 329] width 158 height 12
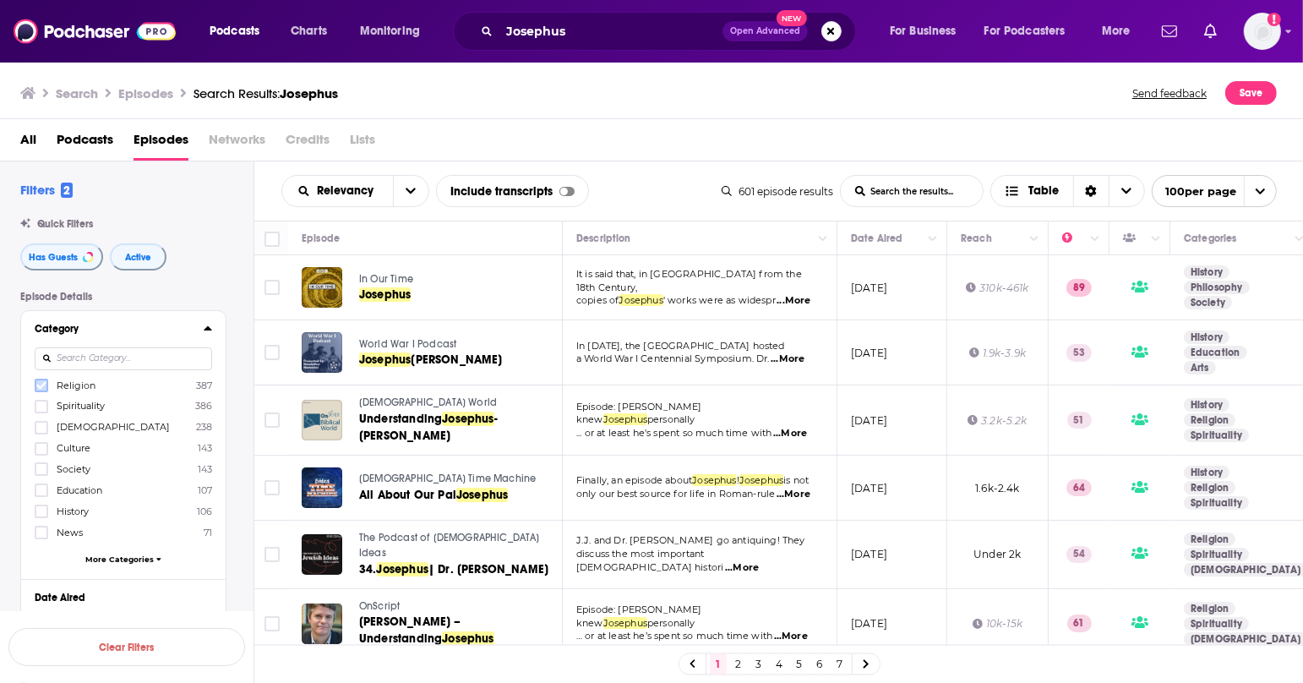
click at [43, 378] on label at bounding box center [42, 385] width 14 height 14
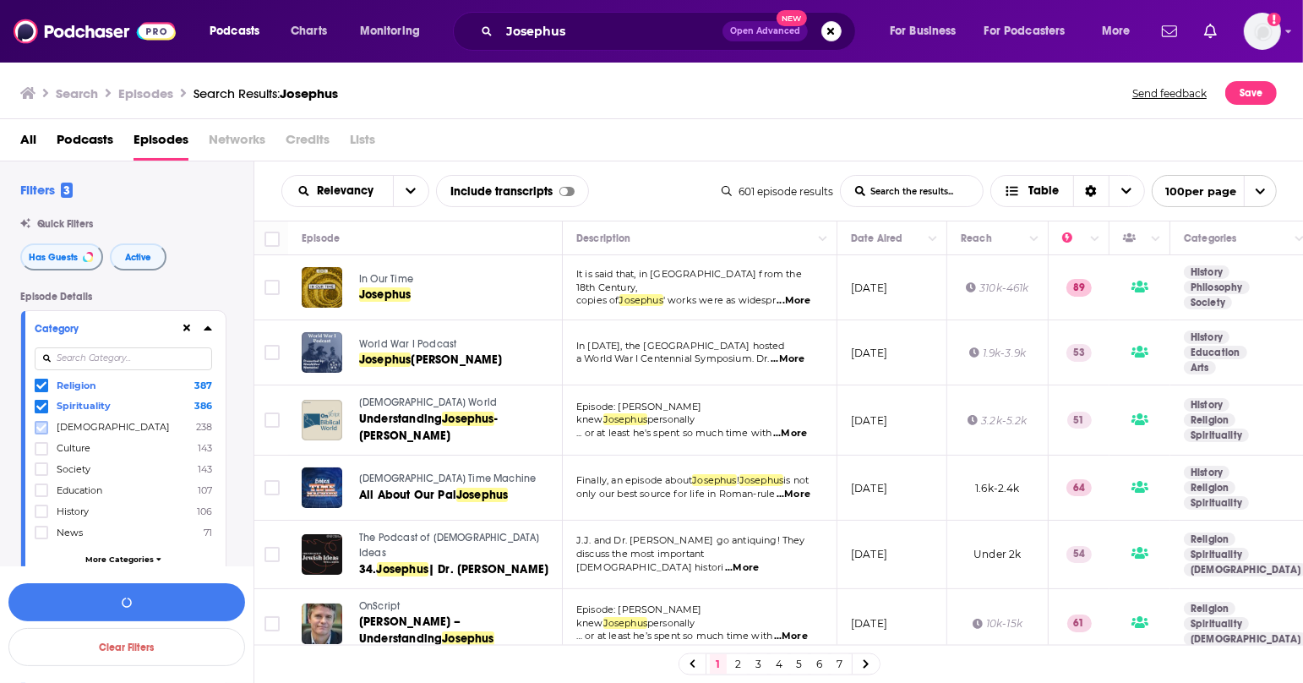
click at [46, 428] on icon at bounding box center [41, 427] width 10 height 10
click at [40, 513] on icon at bounding box center [41, 511] width 10 height 10
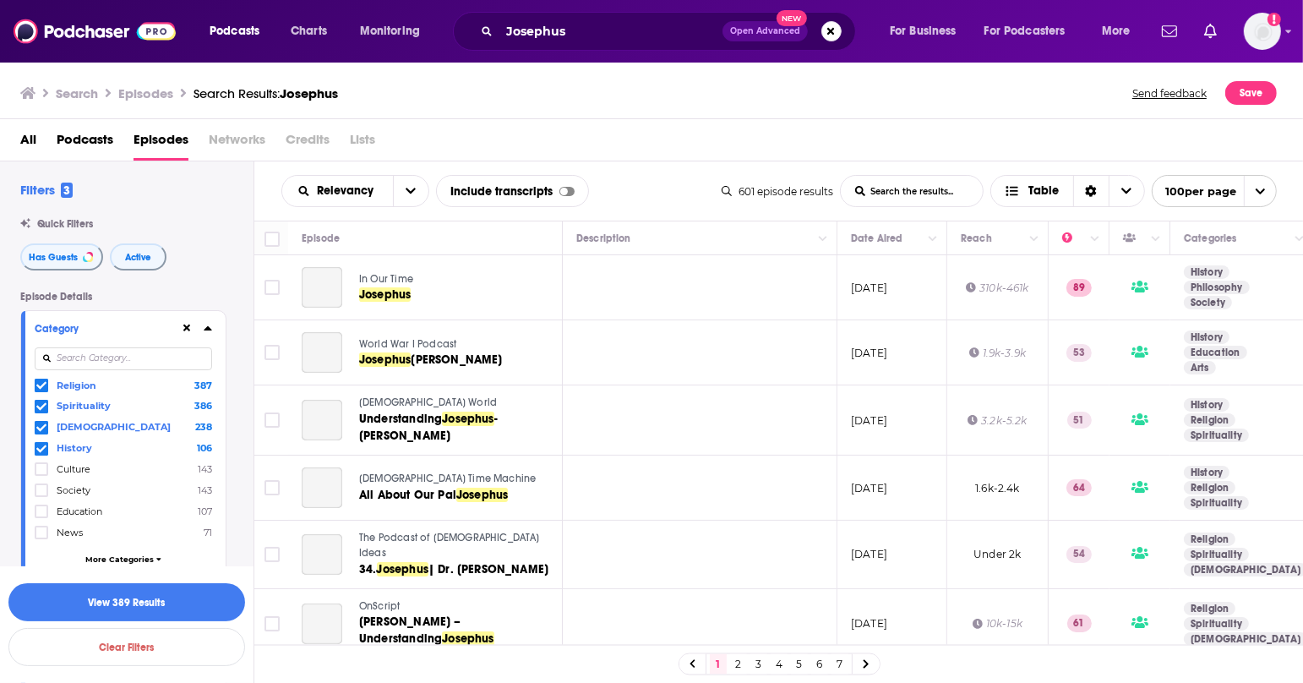
click at [113, 554] on span "More Categories" at bounding box center [119, 558] width 68 height 9
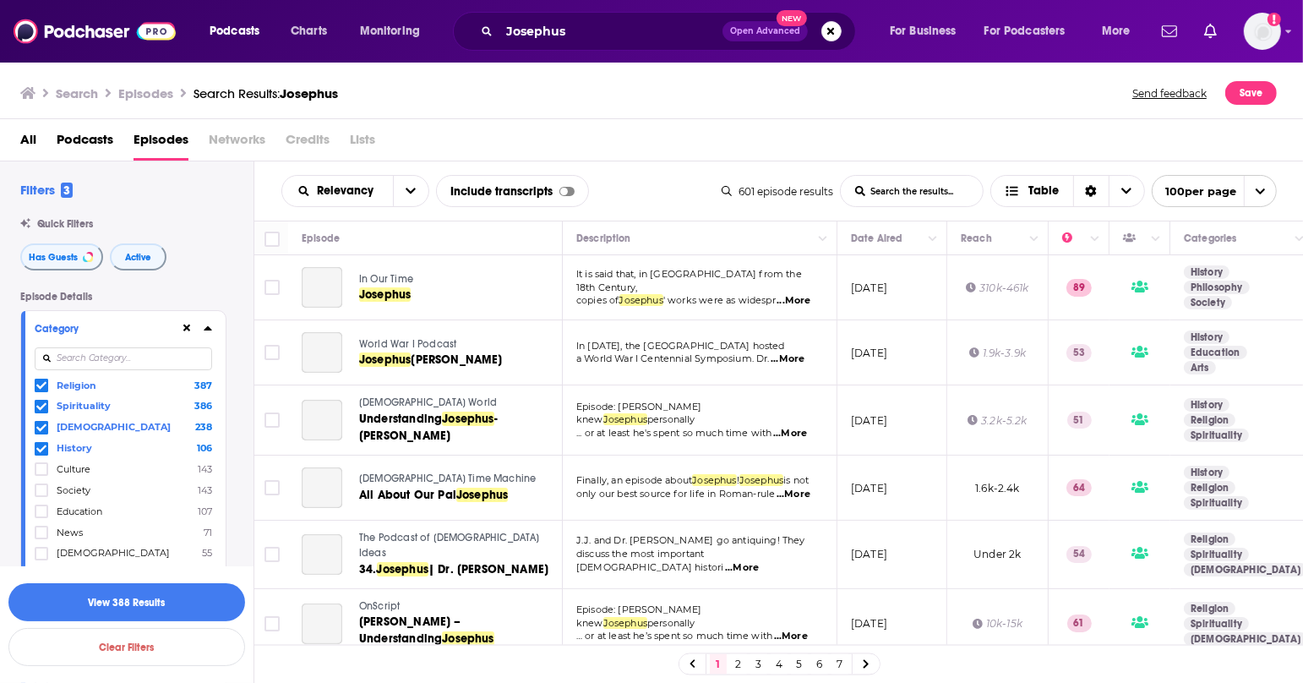
scroll to position [100, 0]
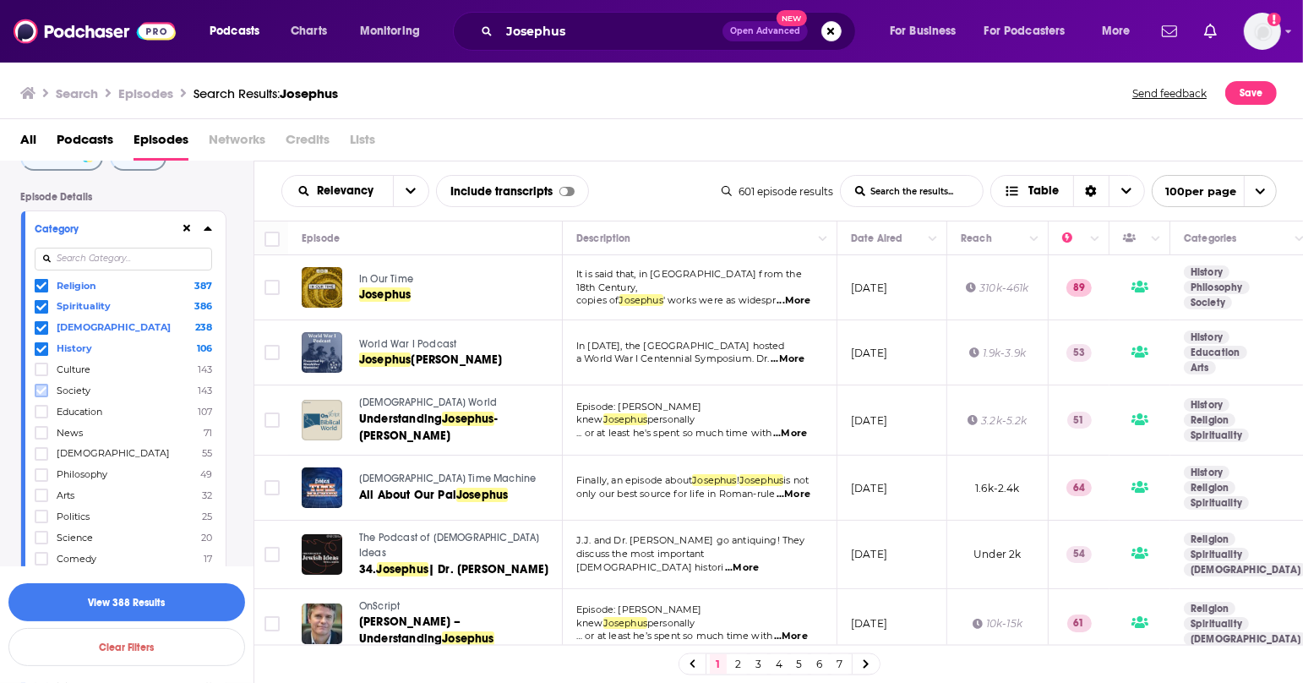
click at [41, 392] on icon at bounding box center [41, 390] width 10 height 10
click at [45, 471] on icon at bounding box center [41, 475] width 10 height 10
click at [41, 470] on icon at bounding box center [41, 475] width 10 height 10
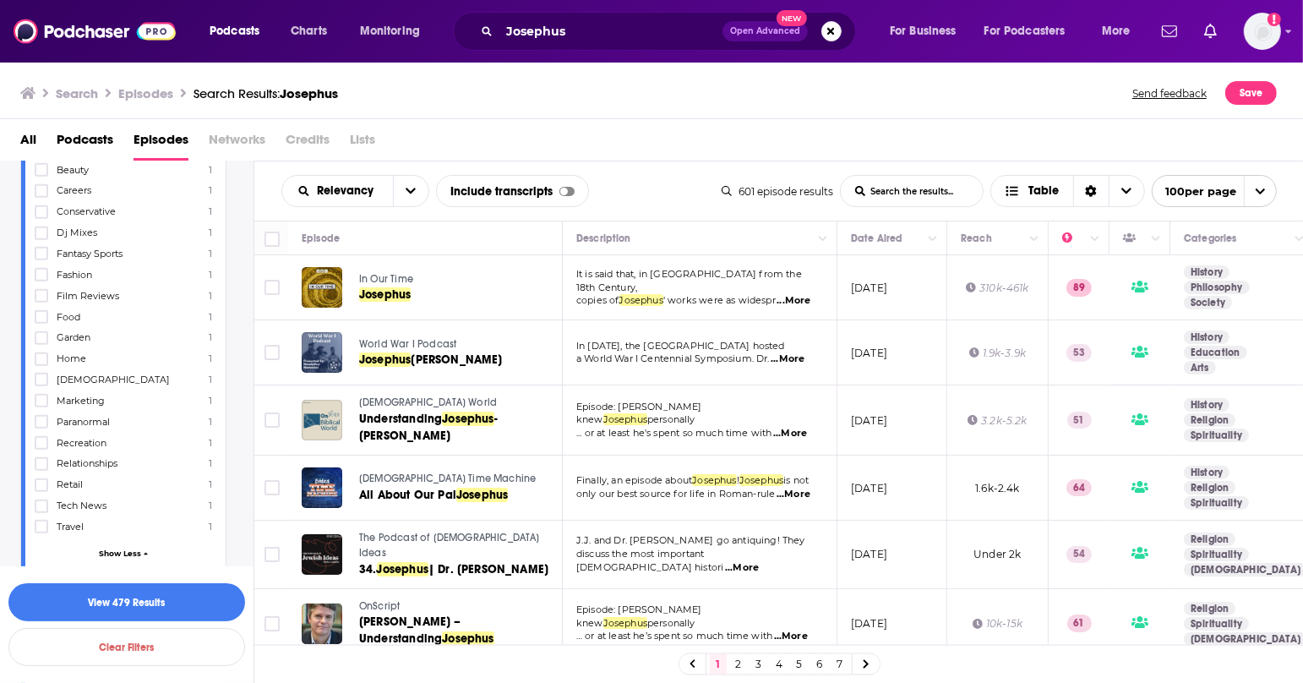
scroll to position [1321, 0]
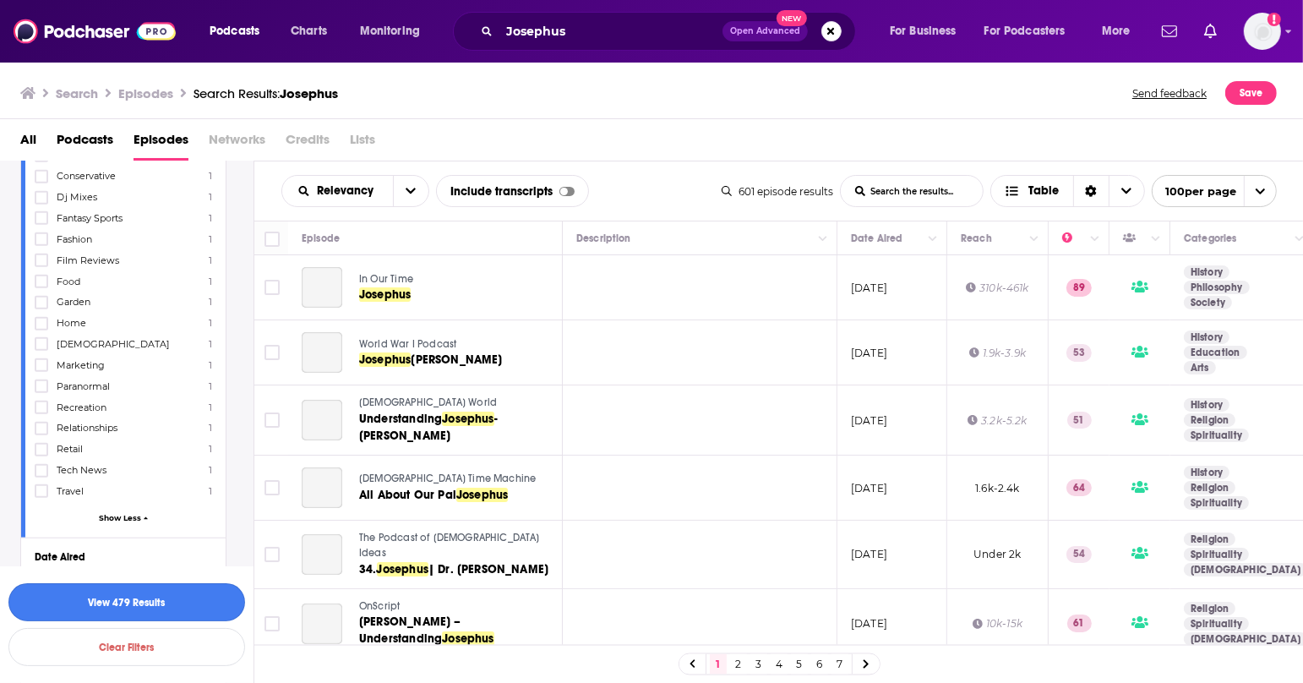
click at [127, 596] on button "View 479 Results" at bounding box center [126, 602] width 237 height 38
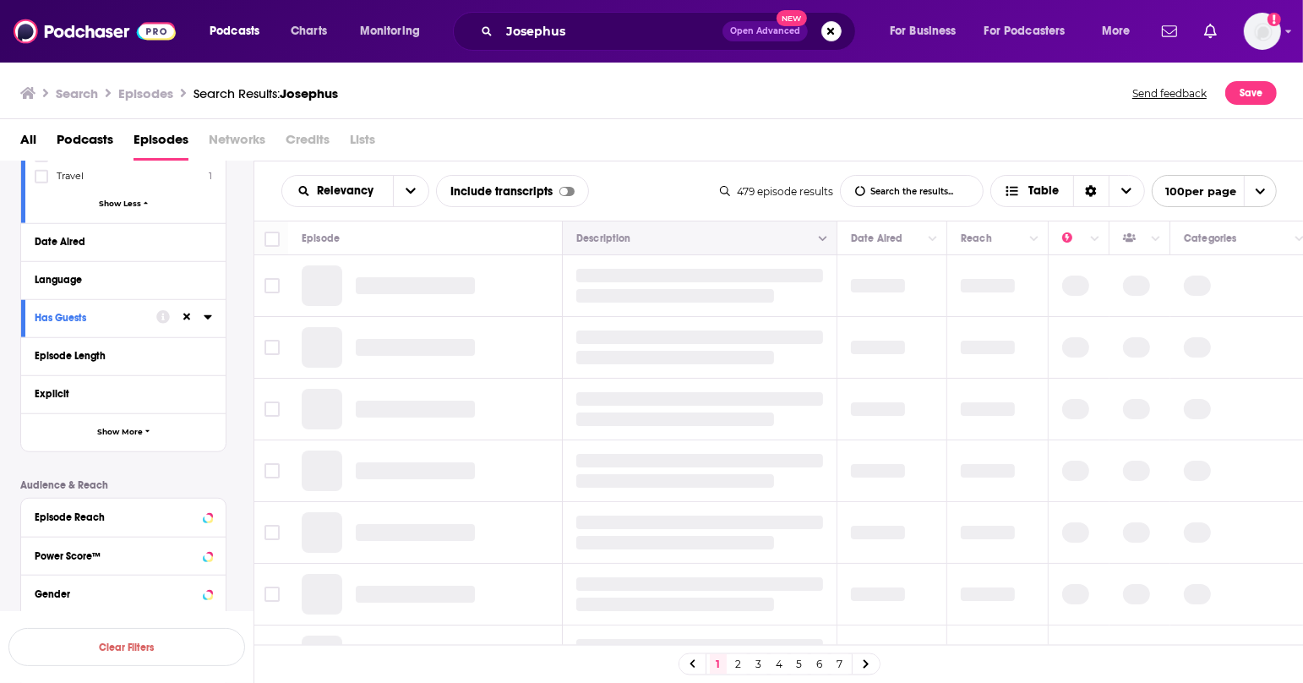
scroll to position [1011, 0]
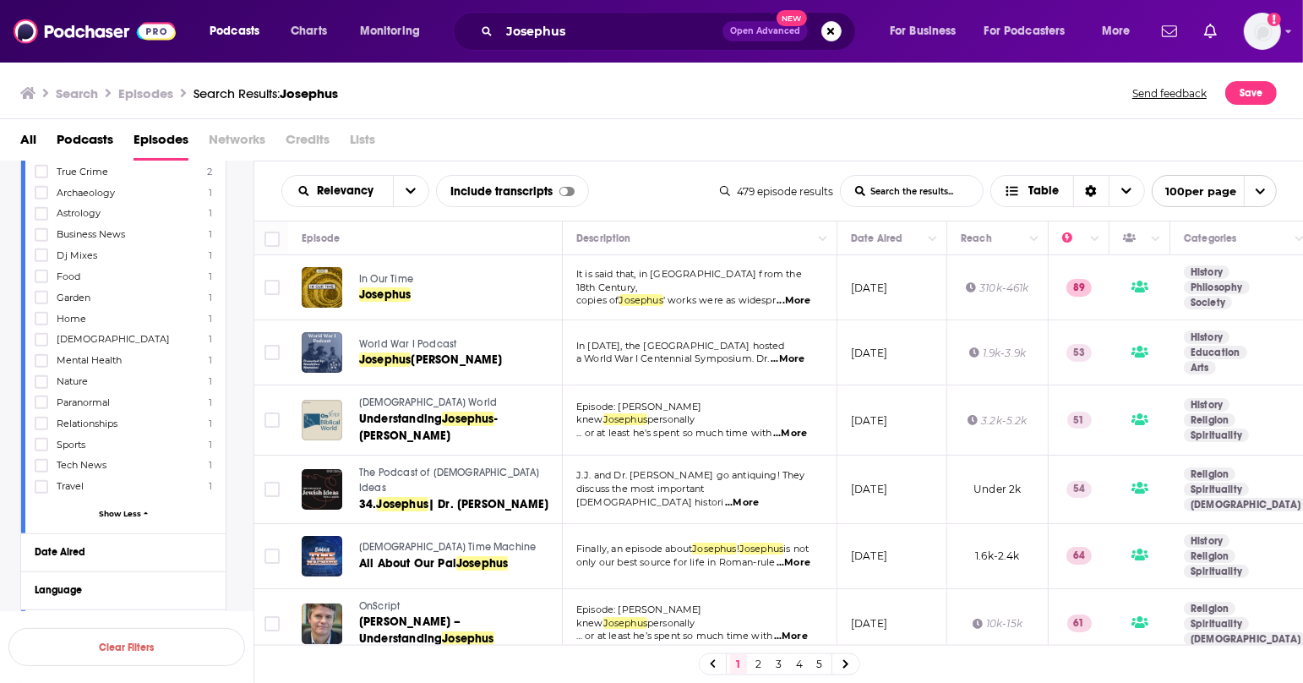
click at [792, 294] on span "...More" at bounding box center [793, 301] width 34 height 14
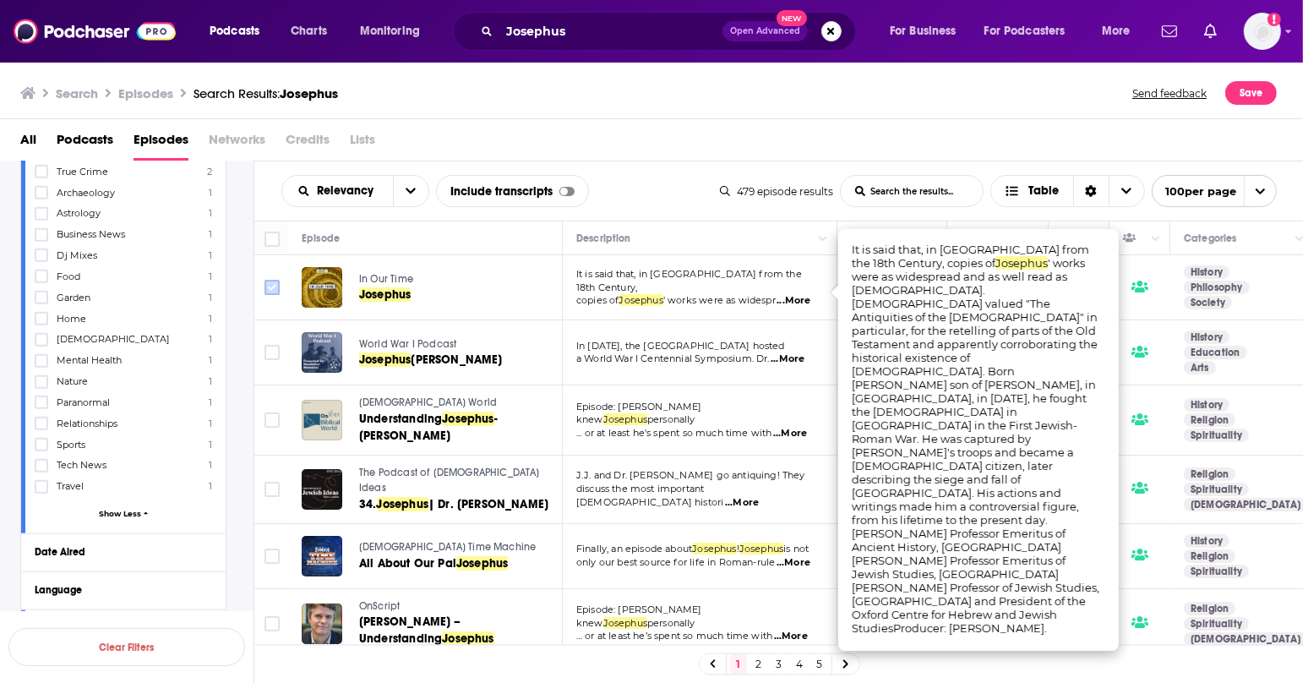
click at [271, 289] on input "Toggle select row" at bounding box center [271, 287] width 15 height 15
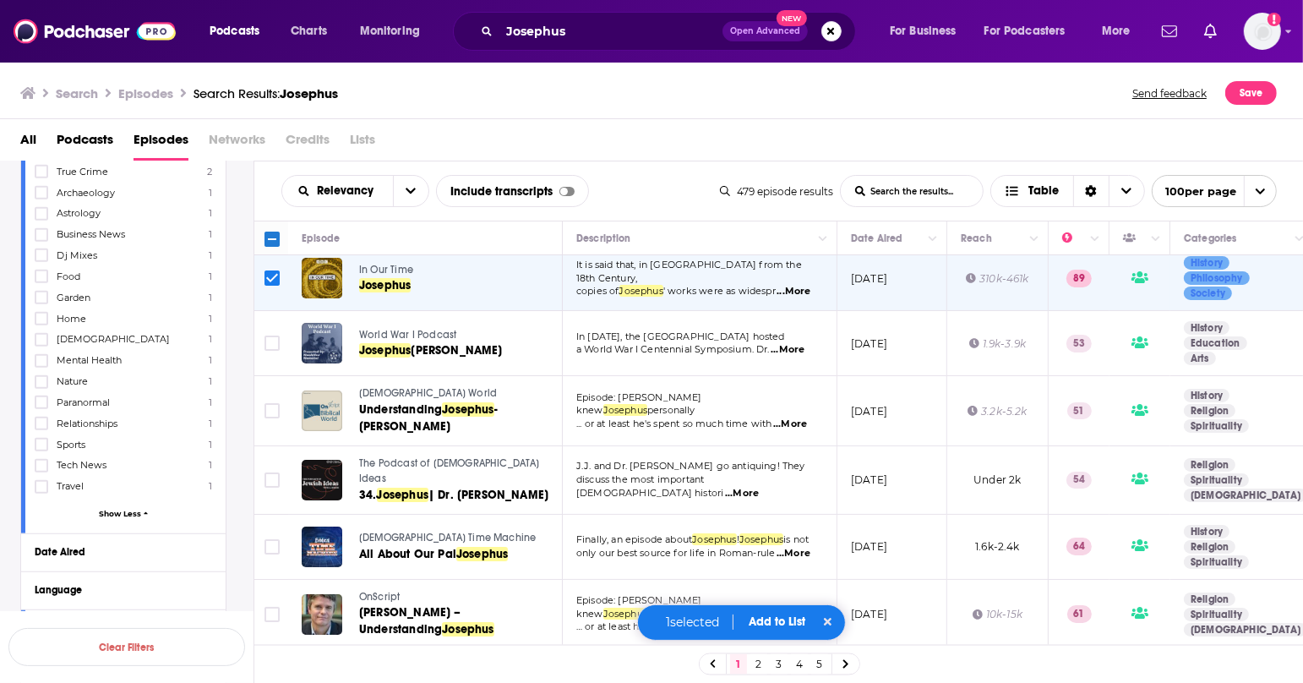
scroll to position [11, 0]
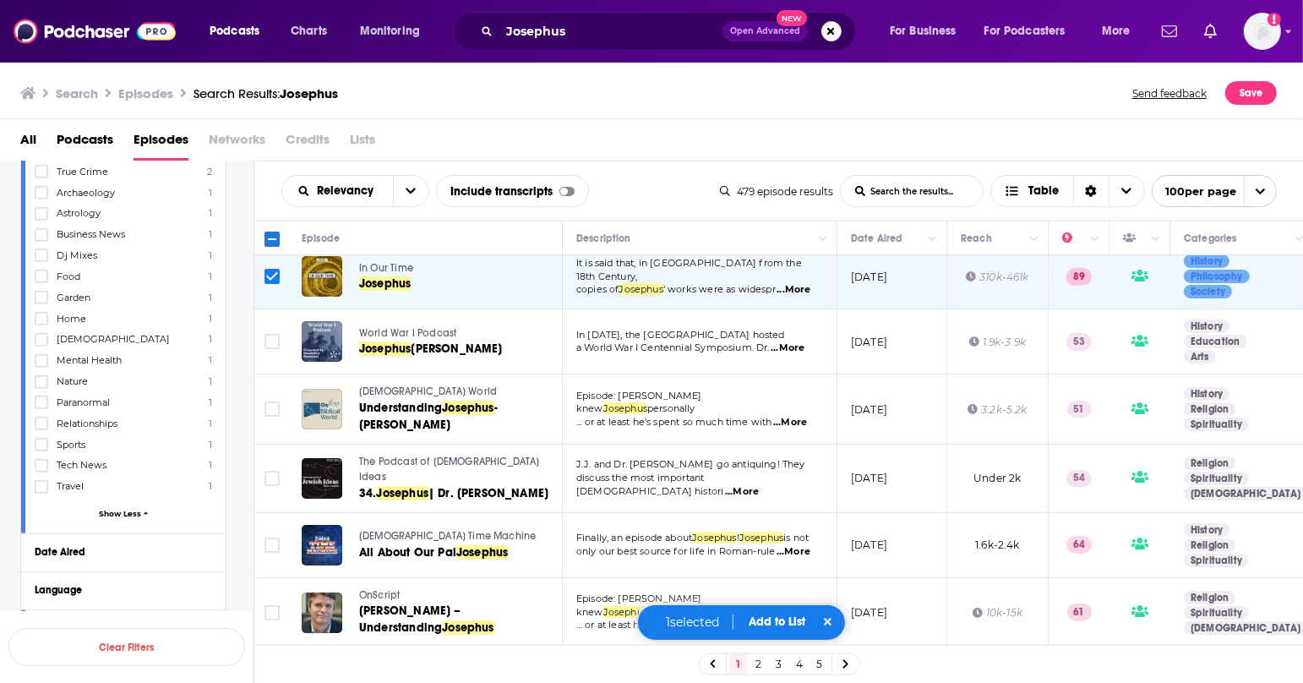
click at [795, 346] on span "...More" at bounding box center [787, 348] width 34 height 14
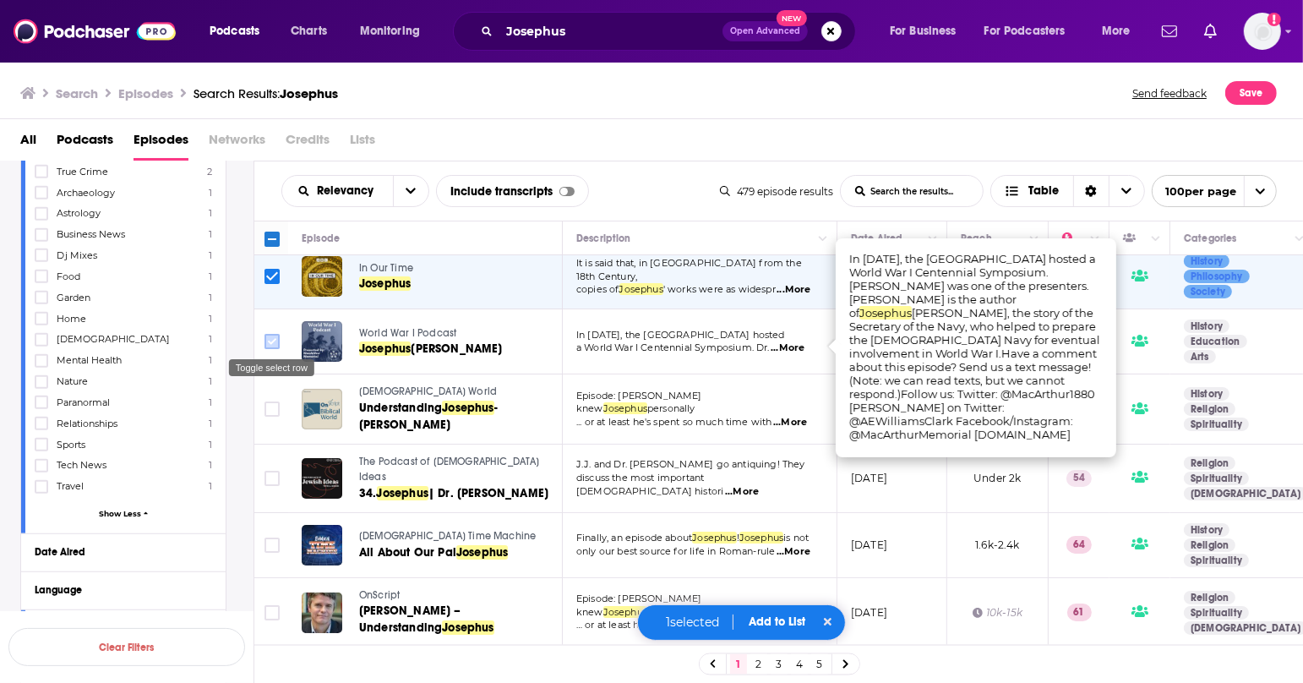
click at [272, 338] on input "Toggle select row" at bounding box center [271, 341] width 15 height 15
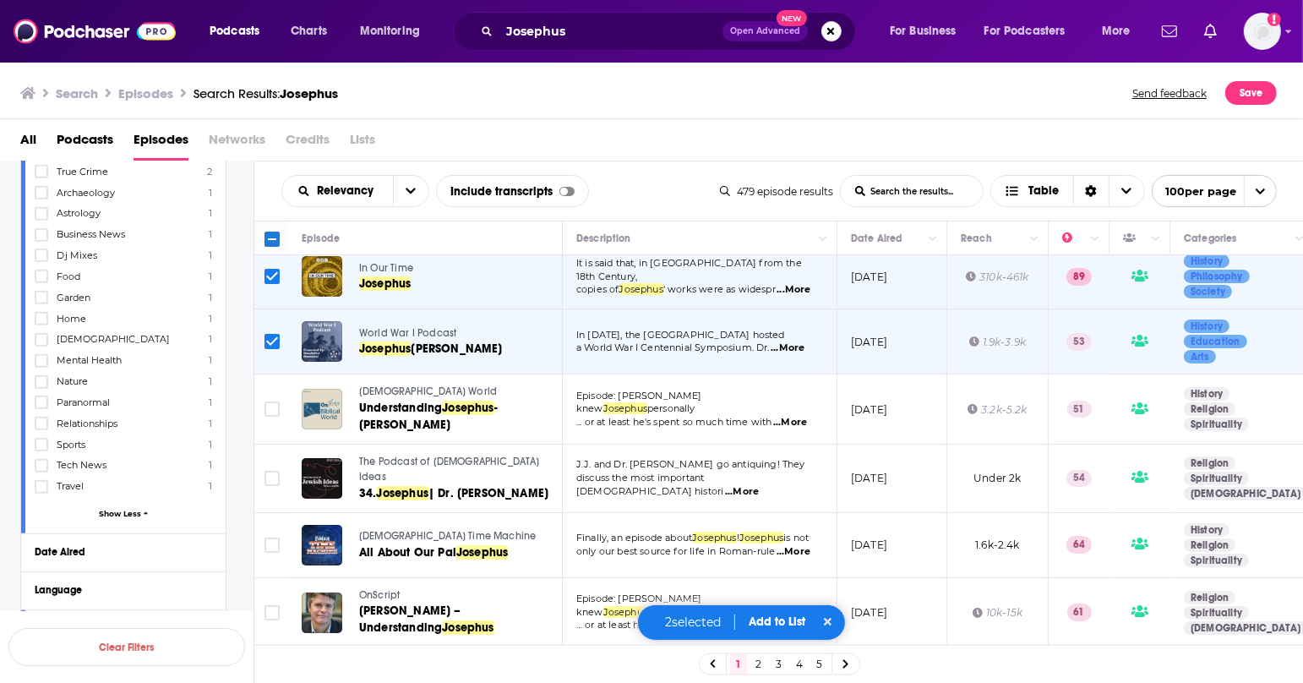
click at [799, 416] on span "...More" at bounding box center [790, 423] width 34 height 14
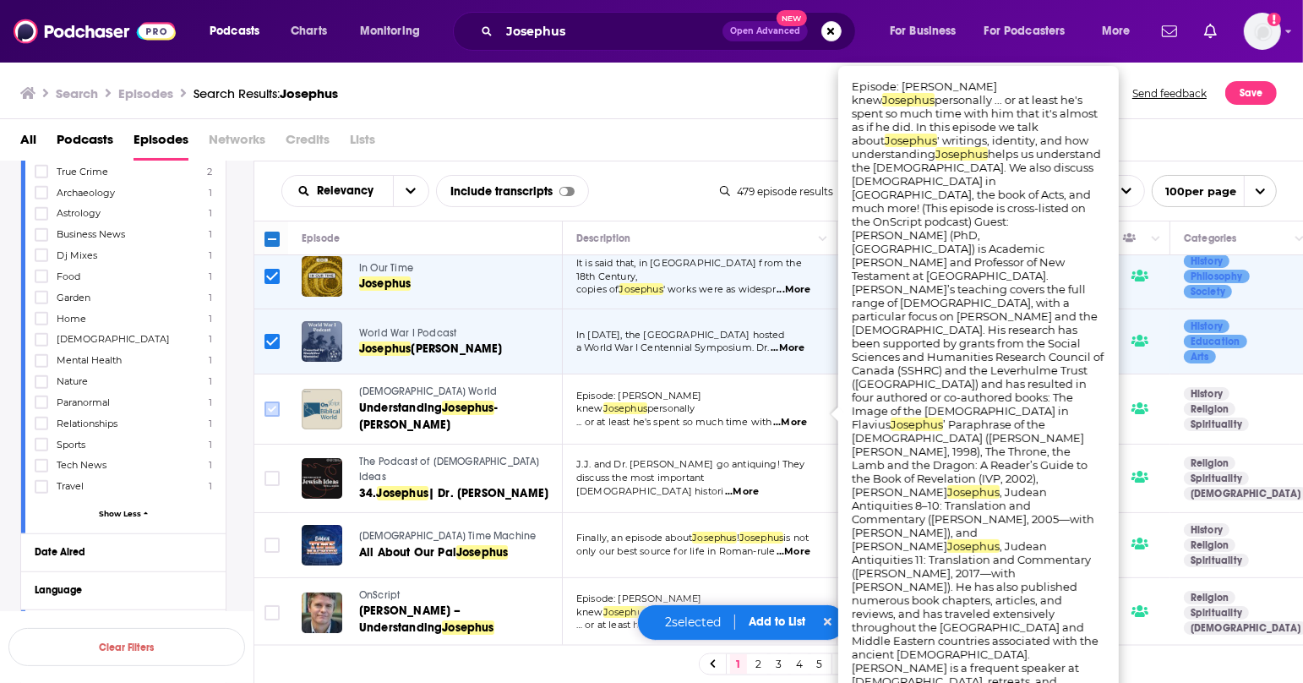
click at [270, 407] on input "Toggle select row" at bounding box center [271, 408] width 15 height 15
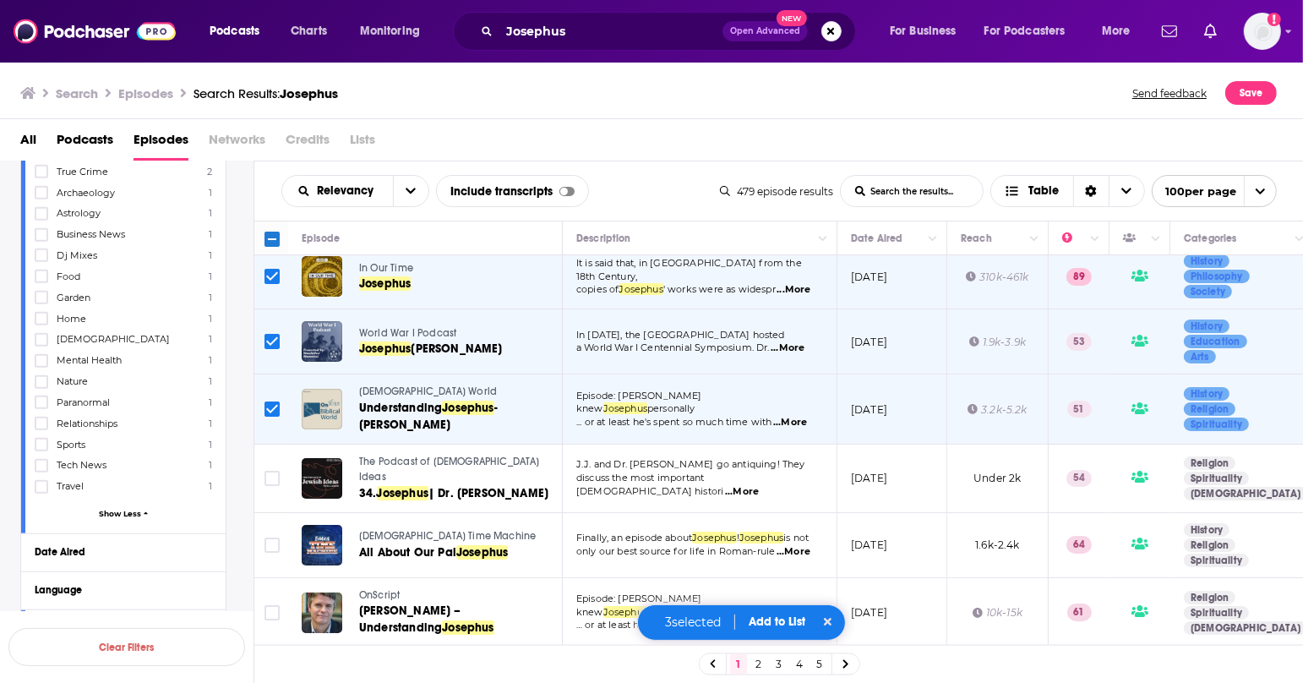
click at [759, 485] on span "...More" at bounding box center [742, 492] width 34 height 14
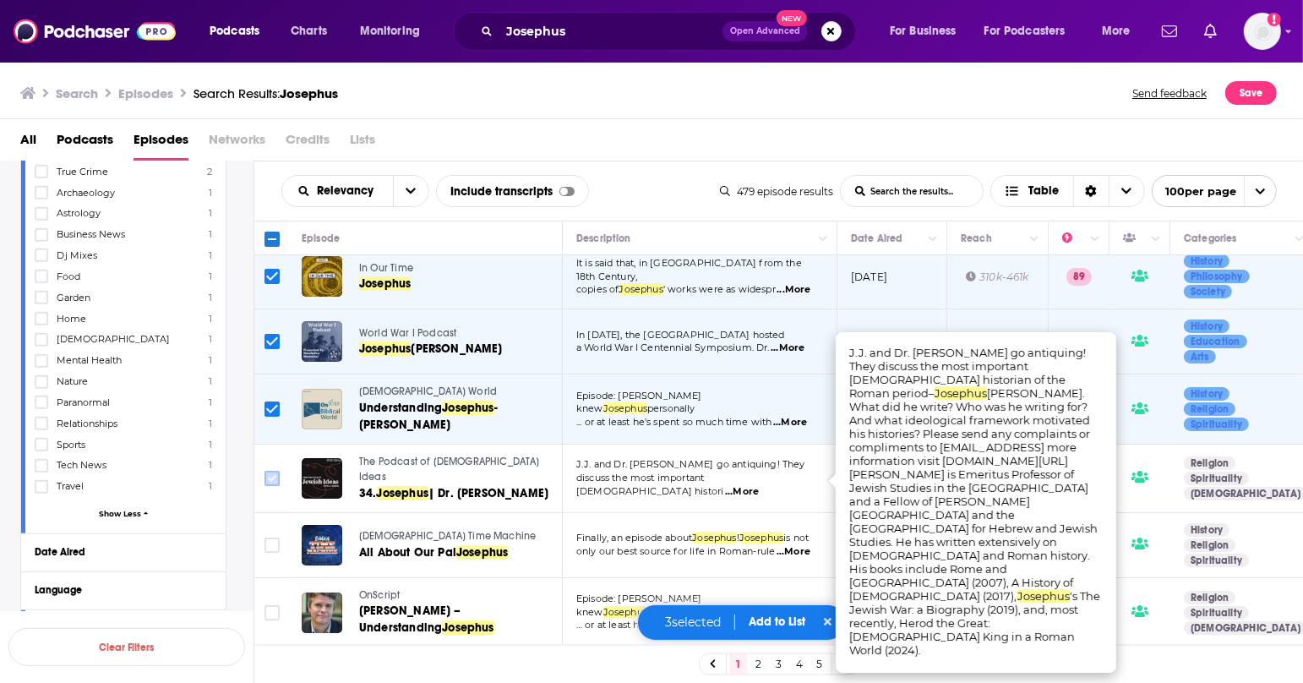
click at [273, 475] on input "Toggle select row" at bounding box center [271, 478] width 15 height 15
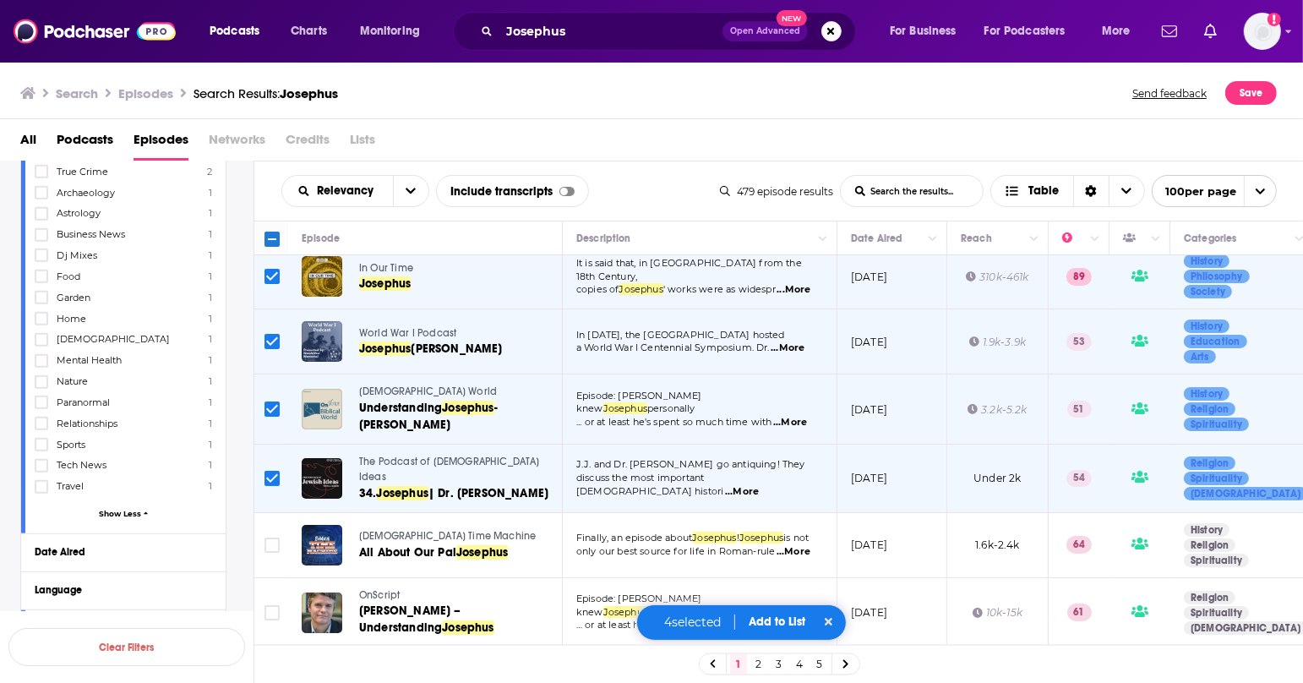
click at [792, 342] on span "...More" at bounding box center [787, 348] width 34 height 14
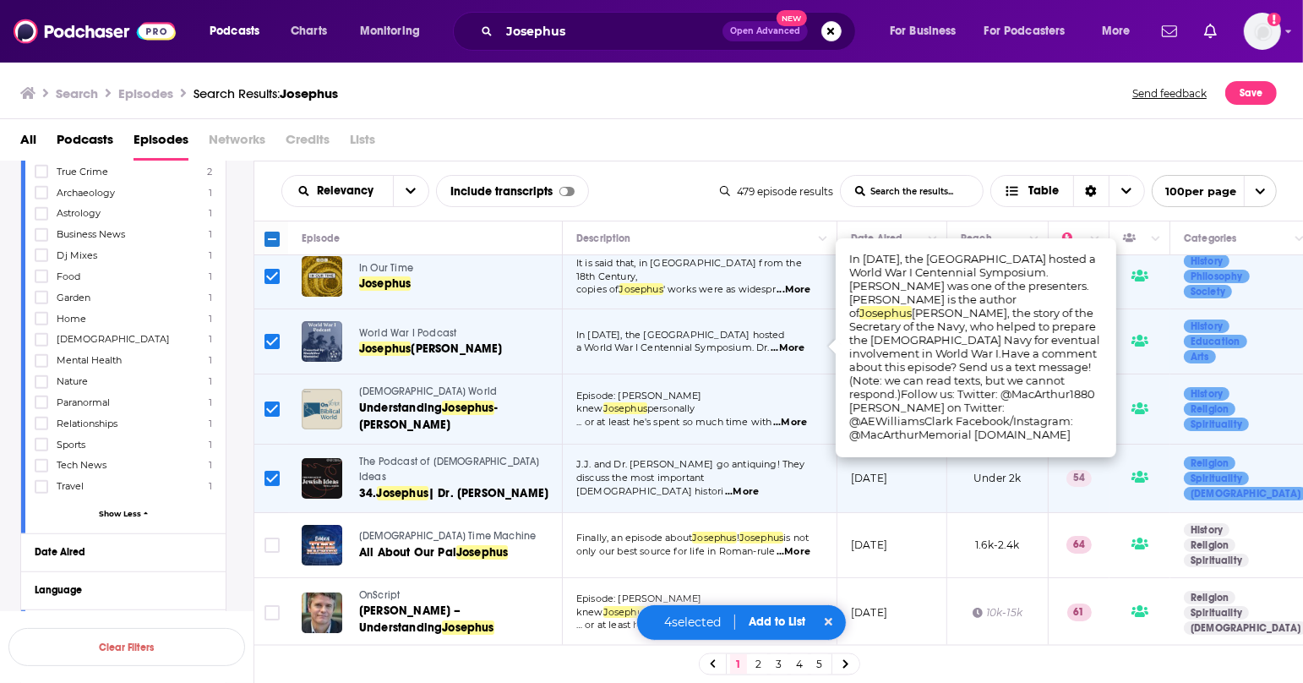
click at [504, 337] on link "World War I Podcast" at bounding box center [459, 333] width 201 height 15
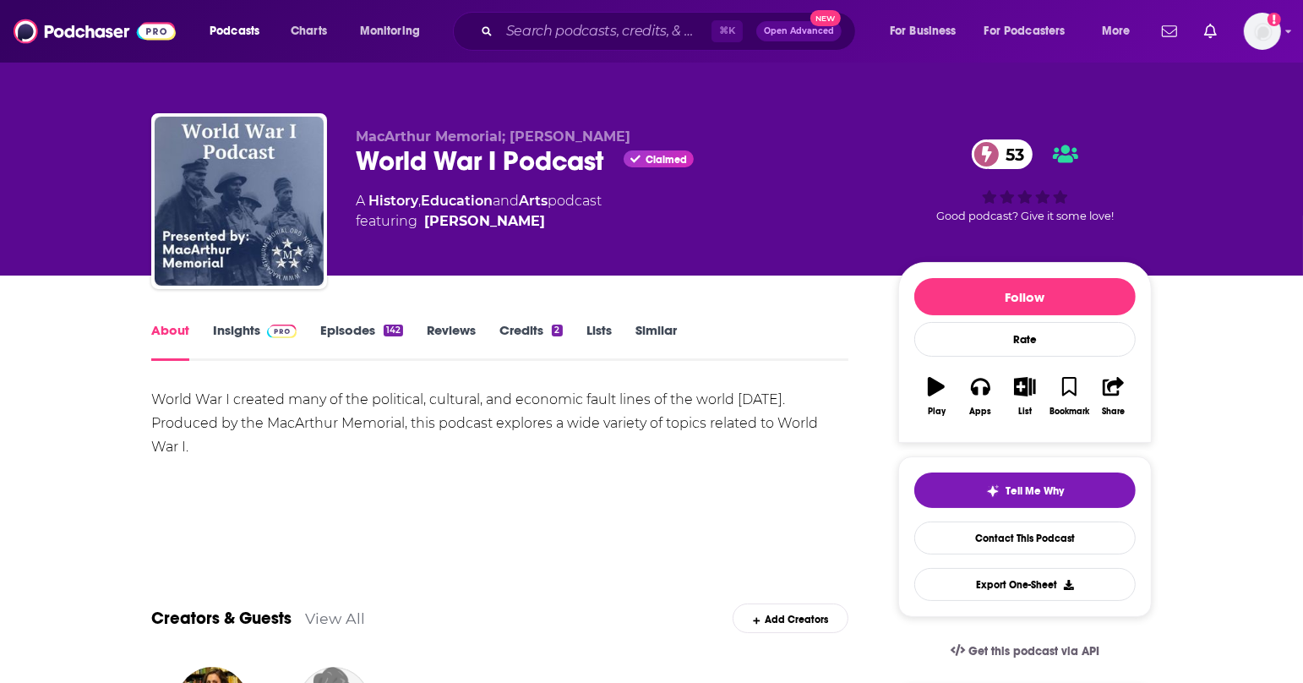
click at [356, 339] on link "Episodes 142" at bounding box center [361, 341] width 83 height 39
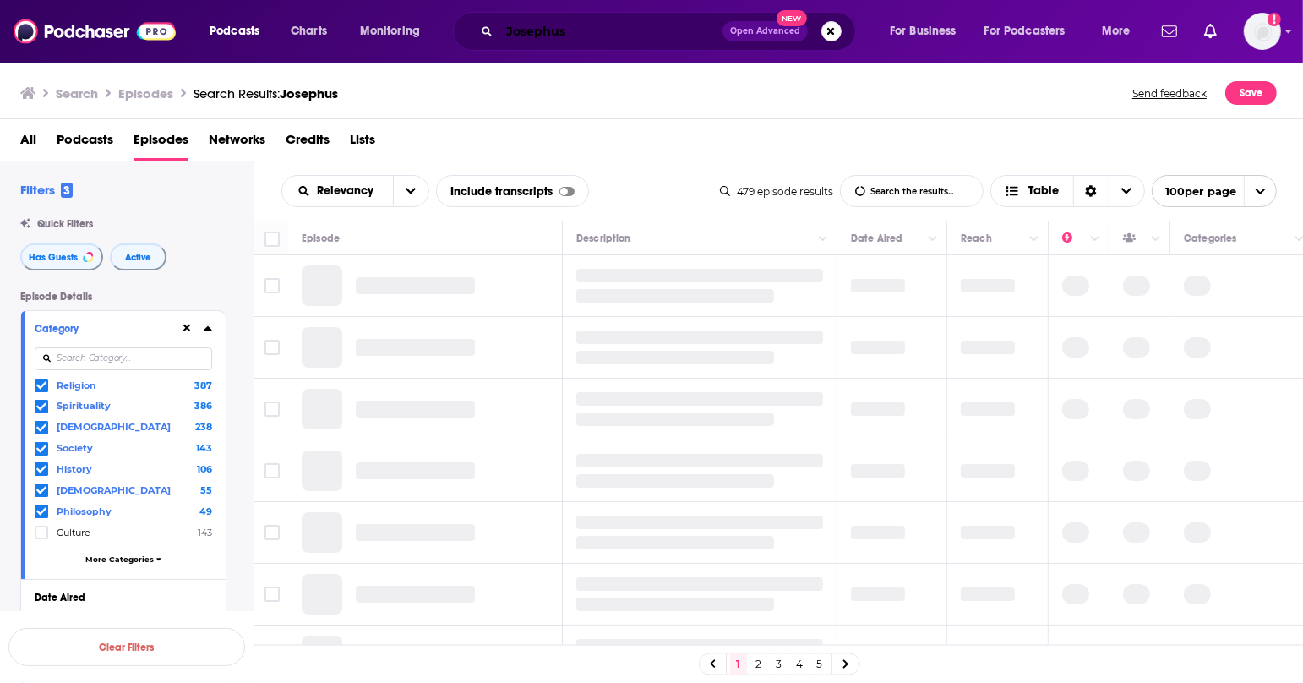
click at [632, 30] on input "Josephus" at bounding box center [610, 31] width 223 height 27
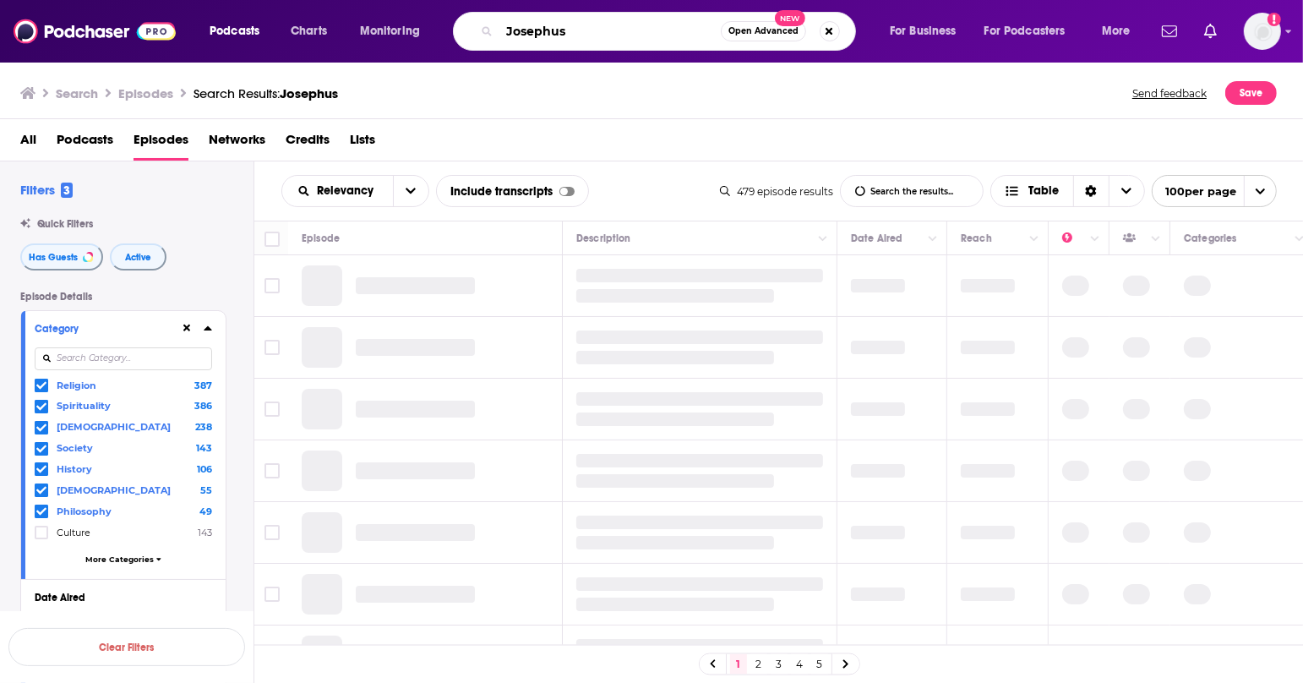
click at [632, 30] on input "Josephus" at bounding box center [609, 31] width 221 height 27
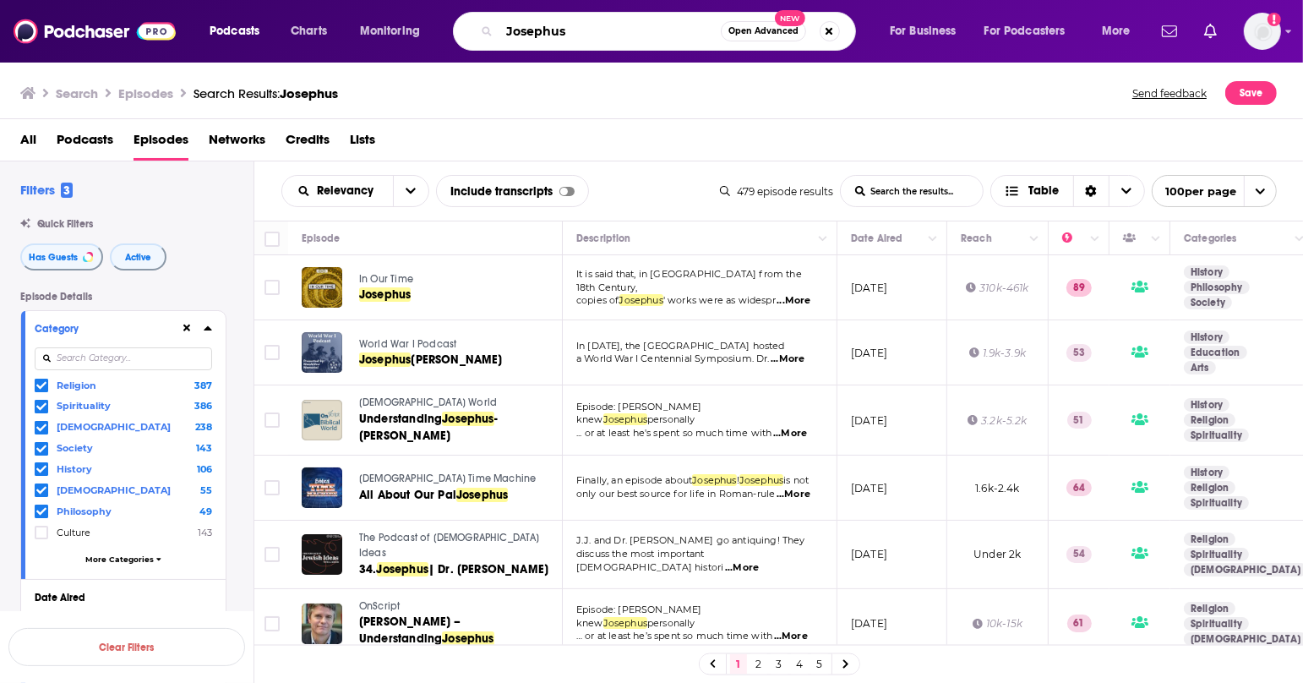
type input "Josephus"
click at [795, 294] on span "...More" at bounding box center [793, 301] width 34 height 14
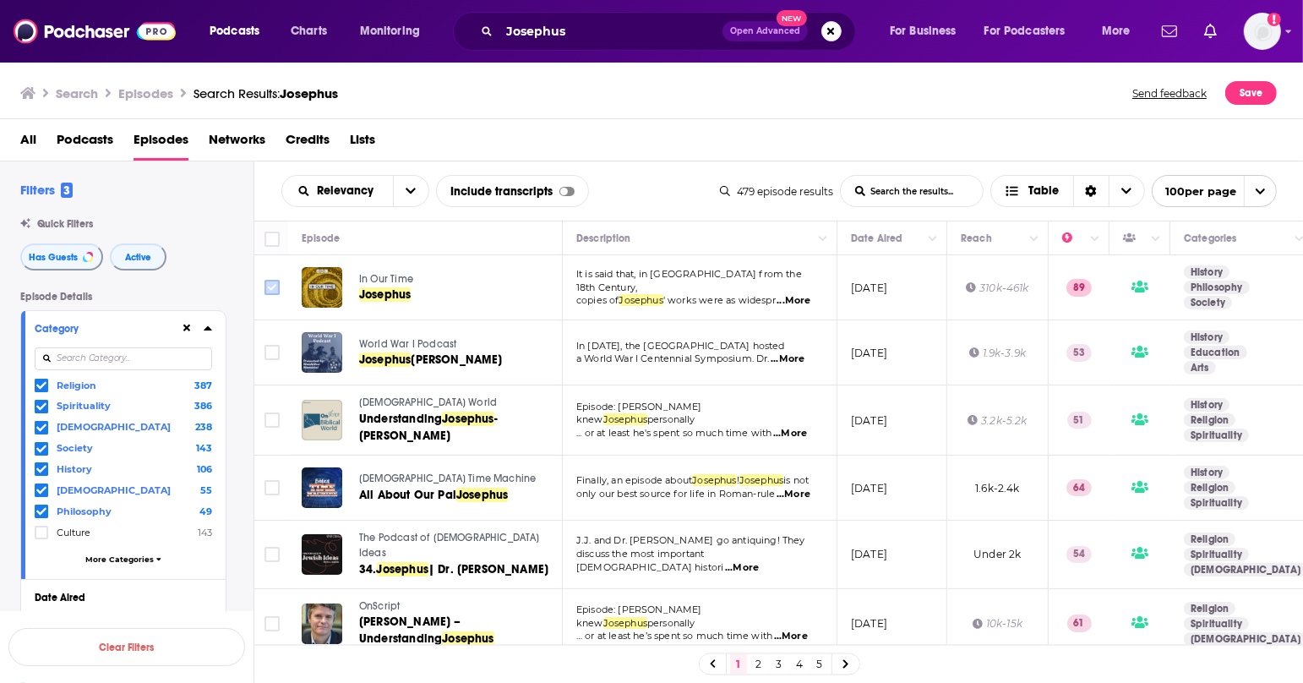
click at [274, 280] on input "Toggle select row" at bounding box center [271, 287] width 15 height 15
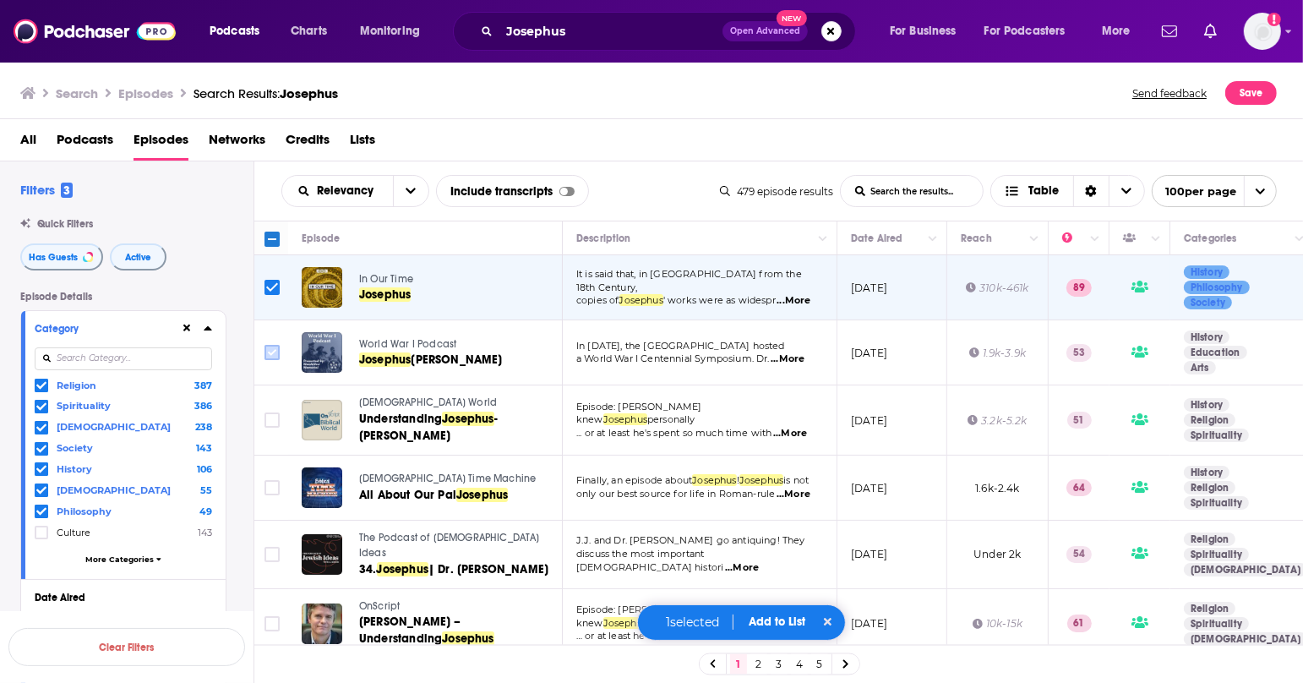
click at [279, 353] on icon "Toggle select row" at bounding box center [272, 352] width 20 height 20
click at [270, 418] on input "Toggle select row" at bounding box center [271, 419] width 15 height 15
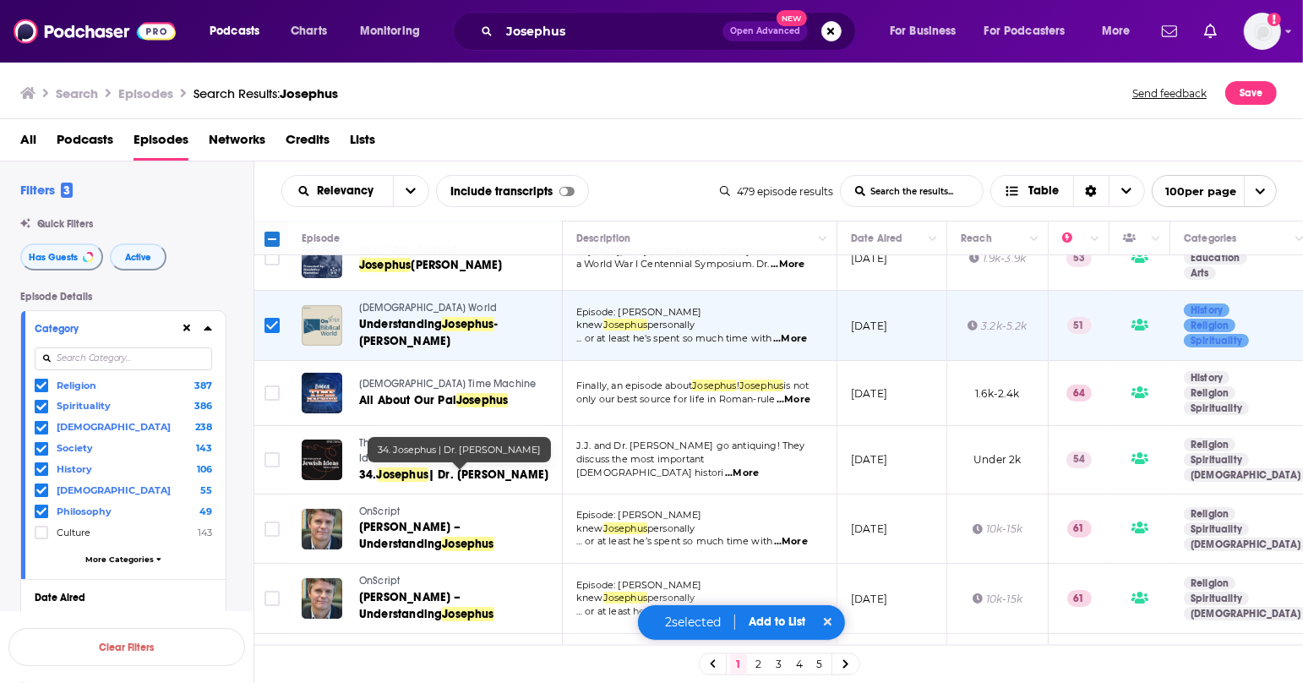
scroll to position [105, 0]
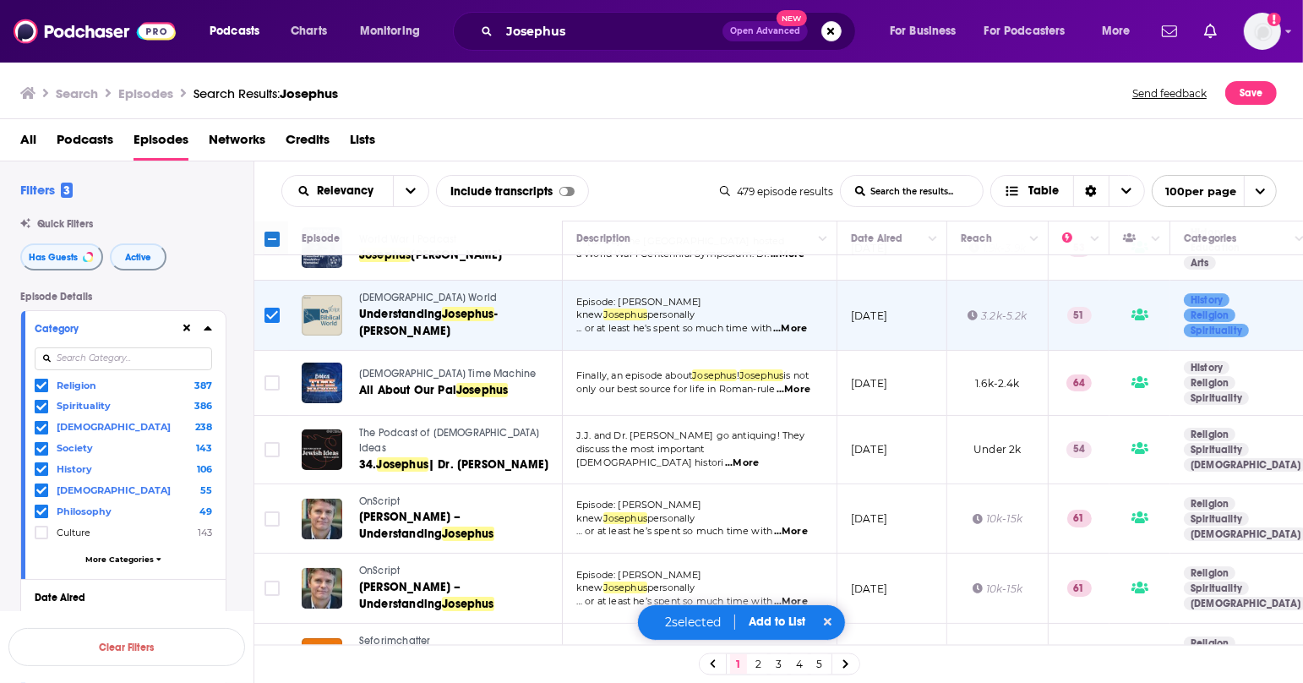
click at [794, 384] on span "...More" at bounding box center [793, 390] width 34 height 14
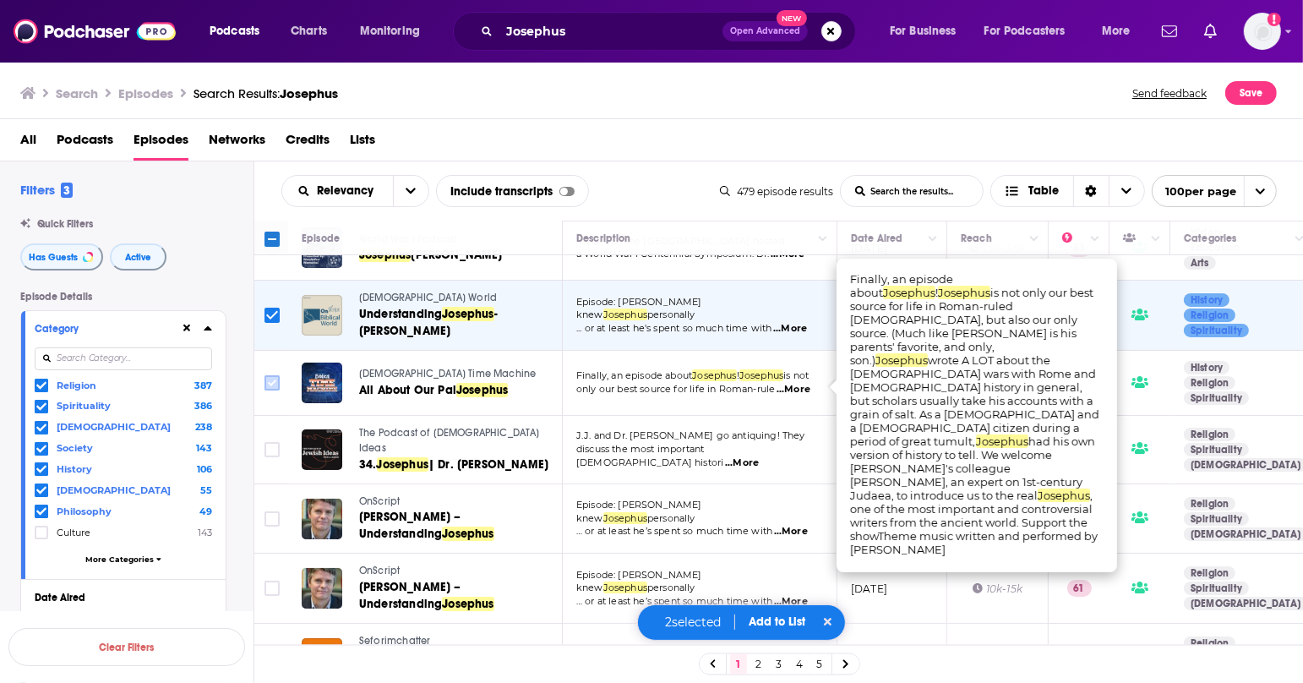
click at [271, 382] on input "Toggle select row" at bounding box center [271, 382] width 15 height 15
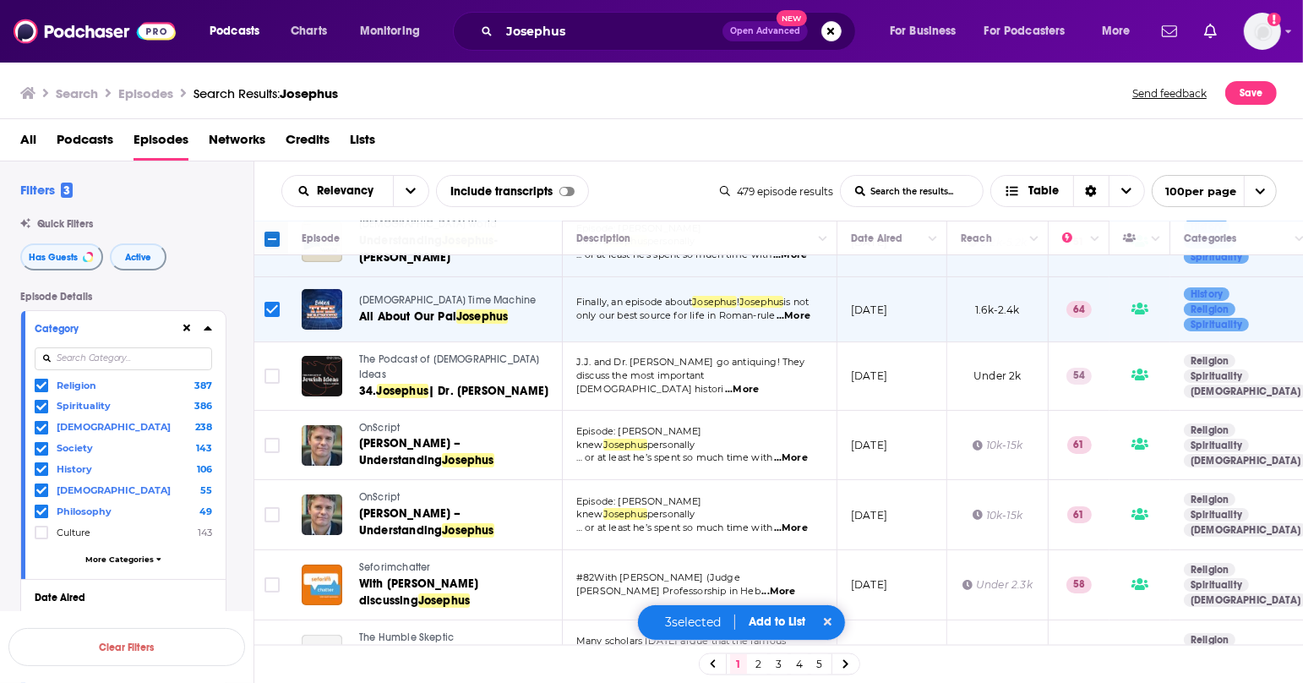
scroll to position [198, 0]
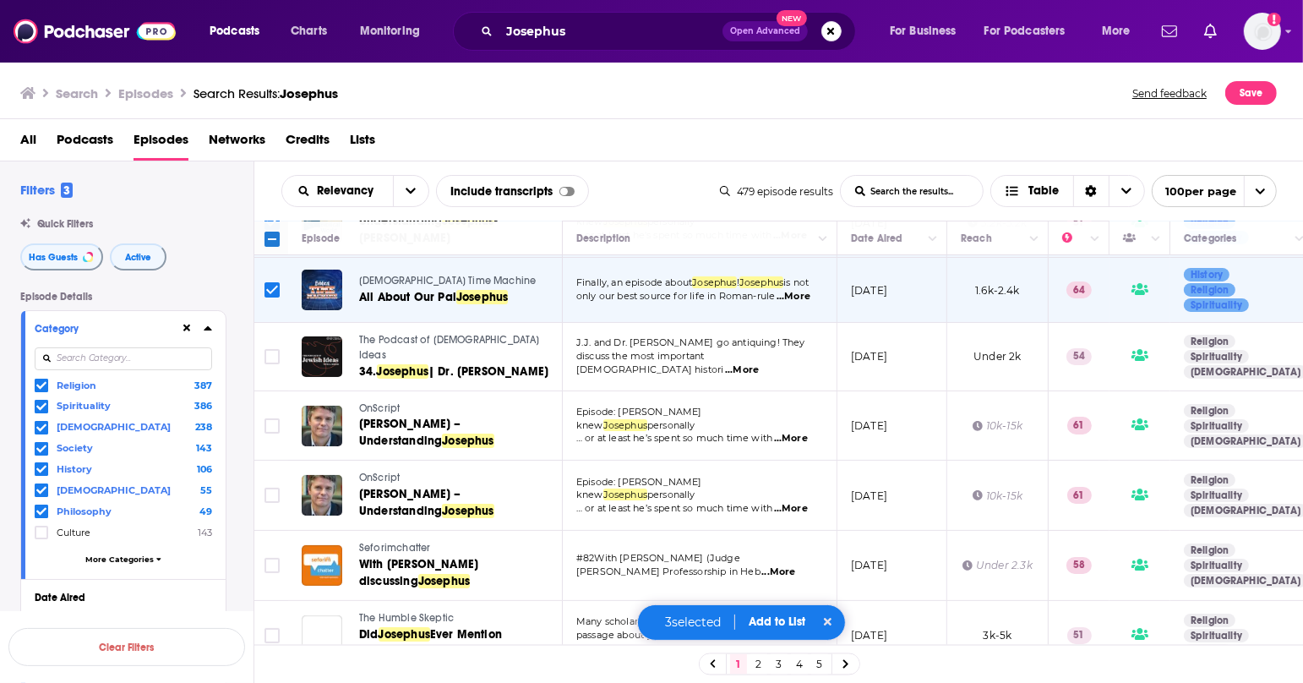
click at [759, 363] on span "...More" at bounding box center [742, 370] width 34 height 14
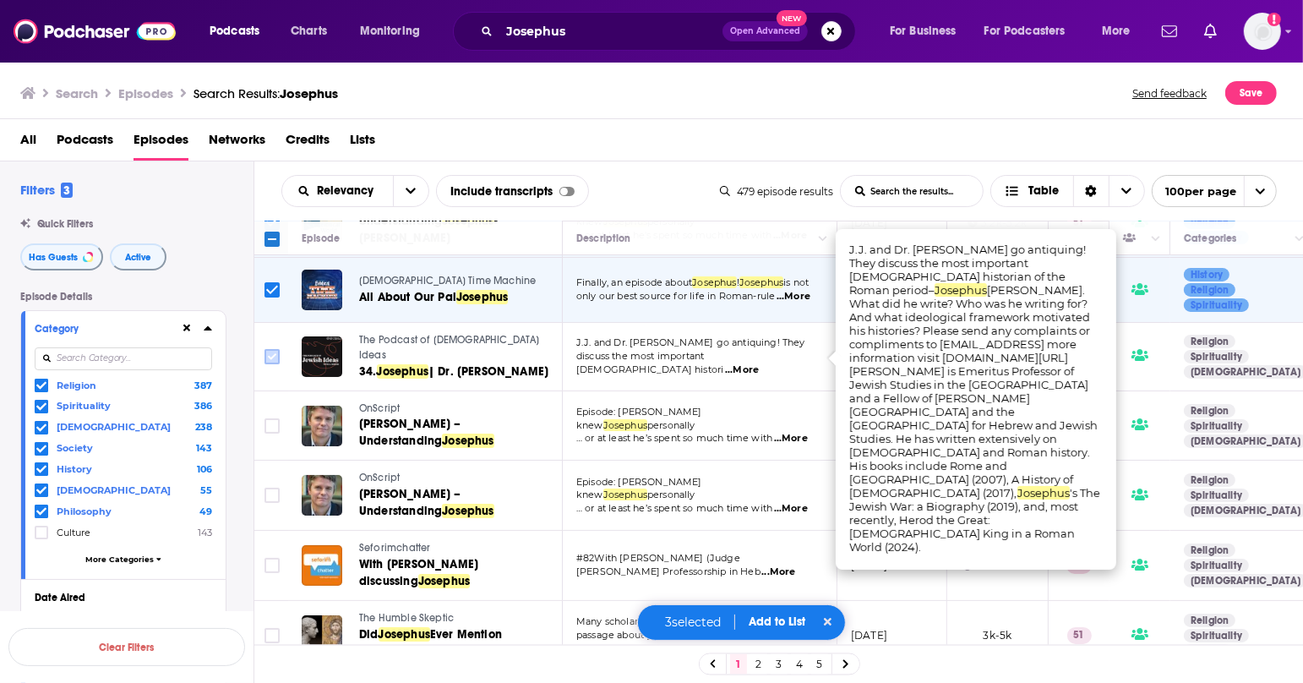
click at [270, 351] on input "Toggle select row" at bounding box center [271, 356] width 15 height 15
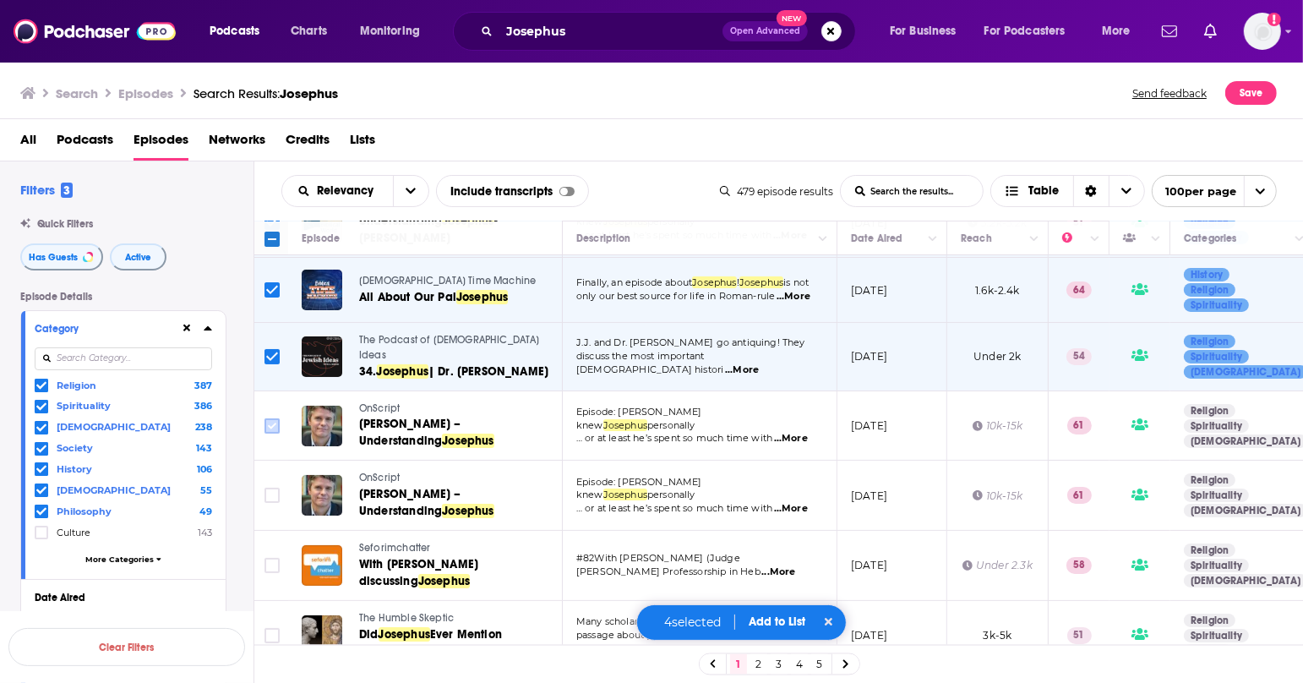
click at [268, 422] on input "Toggle select row" at bounding box center [271, 425] width 15 height 15
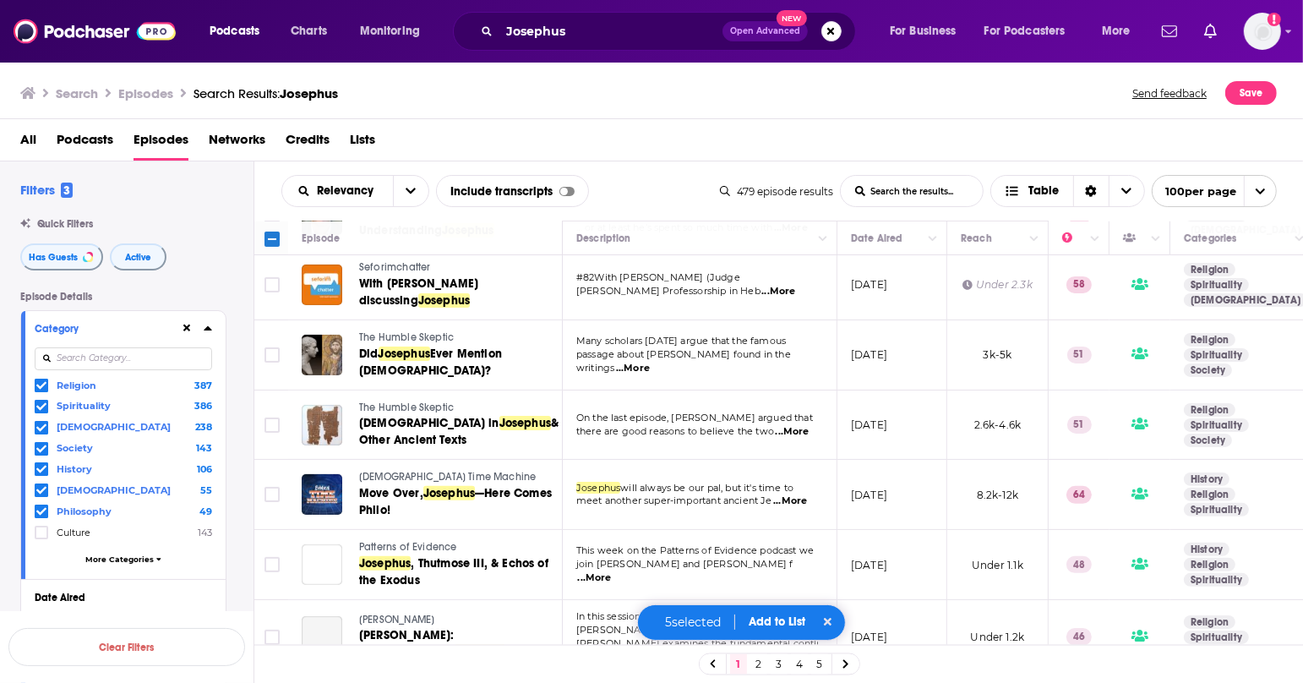
scroll to position [482, 0]
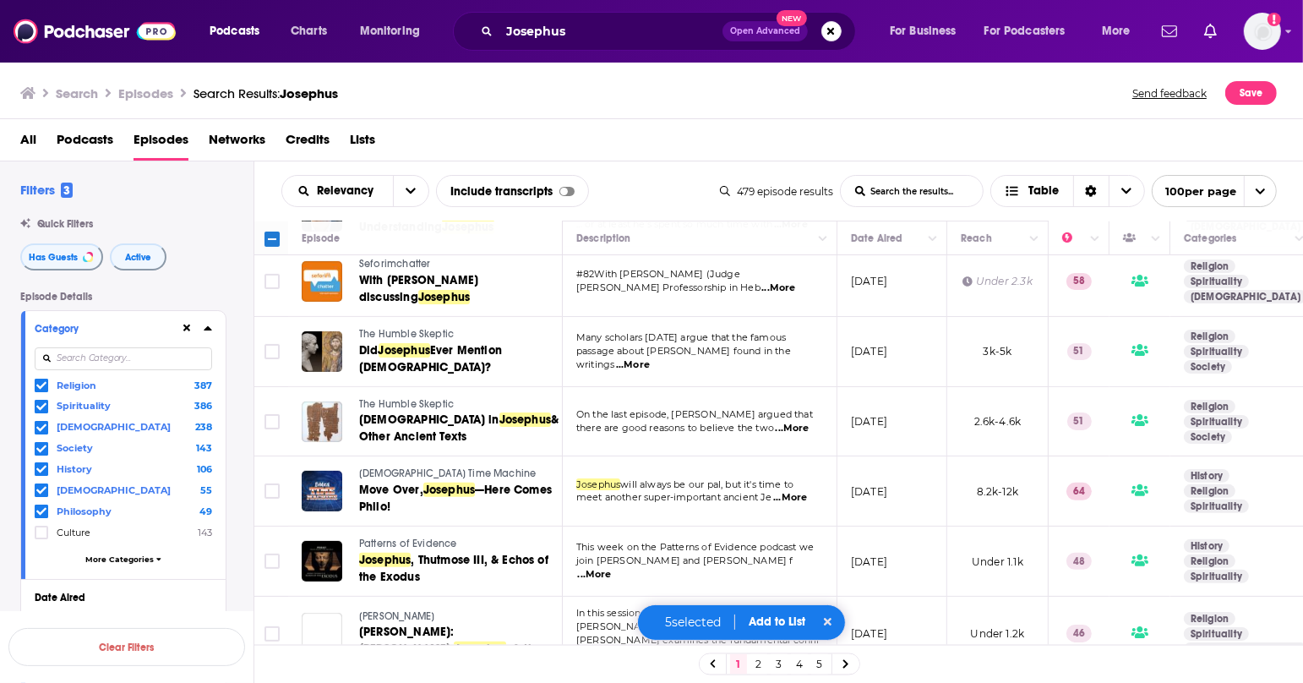
click at [797, 336] on p "Many scholars [DATE] argue that the famous" at bounding box center [699, 338] width 246 height 14
click at [650, 358] on span "...More" at bounding box center [633, 365] width 34 height 14
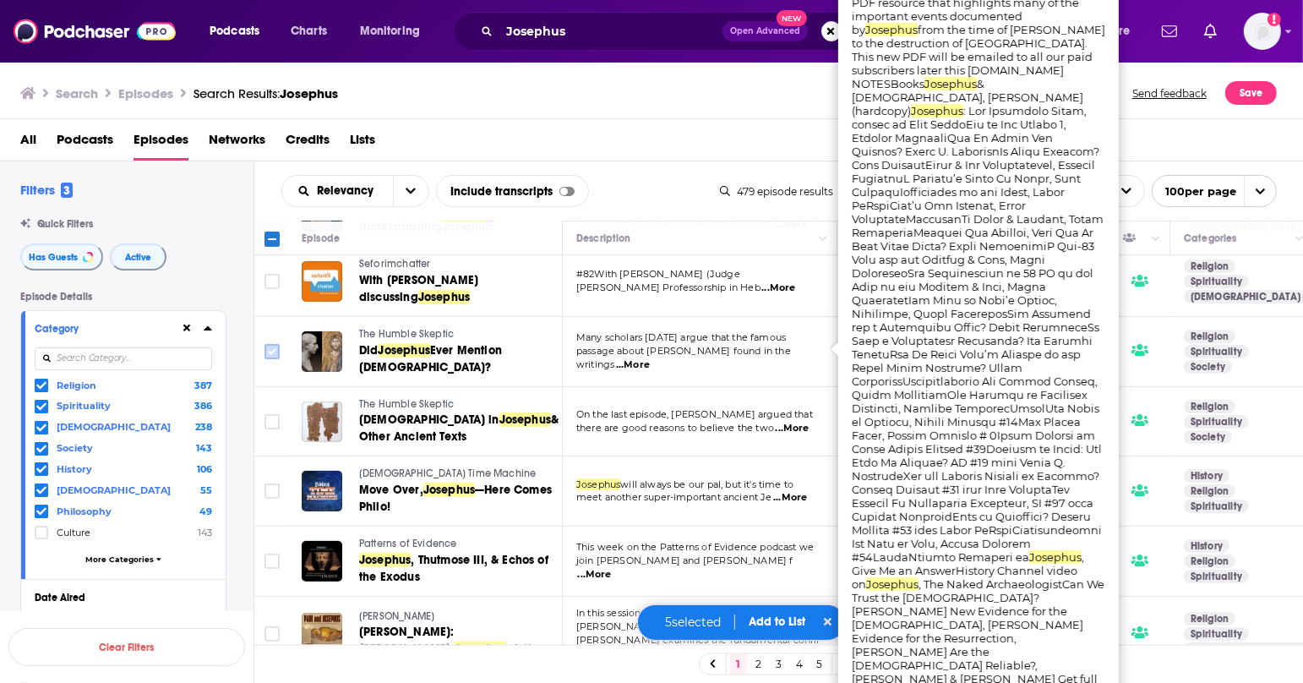
click at [273, 344] on input "Toggle select row" at bounding box center [271, 351] width 15 height 15
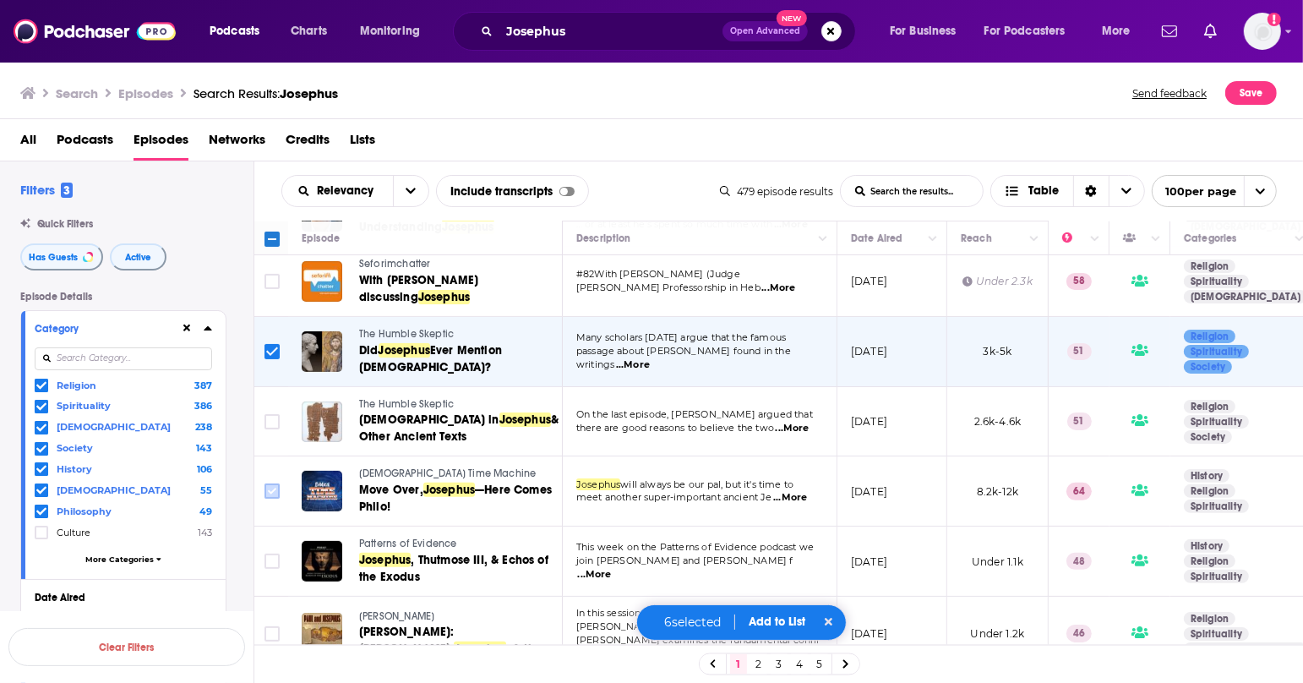
scroll to position [619, 0]
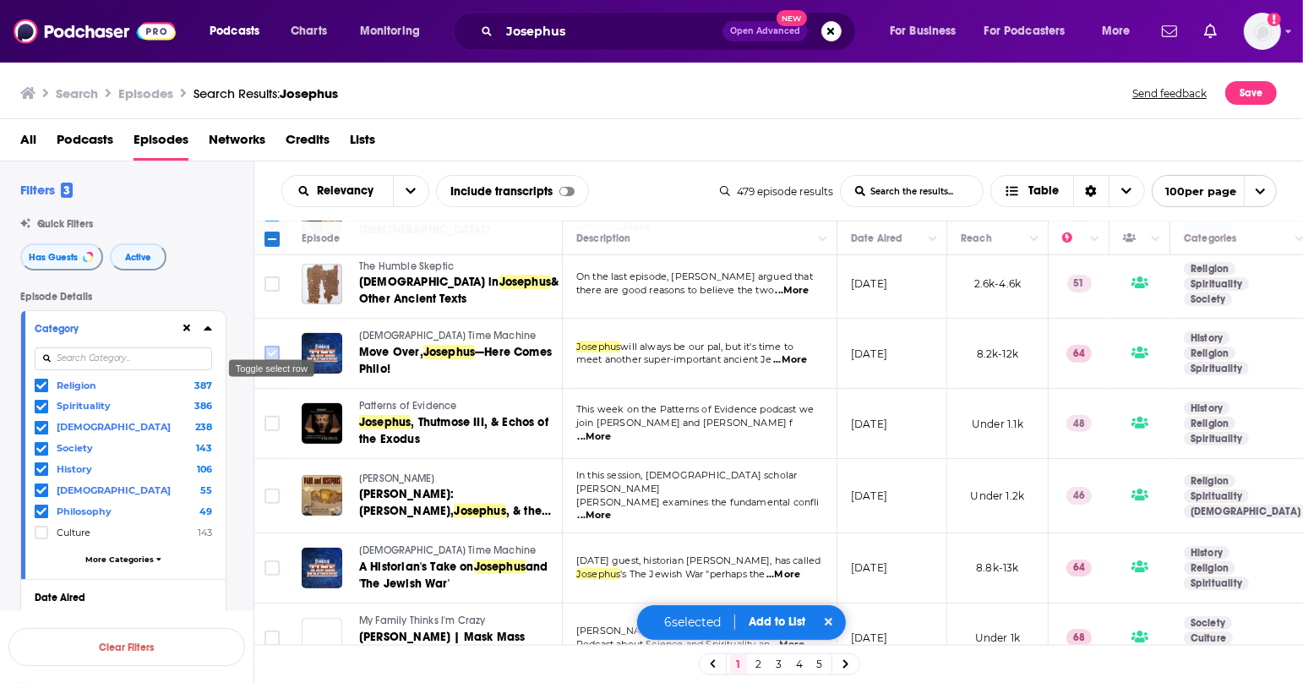
click at [272, 346] on input "Toggle select row" at bounding box center [271, 353] width 15 height 15
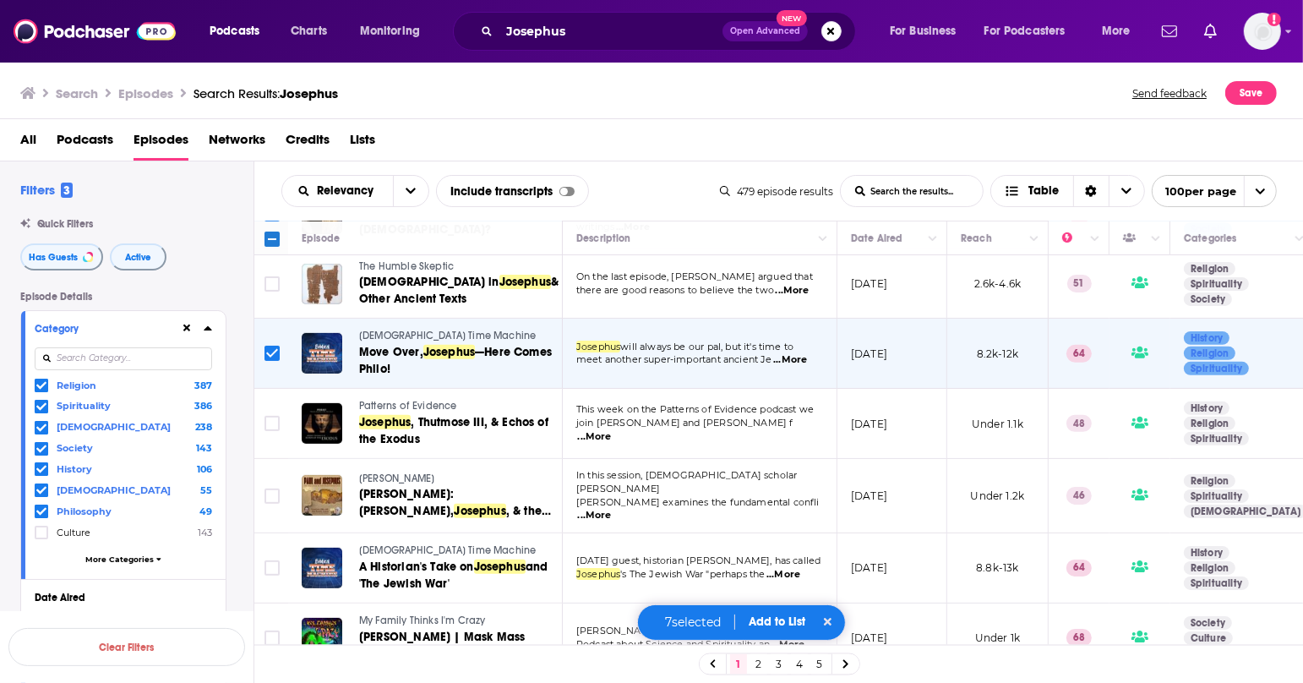
click at [612, 430] on span "...More" at bounding box center [595, 437] width 34 height 14
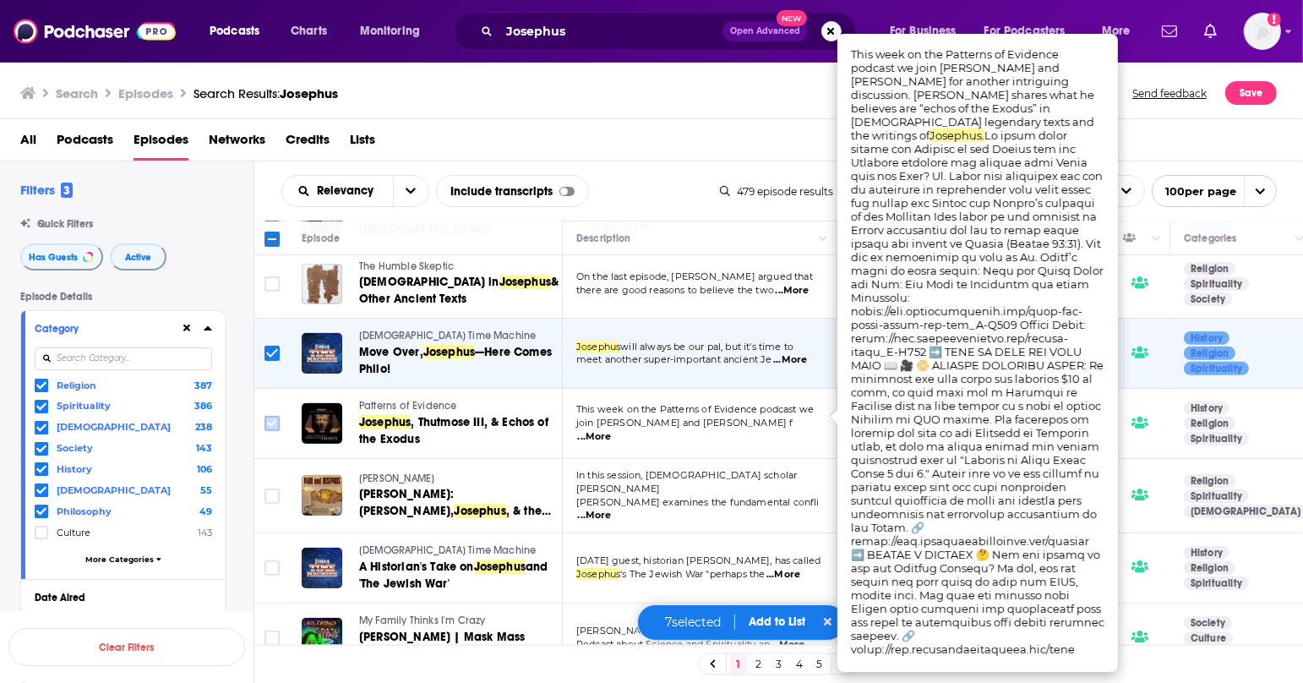
click at [280, 413] on icon "Toggle select row" at bounding box center [272, 423] width 20 height 20
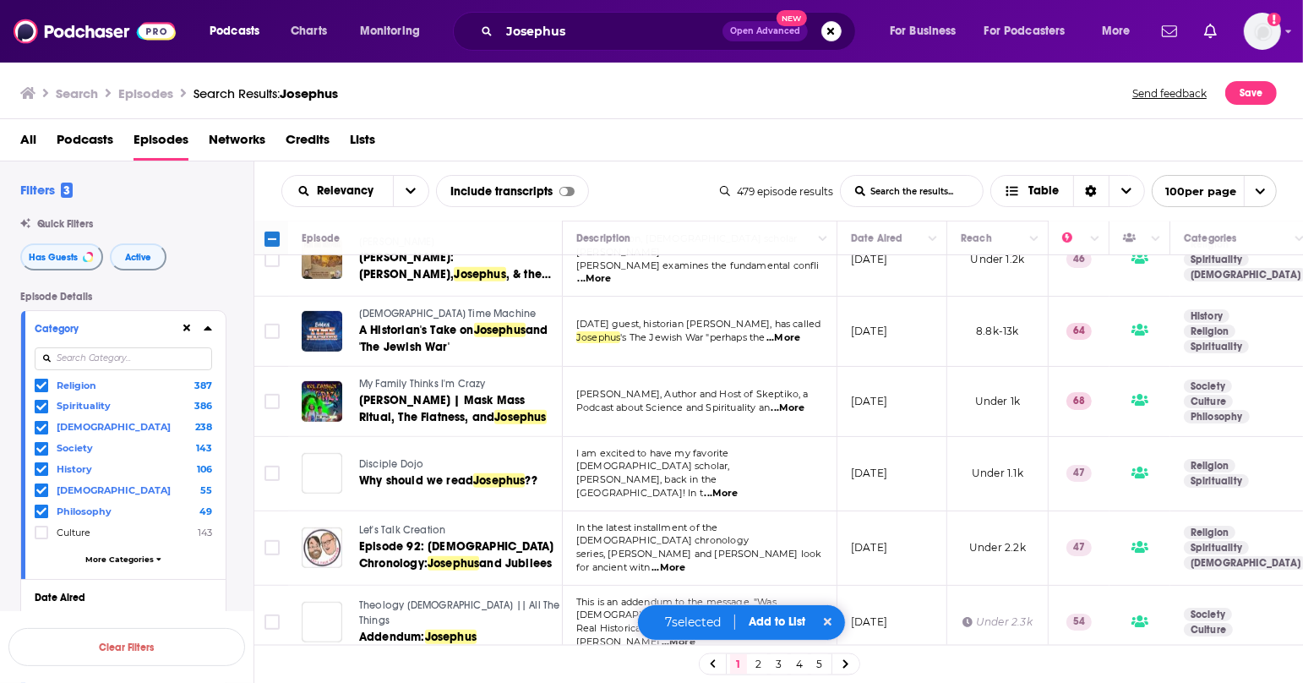
scroll to position [859, 0]
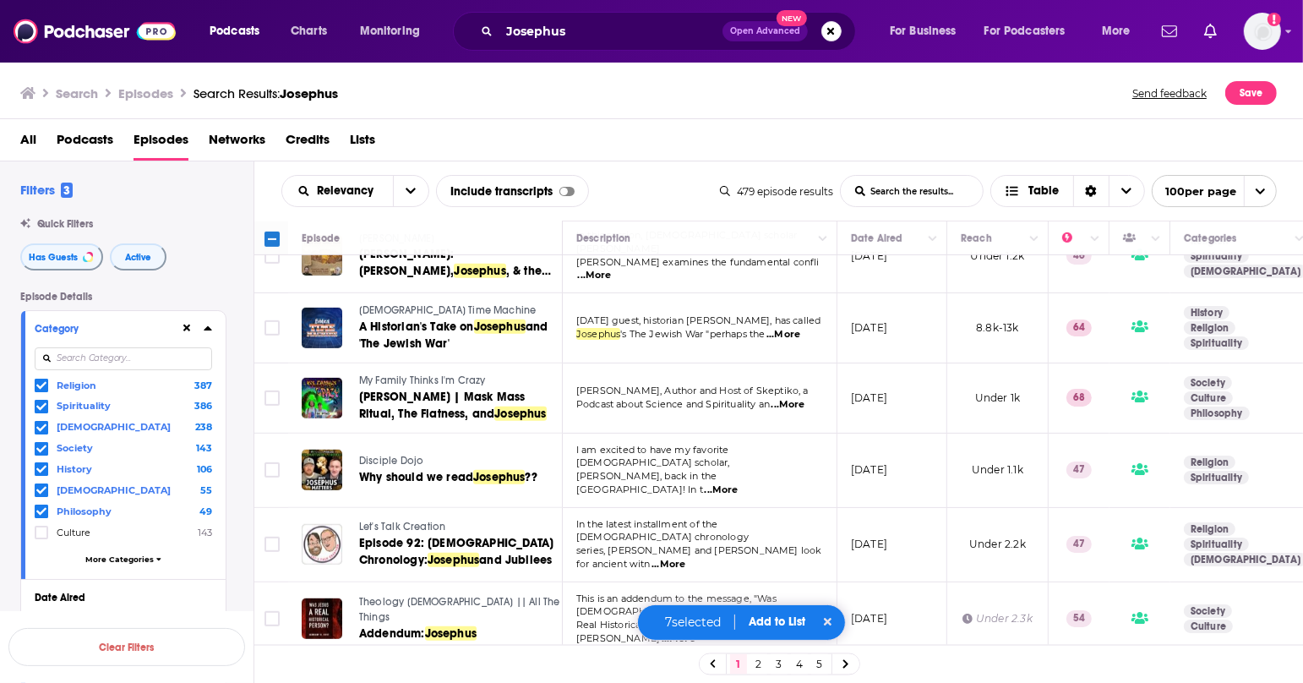
click at [796, 398] on span "...More" at bounding box center [788, 405] width 34 height 14
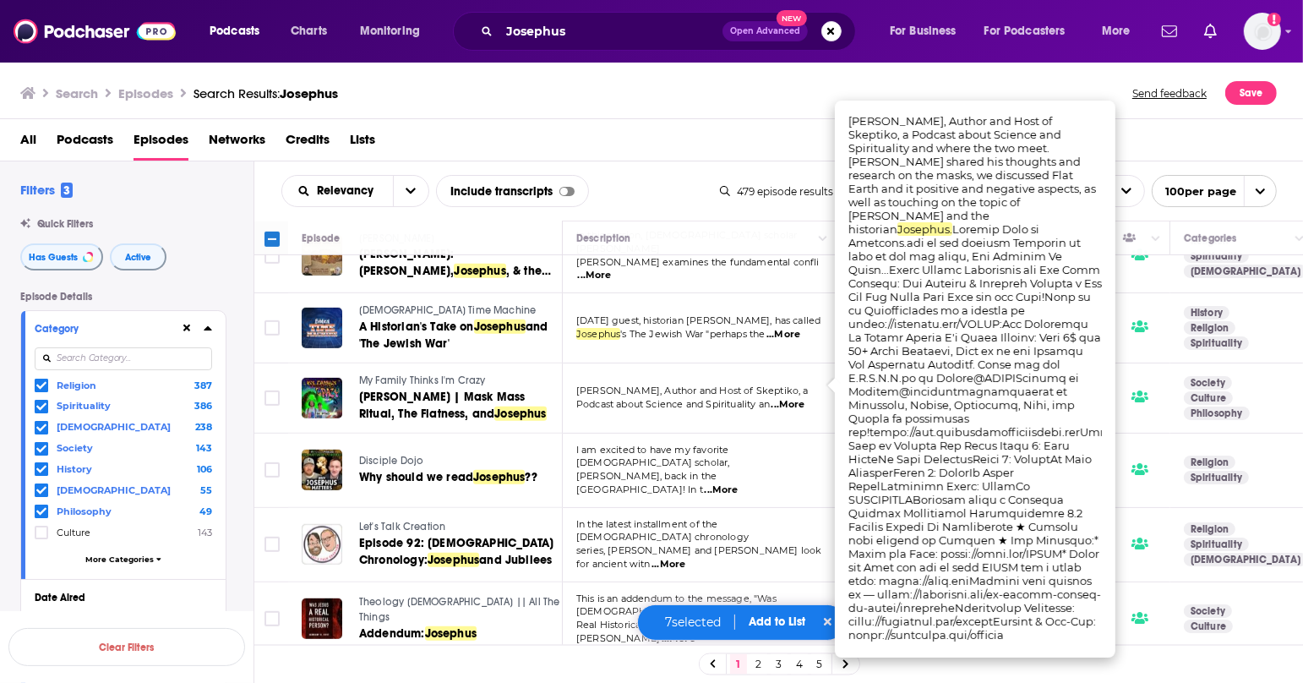
click at [574, 508] on td "In the latest installment of the [DEMOGRAPHIC_DATA] chronology series, [PERSON_…" at bounding box center [700, 545] width 275 height 74
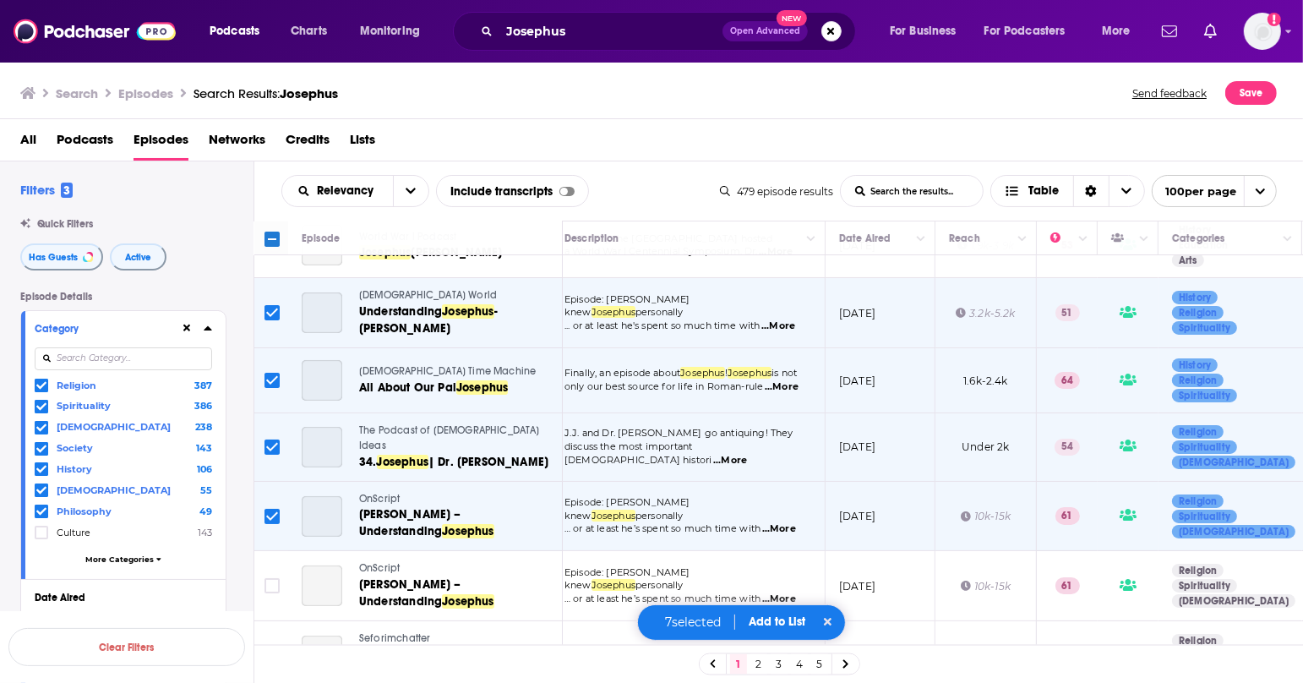
scroll to position [0, 12]
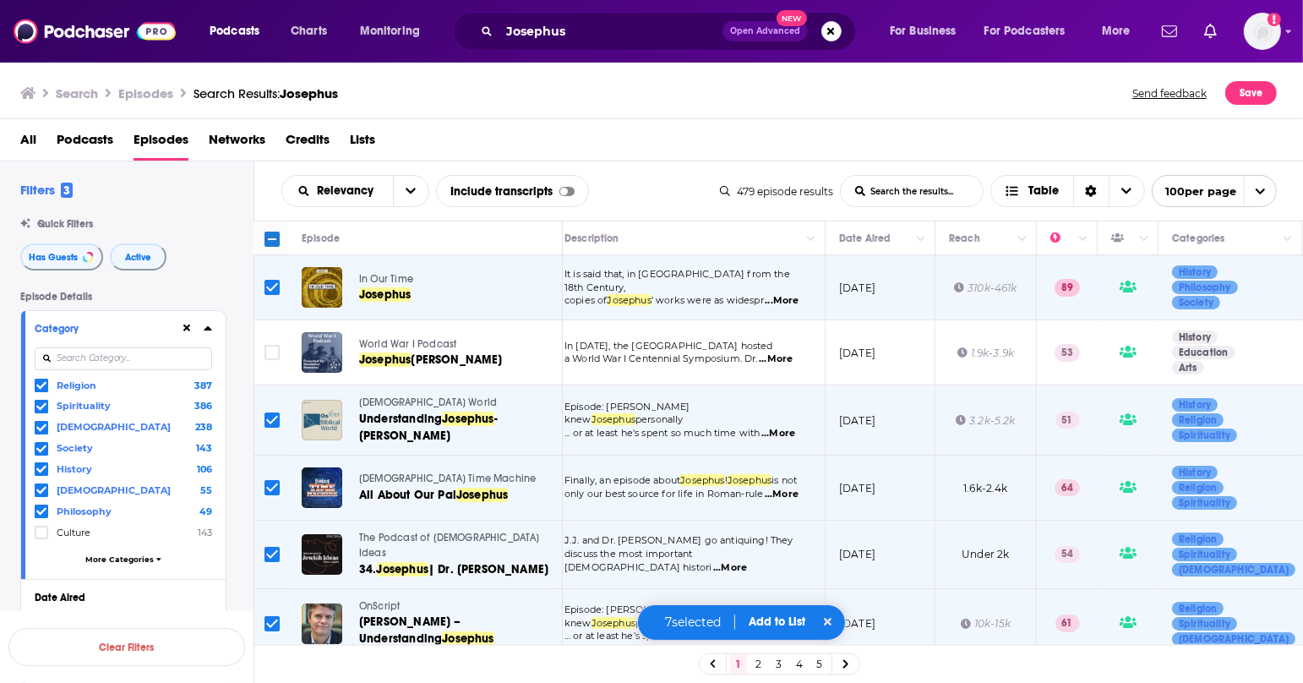
click at [269, 235] on input "Toggle select all" at bounding box center [271, 238] width 15 height 15
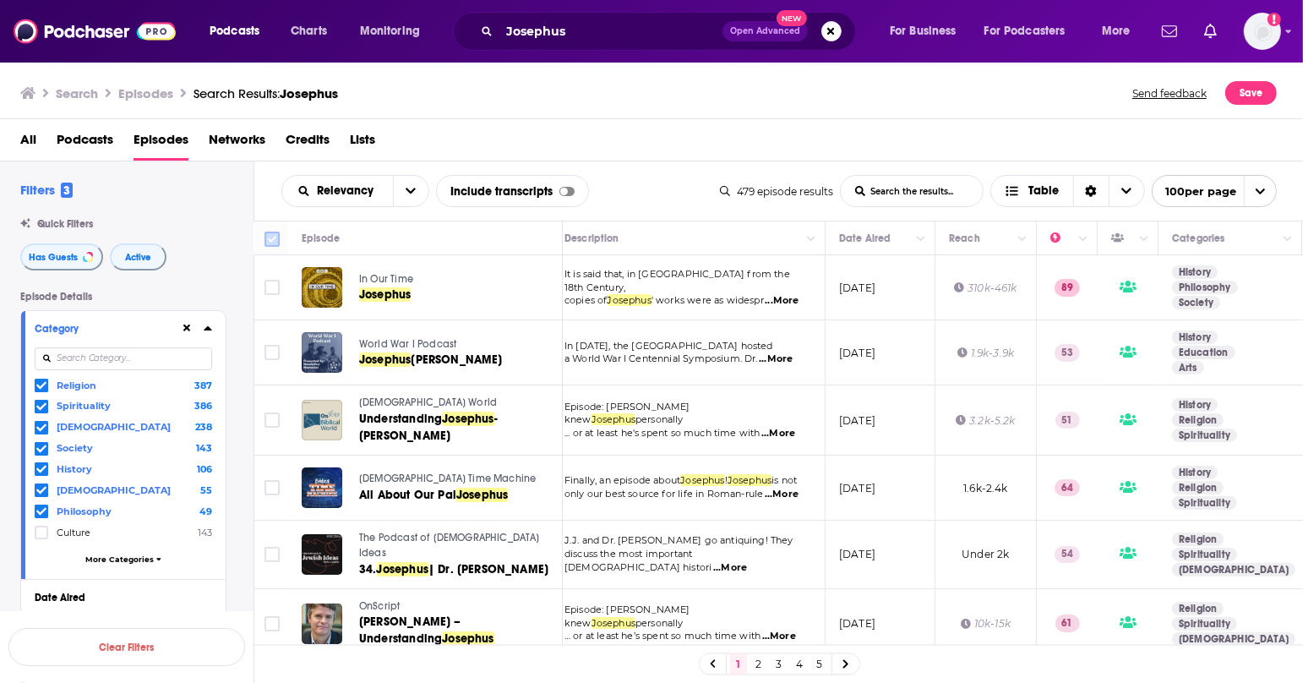
click at [263, 237] on icon at bounding box center [272, 239] width 20 height 20
click at [269, 237] on input "Toggle select all" at bounding box center [271, 238] width 15 height 15
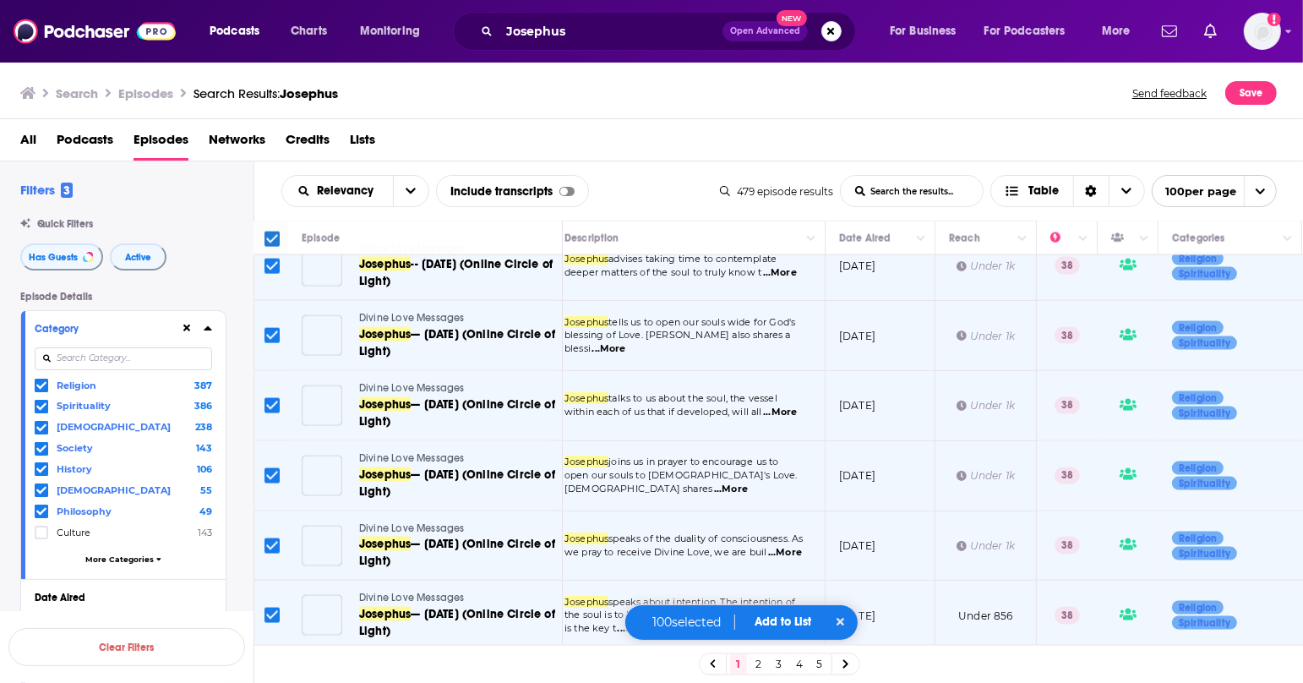
scroll to position [2389, 12]
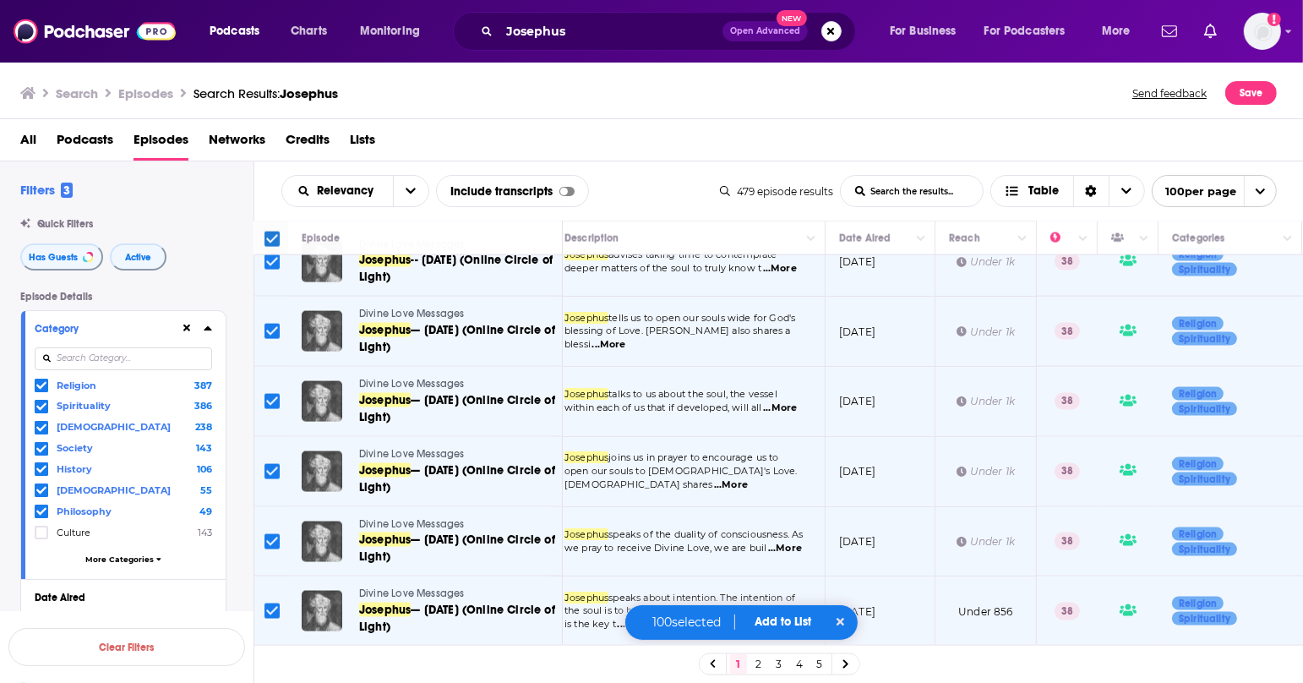
click at [779, 401] on span "...More" at bounding box center [780, 408] width 34 height 14
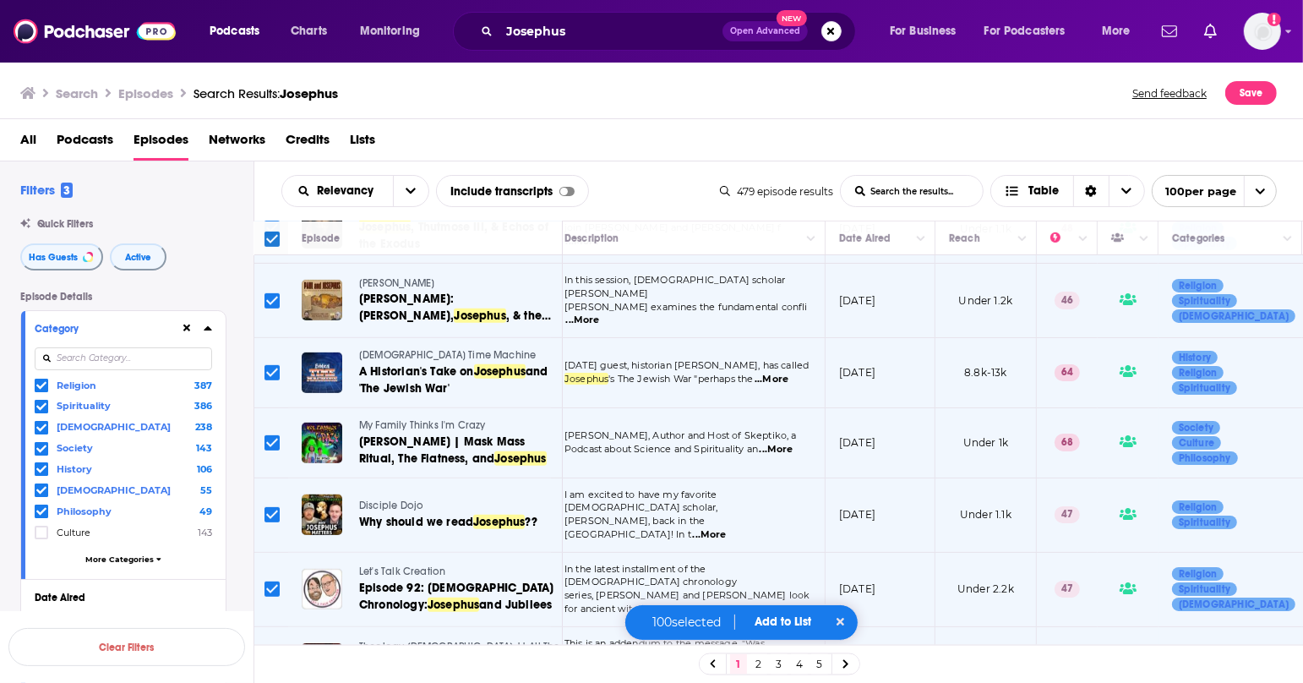
scroll to position [776, 12]
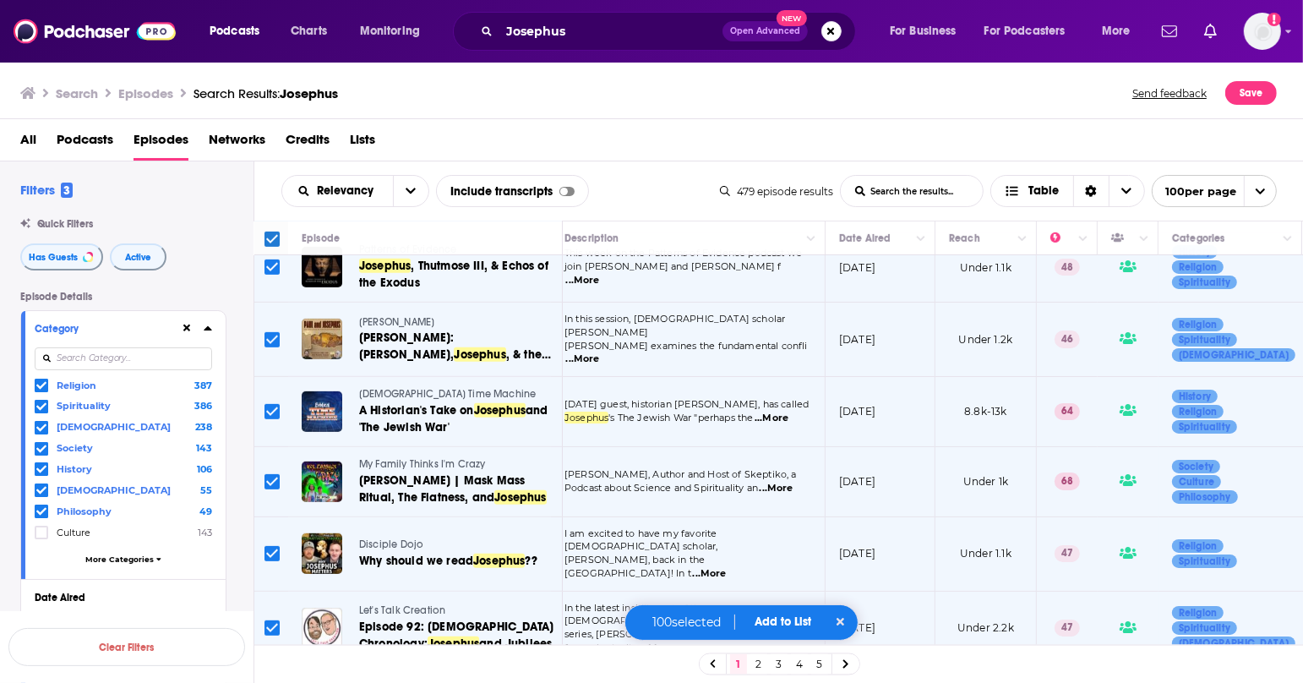
click at [269, 332] on input "Toggle select row" at bounding box center [271, 339] width 15 height 15
checkbox input "false"
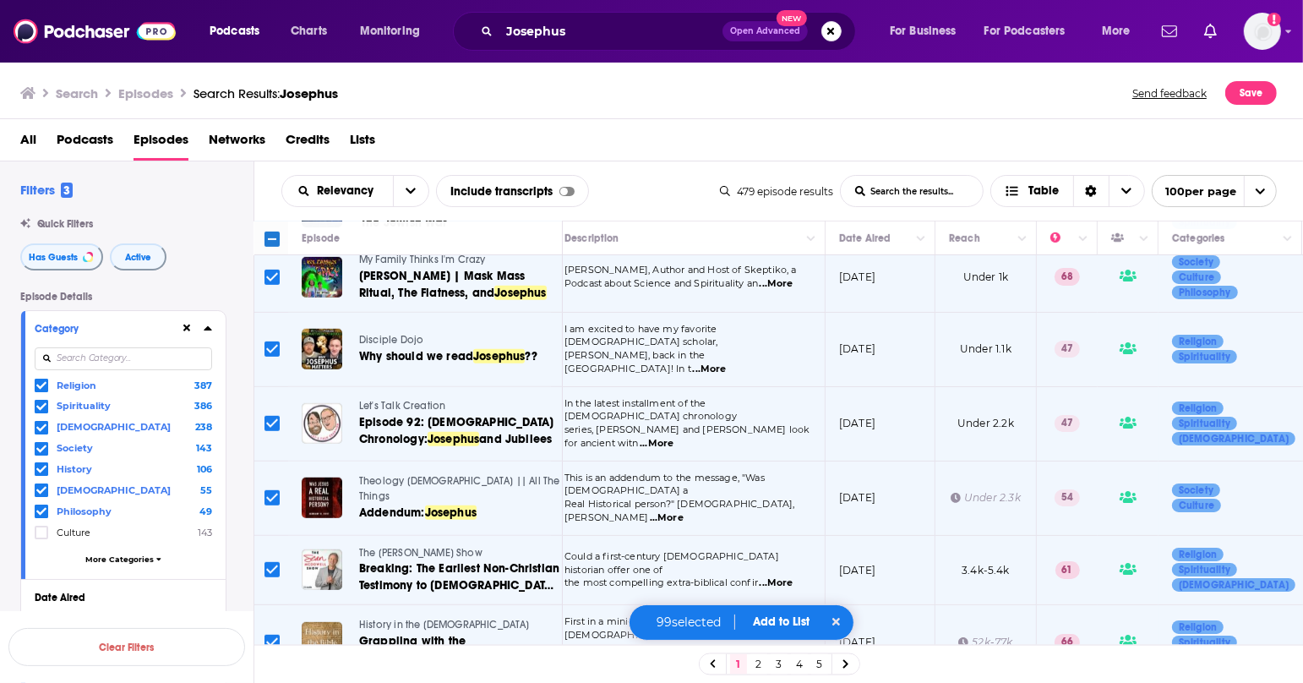
scroll to position [988, 12]
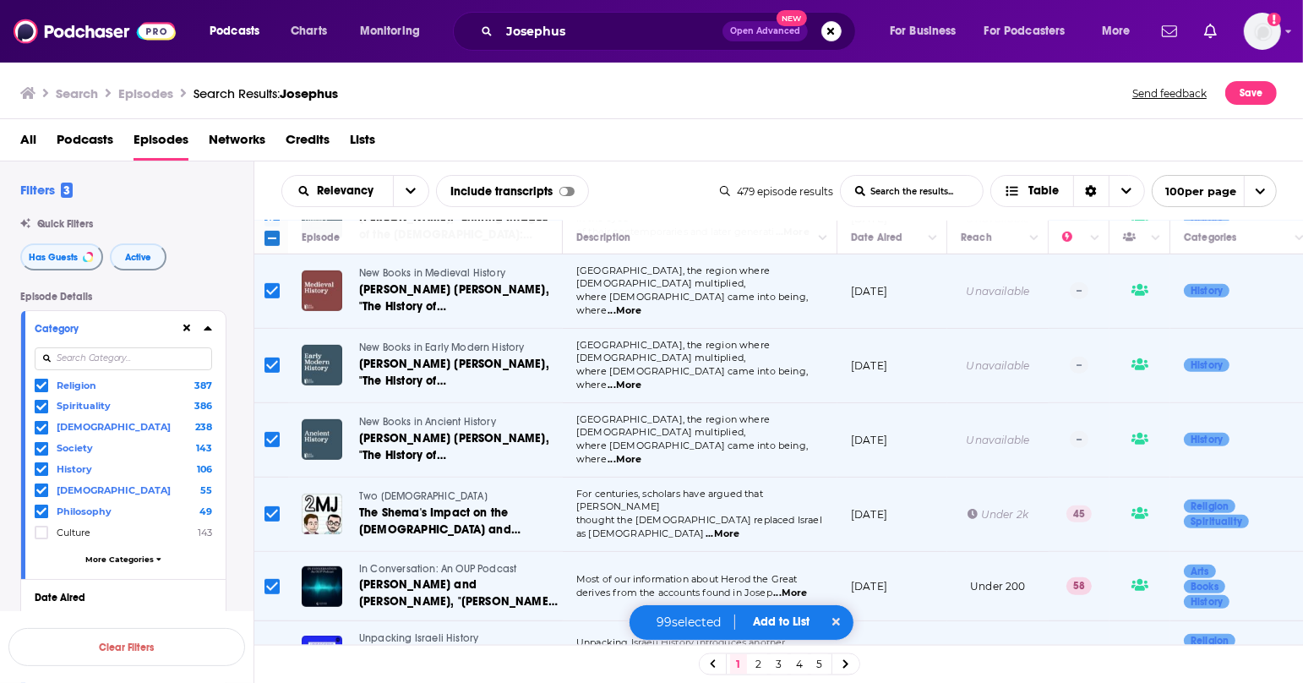
scroll to position [6656, 3]
click at [779, 618] on span "Add to List" at bounding box center [781, 621] width 57 height 14
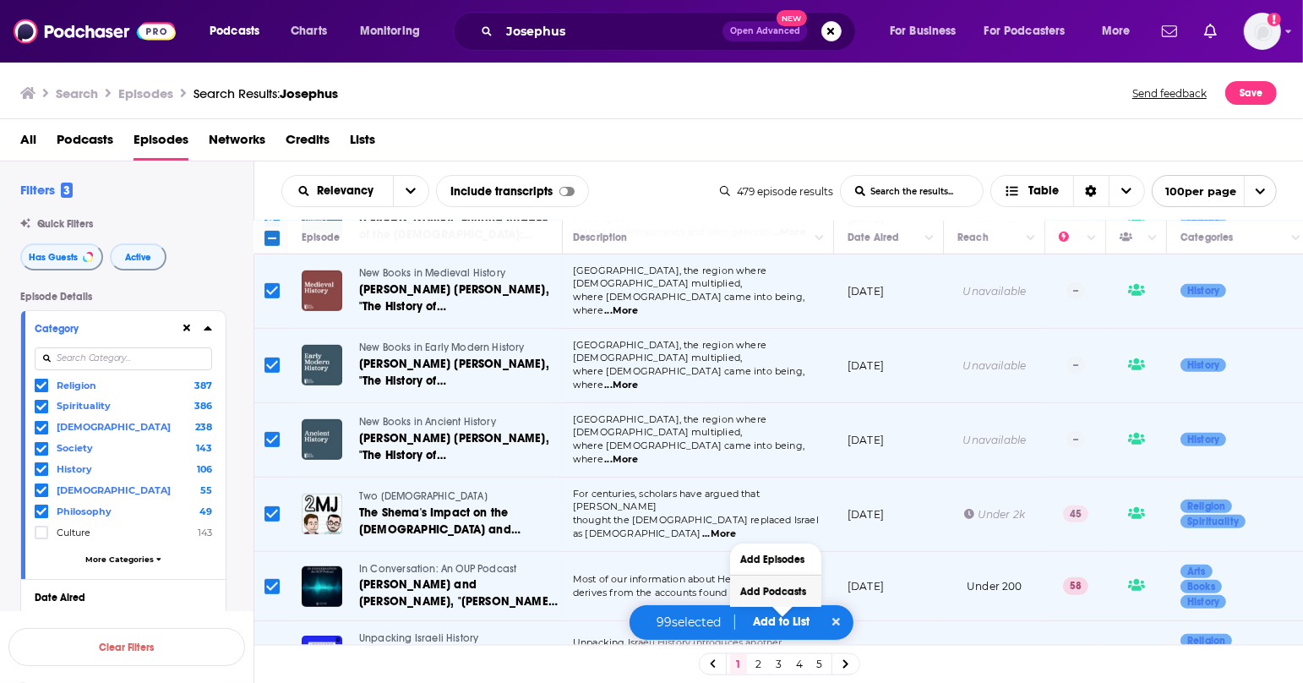
click at [781, 592] on button "Add Podcasts" at bounding box center [775, 590] width 91 height 31
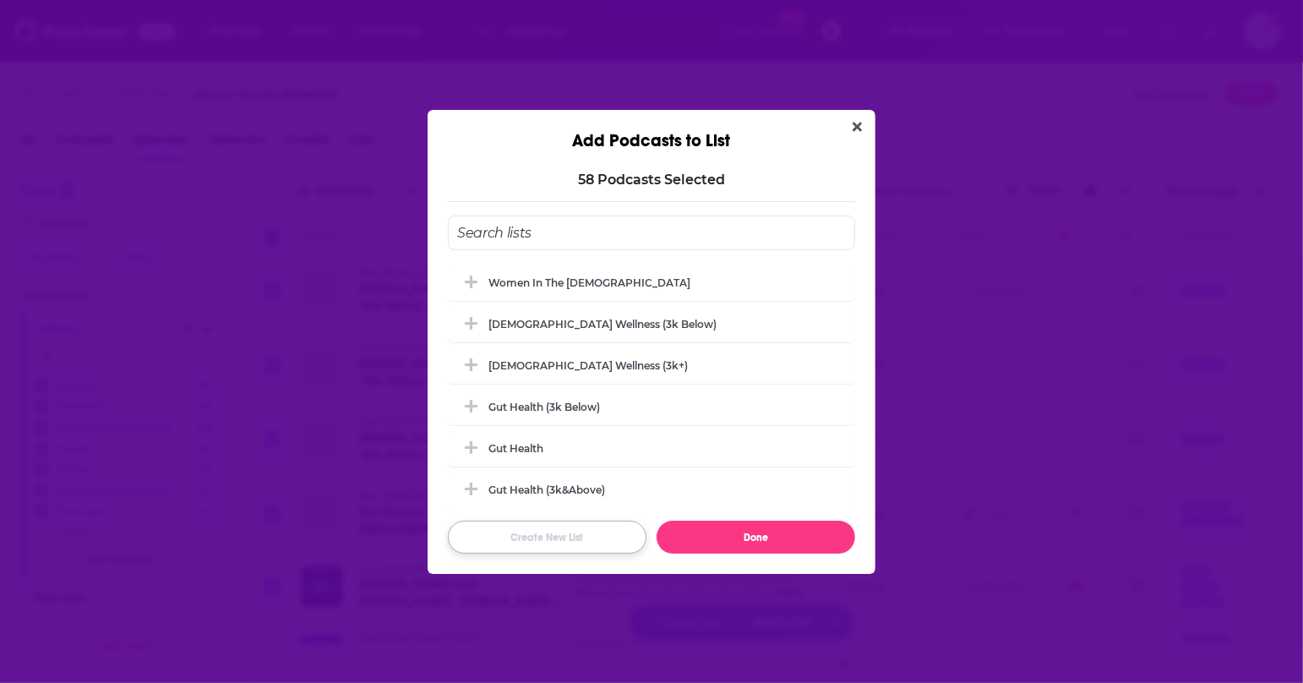
click at [577, 538] on button "Create New List" at bounding box center [547, 536] width 199 height 33
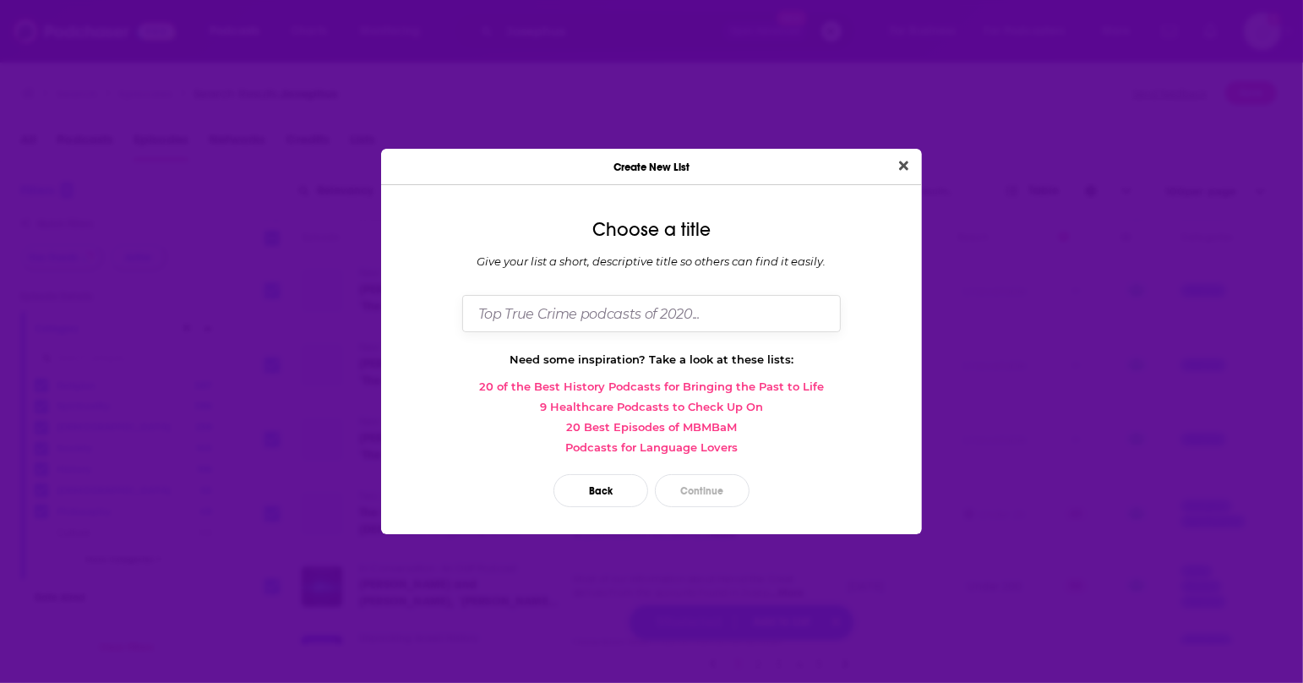
click at [650, 327] on input "Dialog" at bounding box center [651, 313] width 378 height 36
type input "Josephus/Jewish Wars"
click at [710, 484] on button "Continue" at bounding box center [702, 490] width 95 height 33
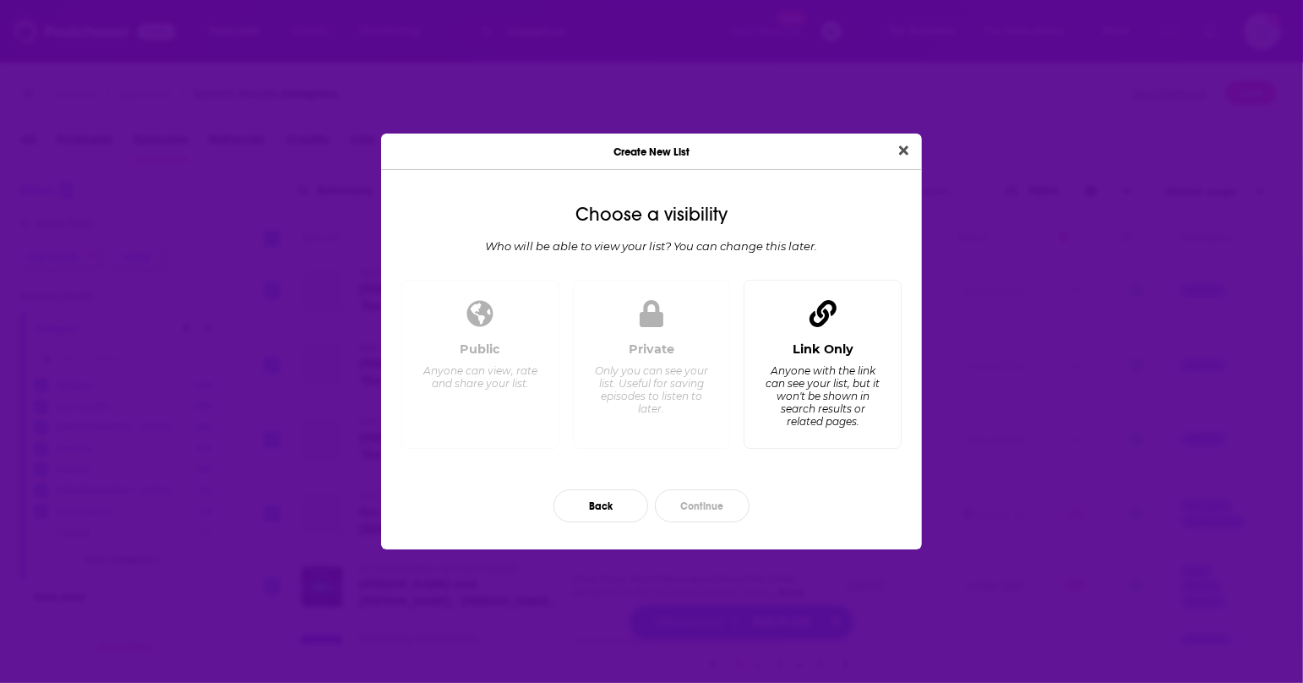
click at [828, 352] on div "Link Only" at bounding box center [822, 348] width 61 height 15
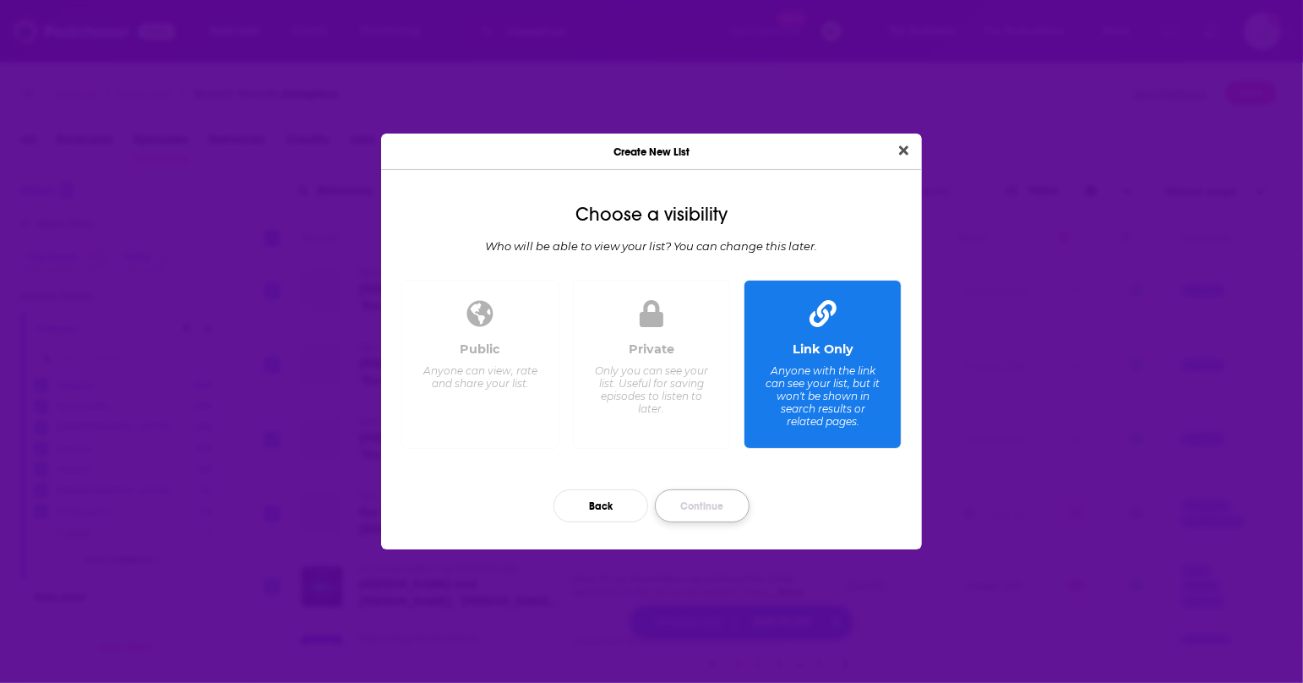
click at [708, 504] on button "Continue" at bounding box center [702, 505] width 95 height 33
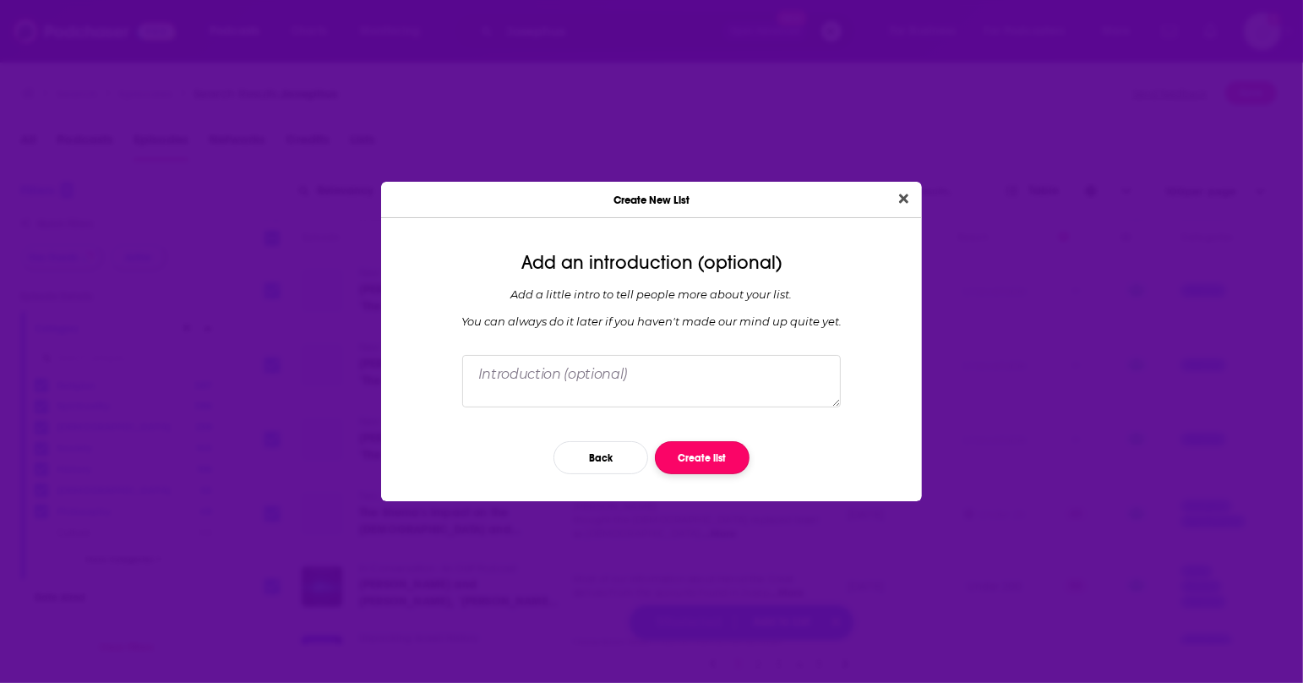
click at [707, 462] on button "Create list" at bounding box center [702, 457] width 95 height 33
